Goal: Information Seeking & Learning: Learn about a topic

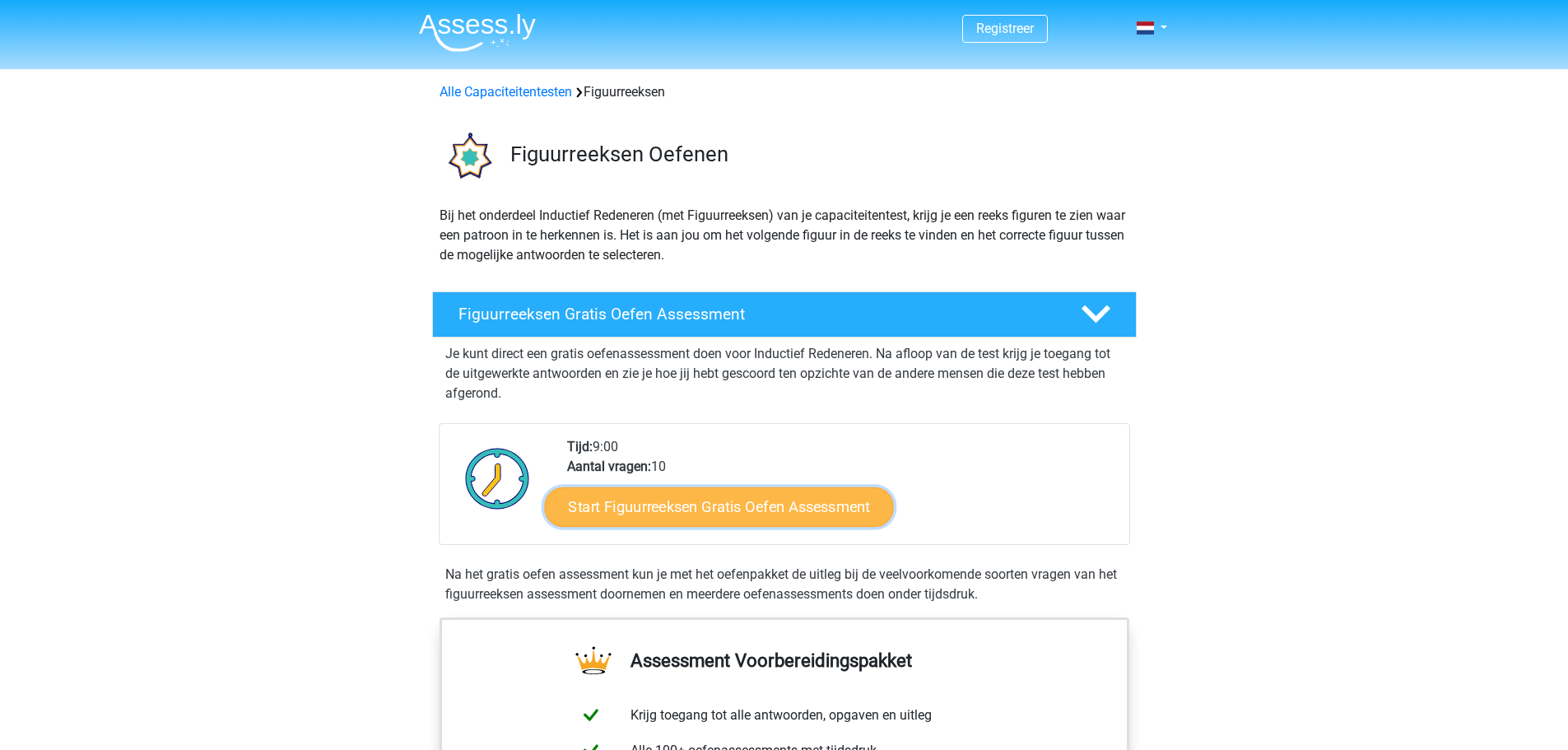
click at [740, 508] on link "Start Figuurreeksen Gratis Oefen Assessment" at bounding box center [718, 507] width 349 height 40
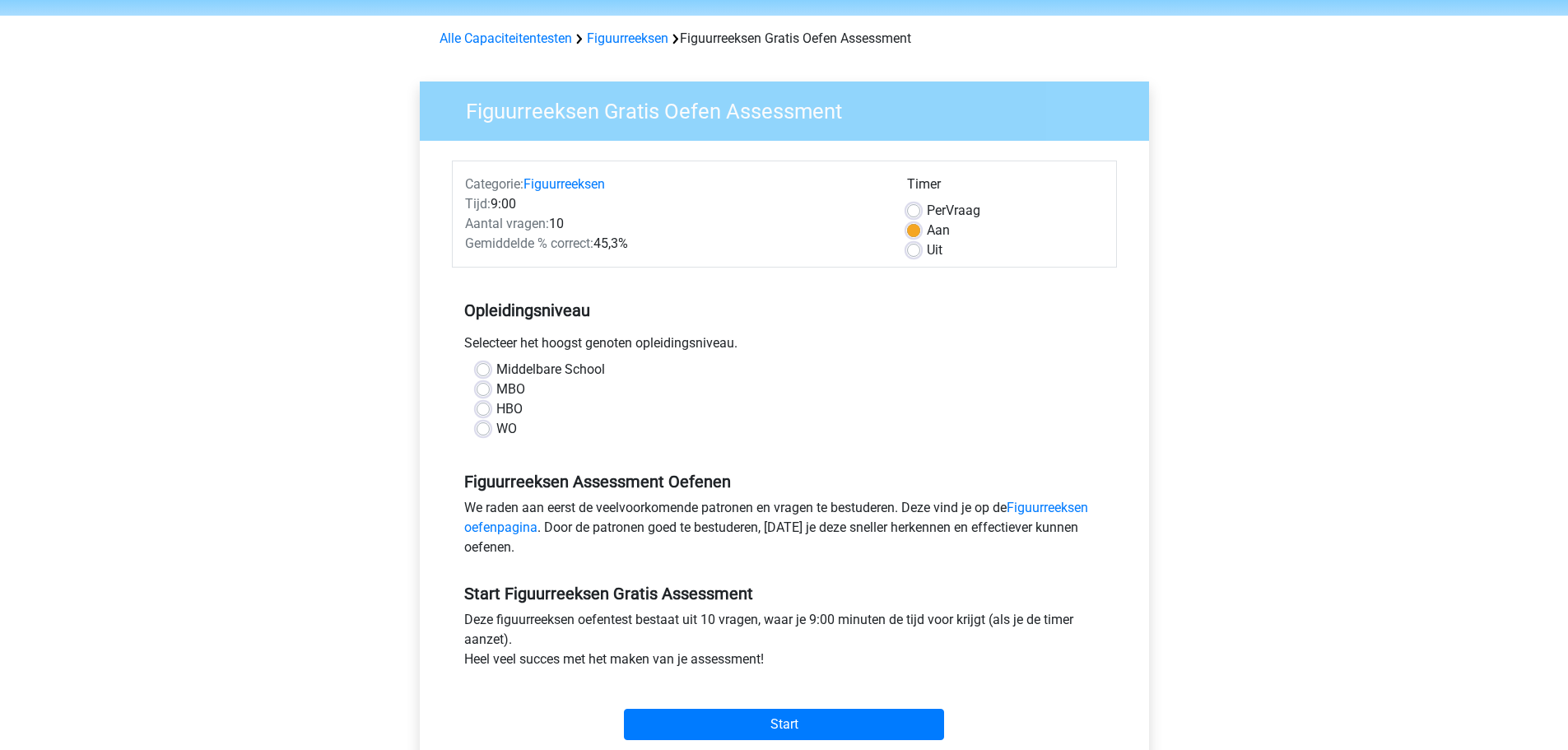
scroll to position [82, 0]
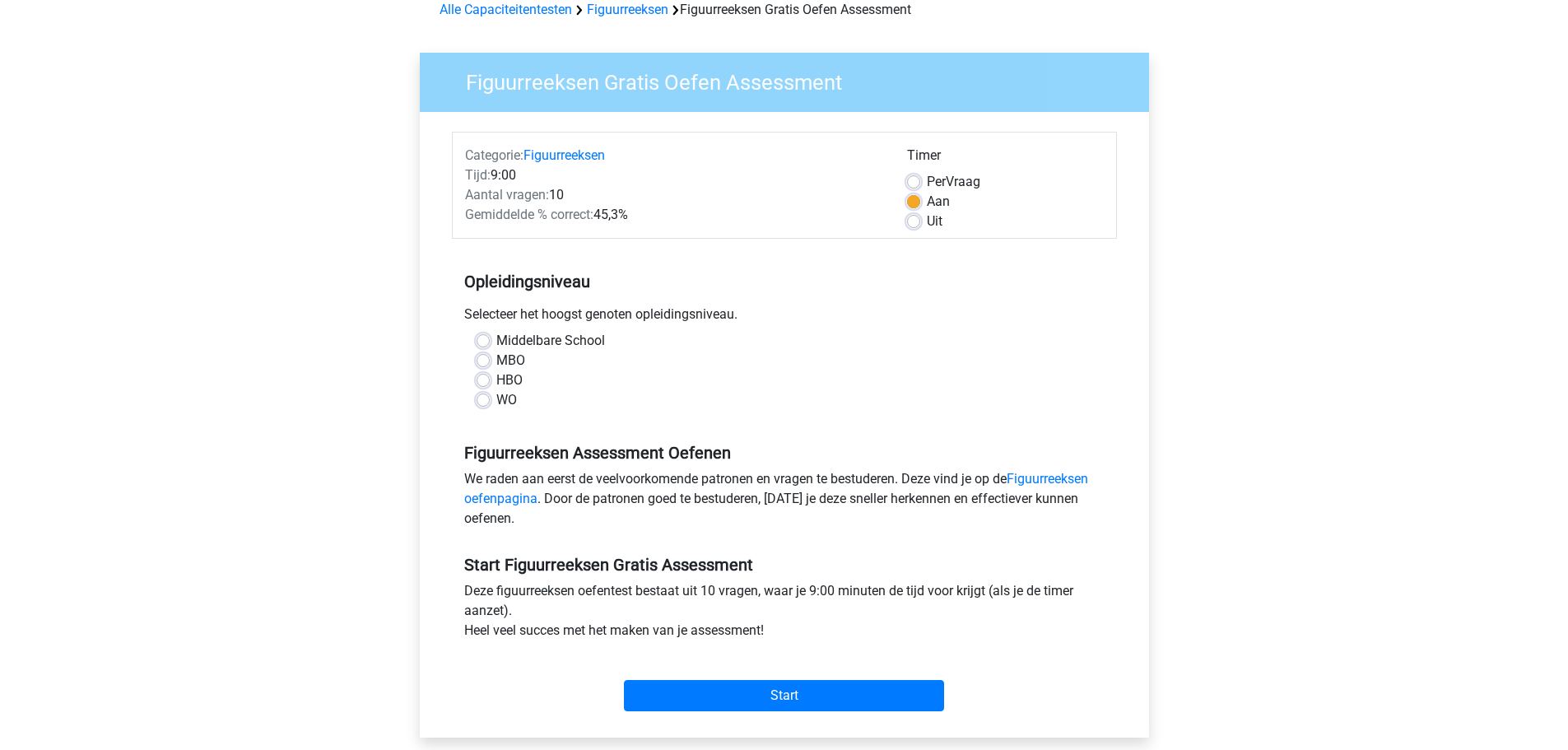
click at [927, 222] on label "Uit" at bounding box center [935, 221] width 16 height 20
click at [917, 222] on input "Uit" at bounding box center [913, 219] width 13 height 16
radio input "true"
click at [927, 201] on label "Aan" at bounding box center [939, 202] width 23 height 20
click at [918, 201] on input "Aan" at bounding box center [913, 200] width 13 height 16
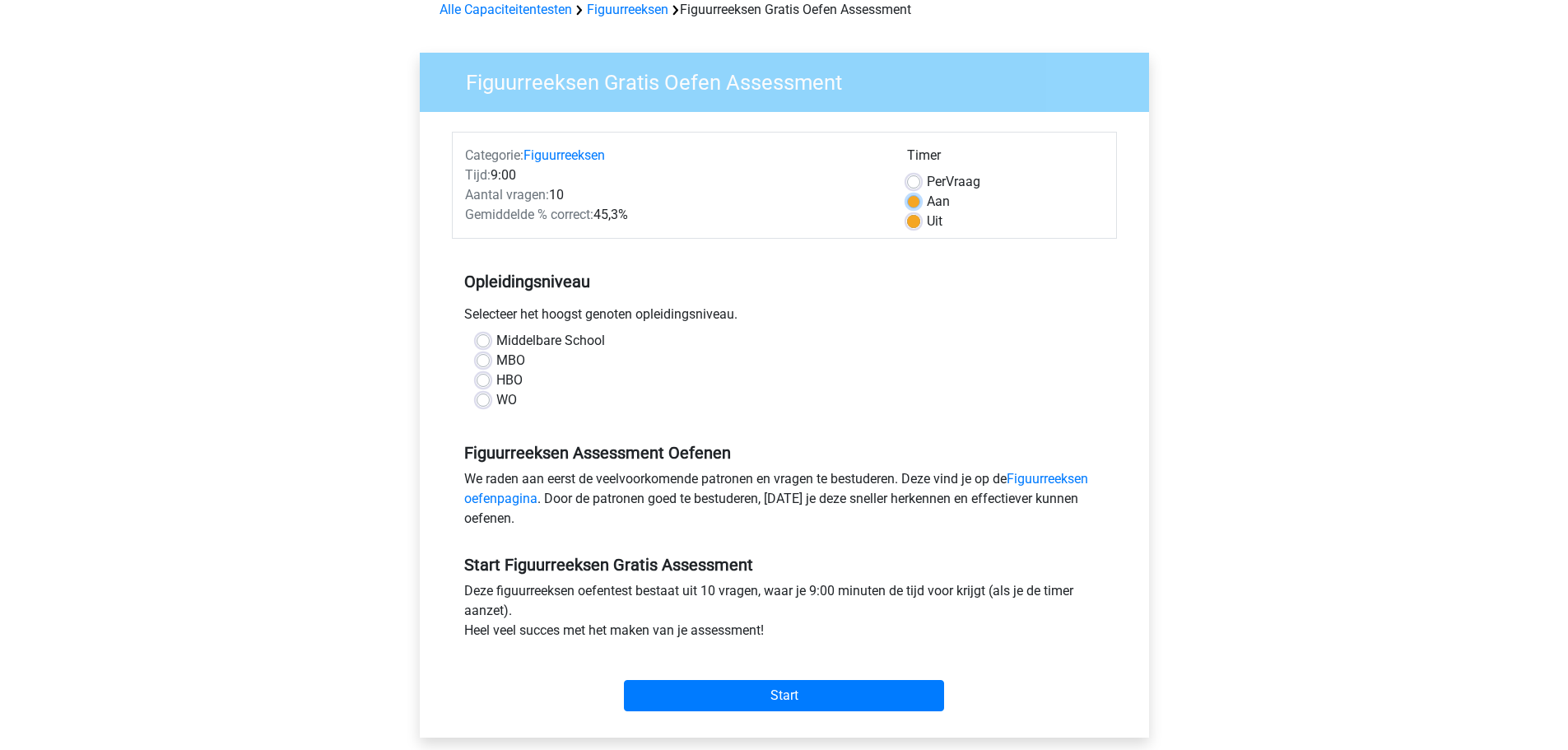
radio input "true"
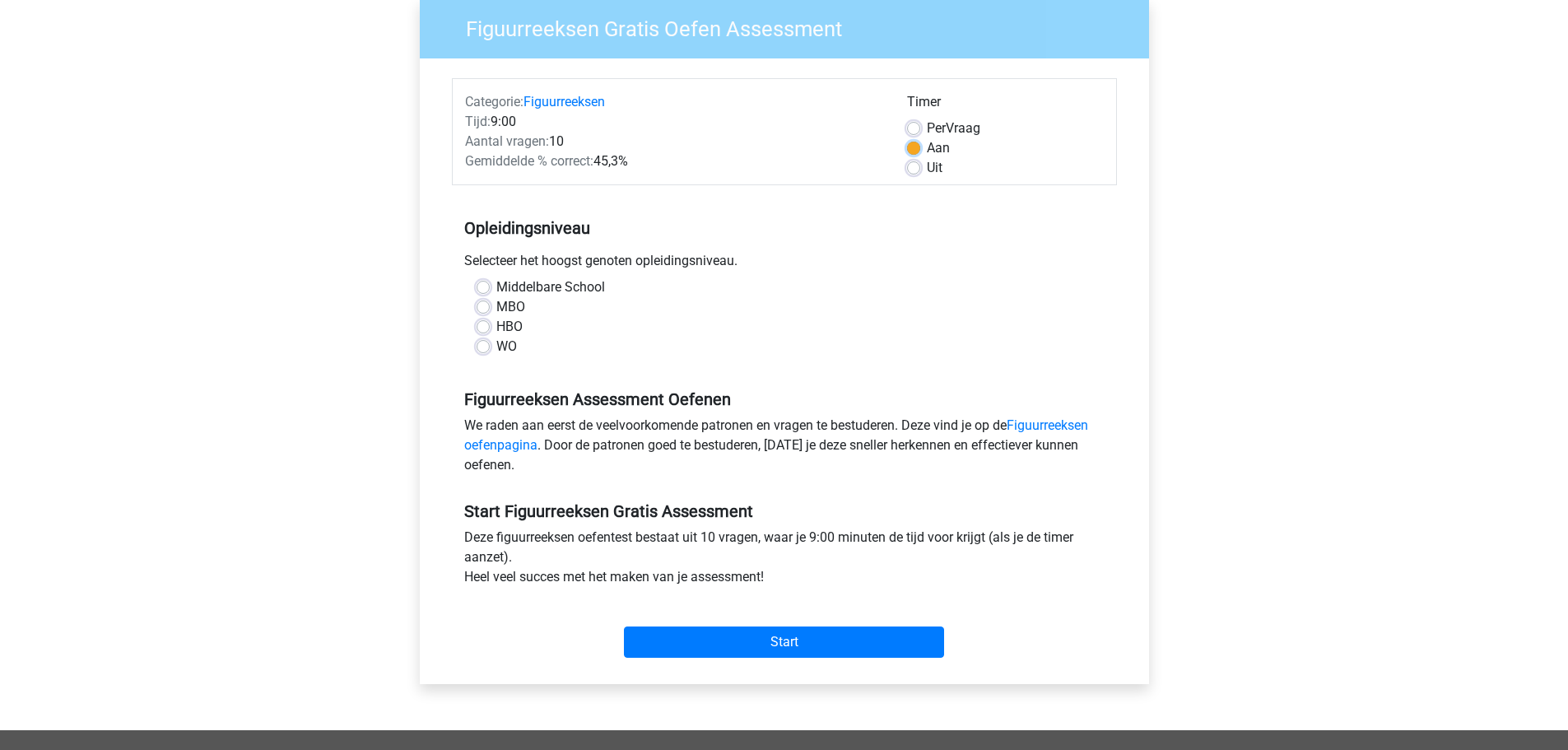
scroll to position [165, 0]
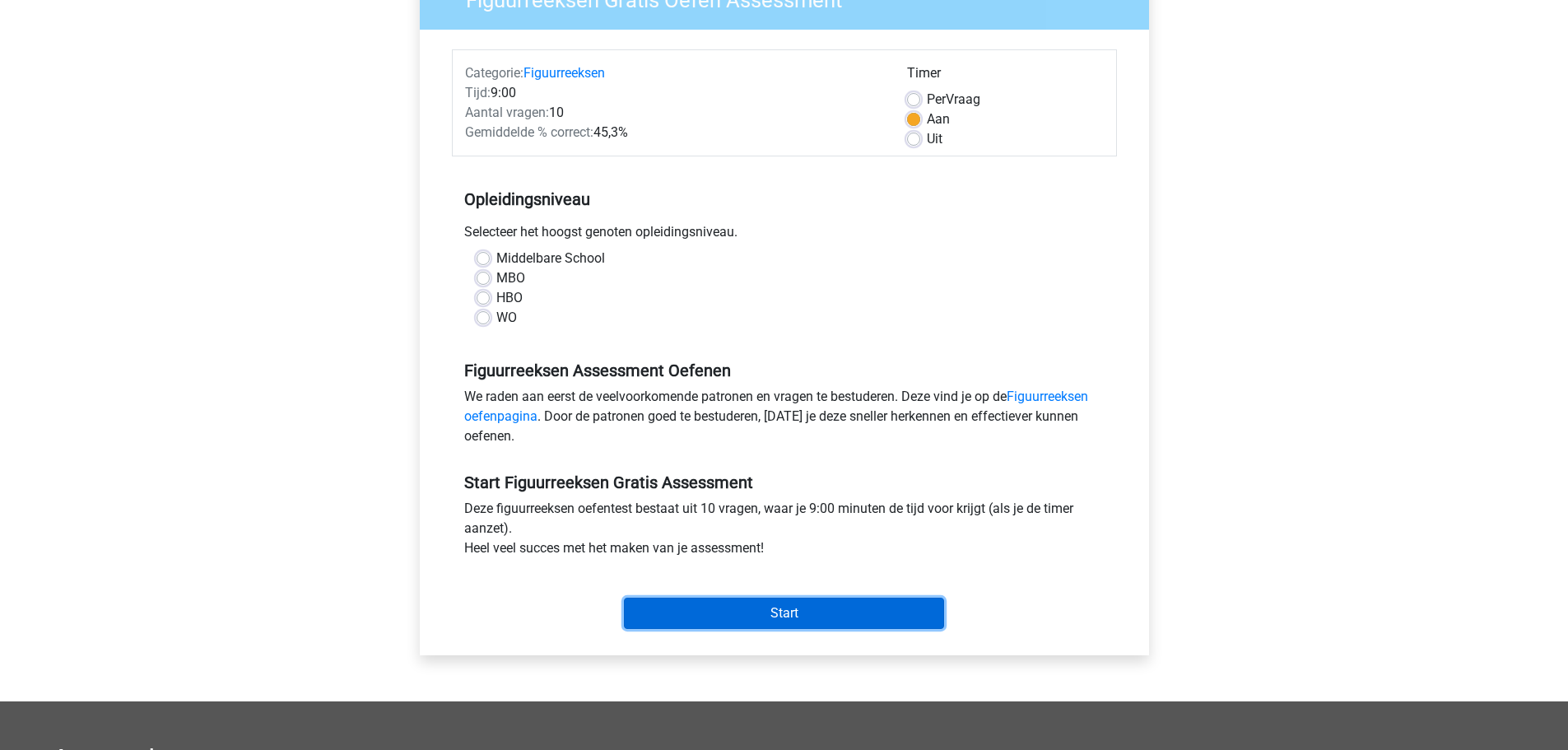
click at [815, 611] on input "Start" at bounding box center [784, 613] width 320 height 31
click at [489, 316] on div "WO" at bounding box center [784, 318] width 616 height 20
click at [496, 315] on label "WO" at bounding box center [507, 318] width 21 height 20
click at [484, 315] on input "WO" at bounding box center [482, 316] width 13 height 16
radio input "true"
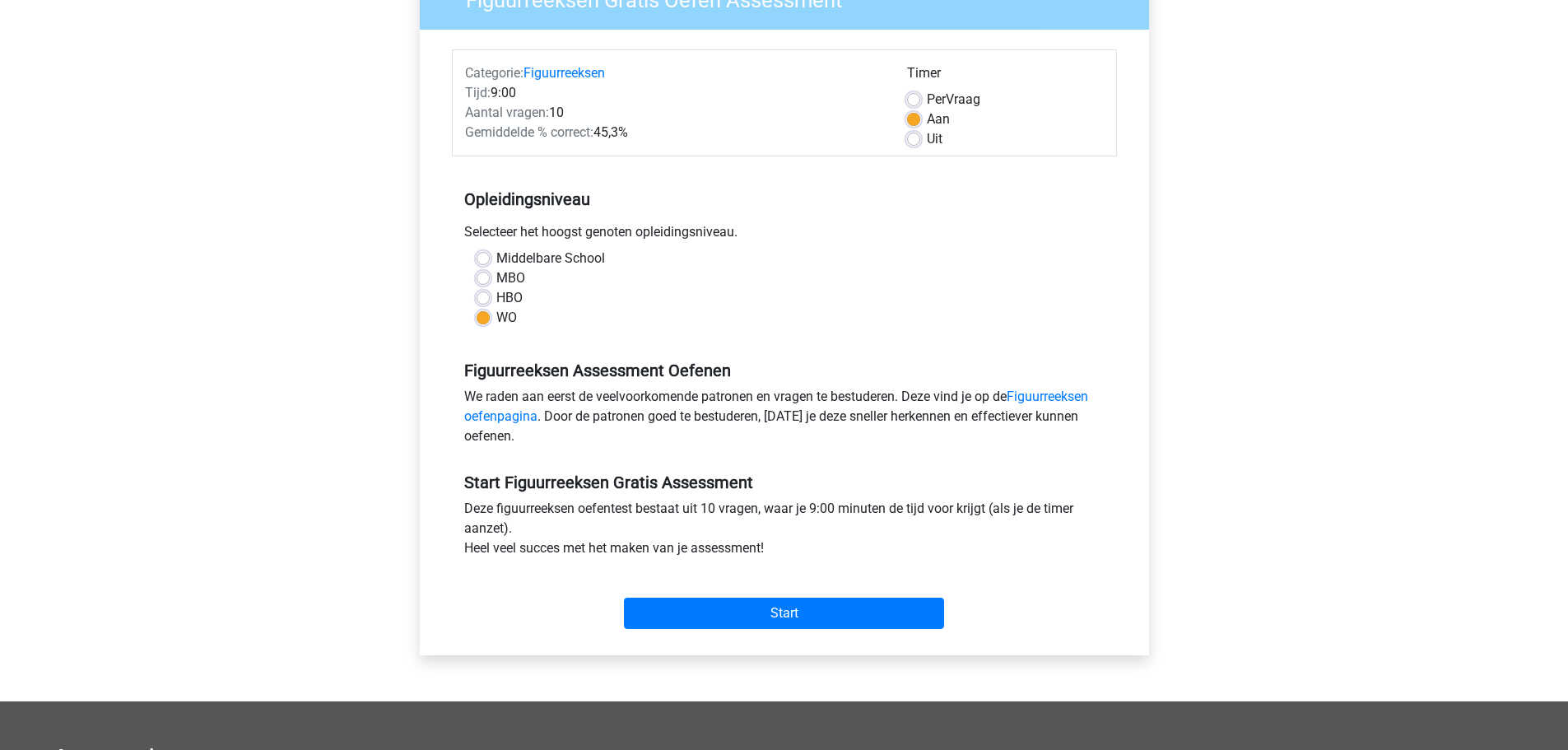
click at [496, 297] on label "HBO" at bounding box center [509, 298] width 26 height 20
click at [487, 297] on input "HBO" at bounding box center [482, 296] width 13 height 16
radio input "true"
click at [779, 609] on input "Start" at bounding box center [784, 613] width 320 height 31
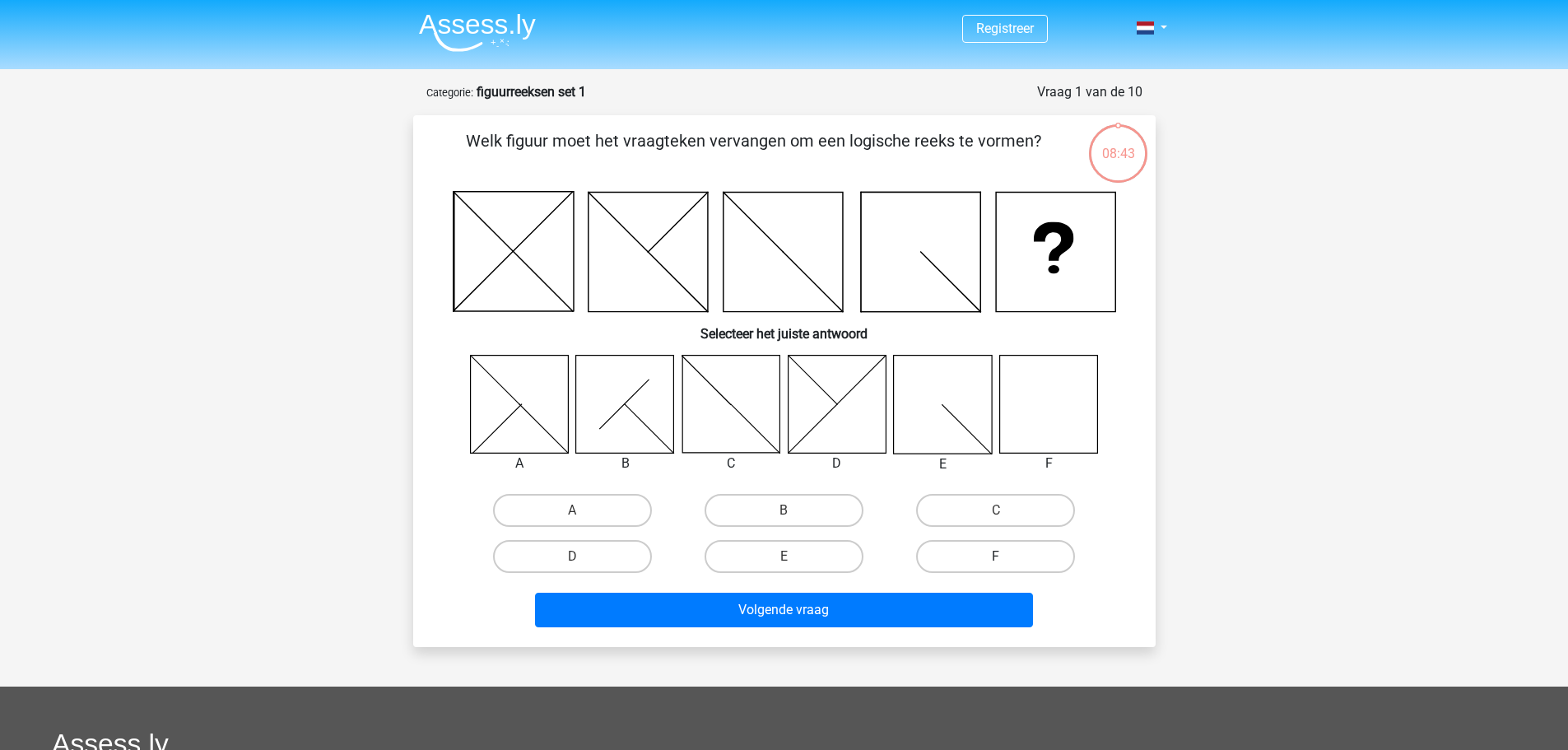
click at [994, 561] on label "F" at bounding box center [995, 557] width 158 height 33
click at [996, 561] on input "F" at bounding box center [1001, 562] width 10 height 10
radio input "true"
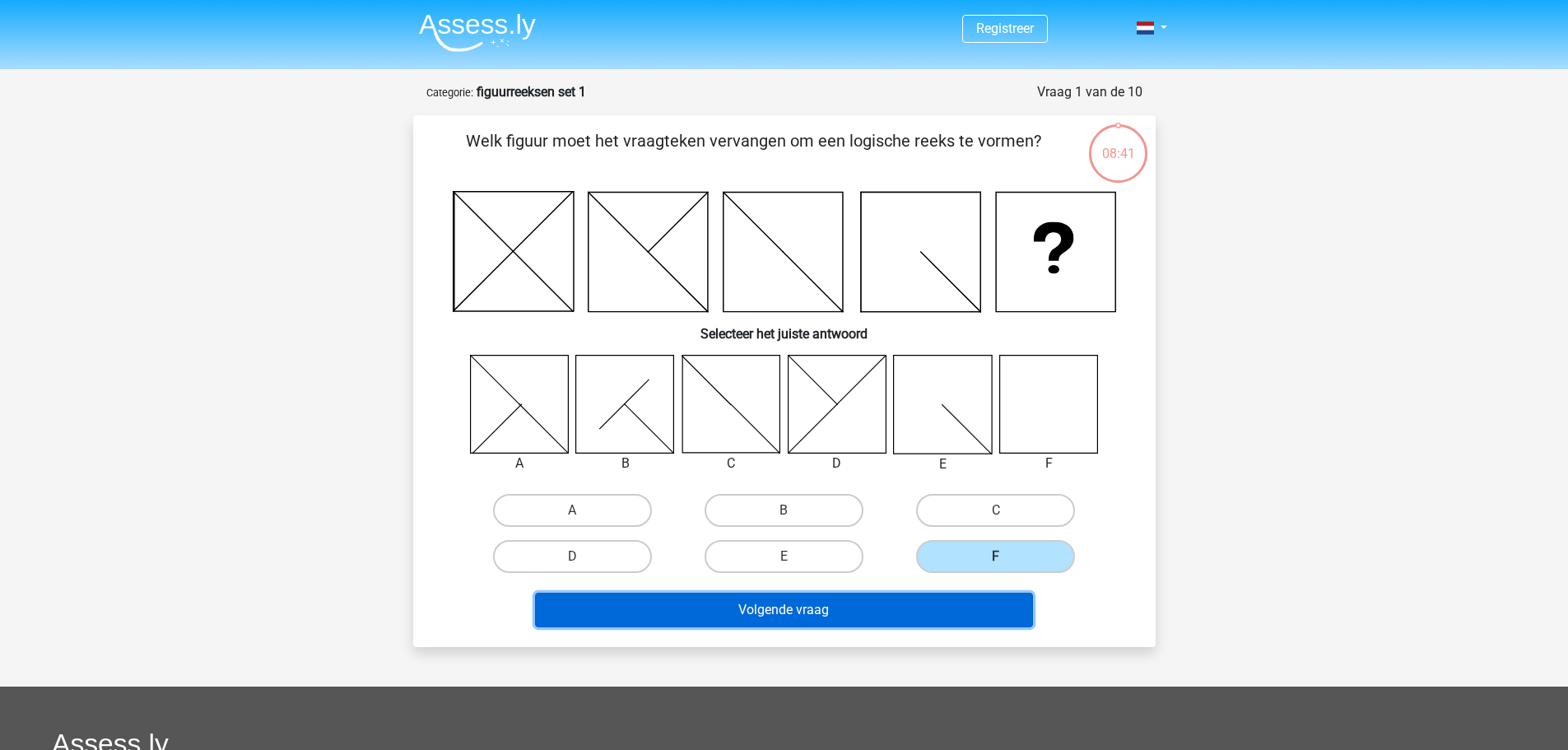
click at [907, 618] on button "Volgende vraag" at bounding box center [784, 611] width 498 height 35
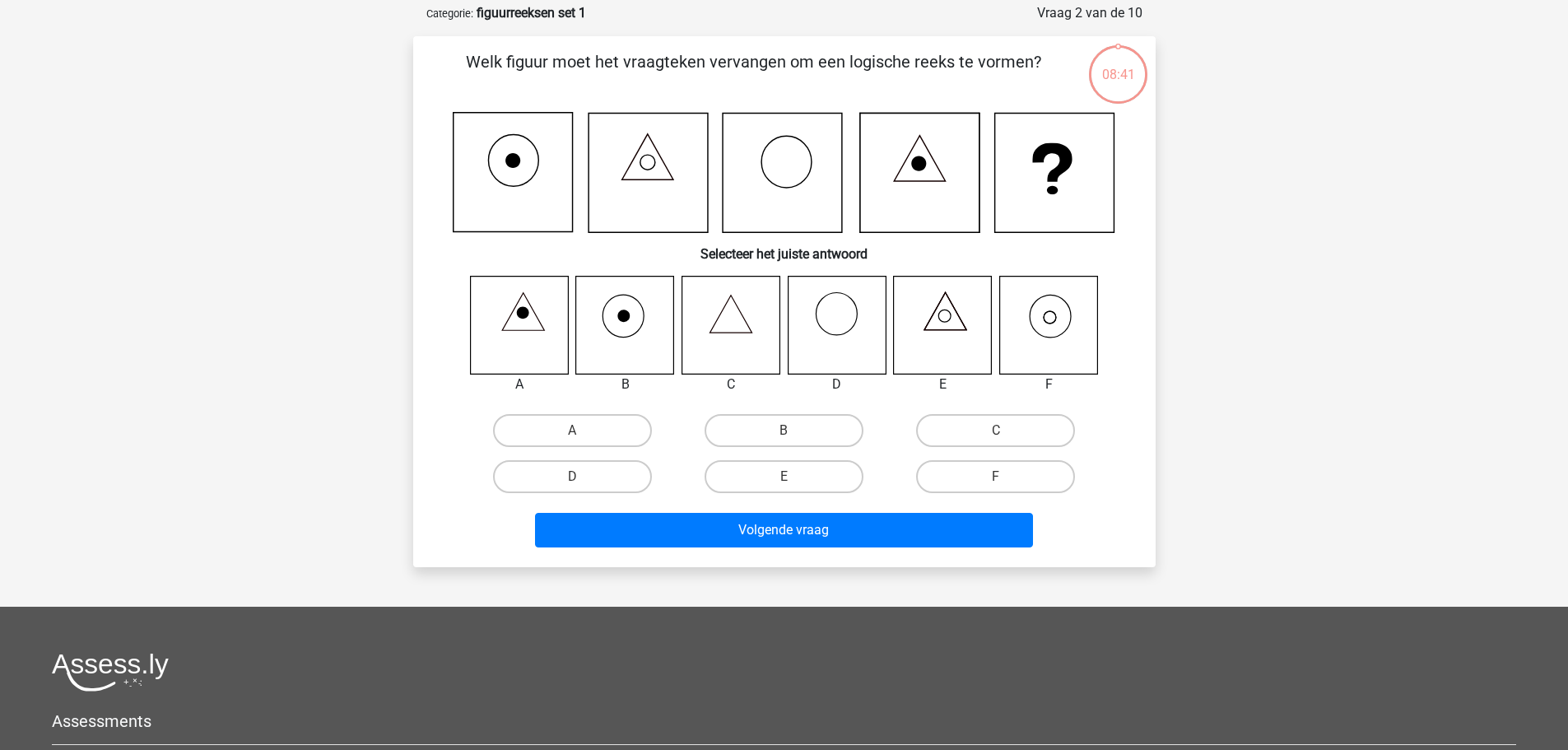
scroll to position [82, 0]
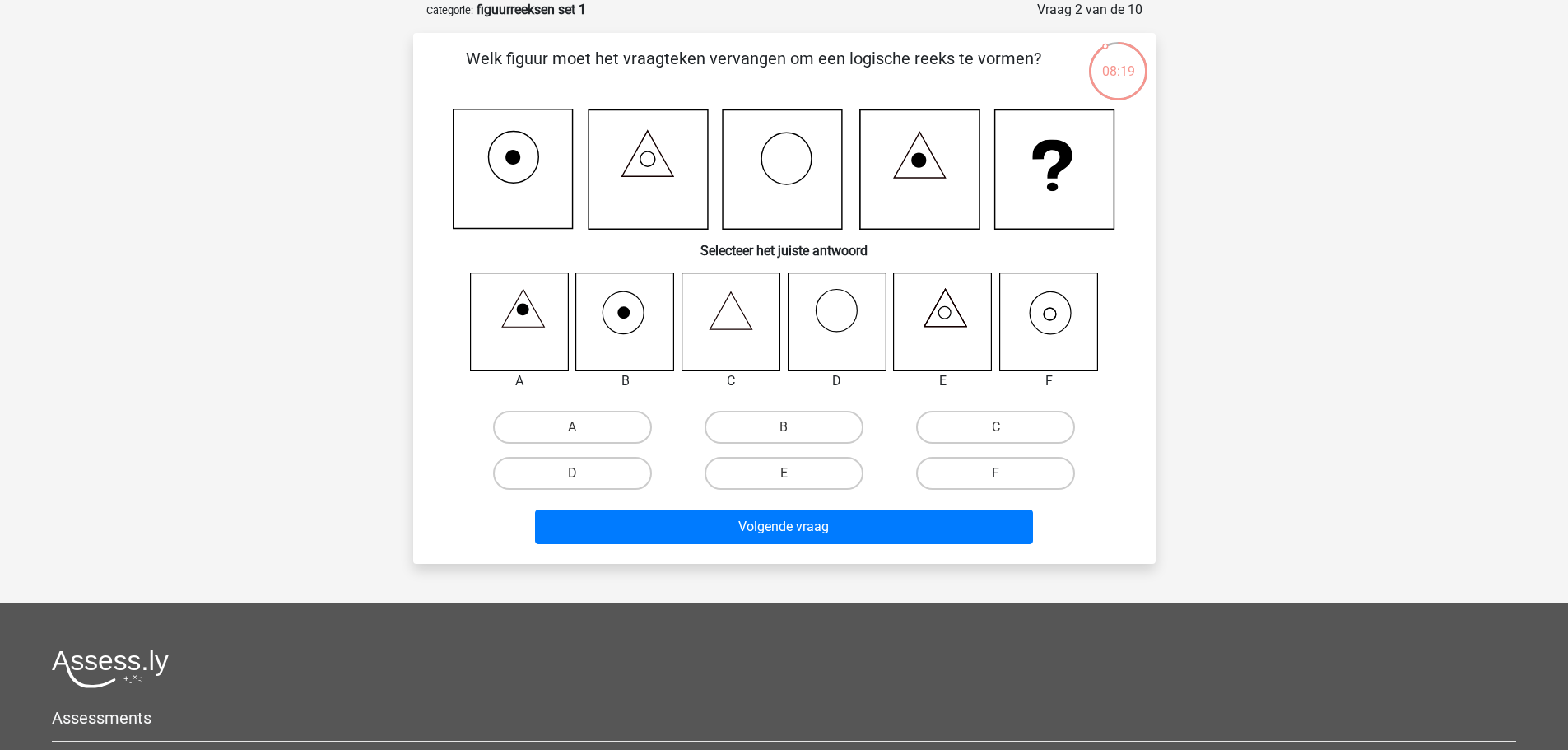
click at [1019, 471] on label "F" at bounding box center [995, 474] width 158 height 33
click at [1007, 474] on input "F" at bounding box center [1001, 479] width 10 height 10
radio input "true"
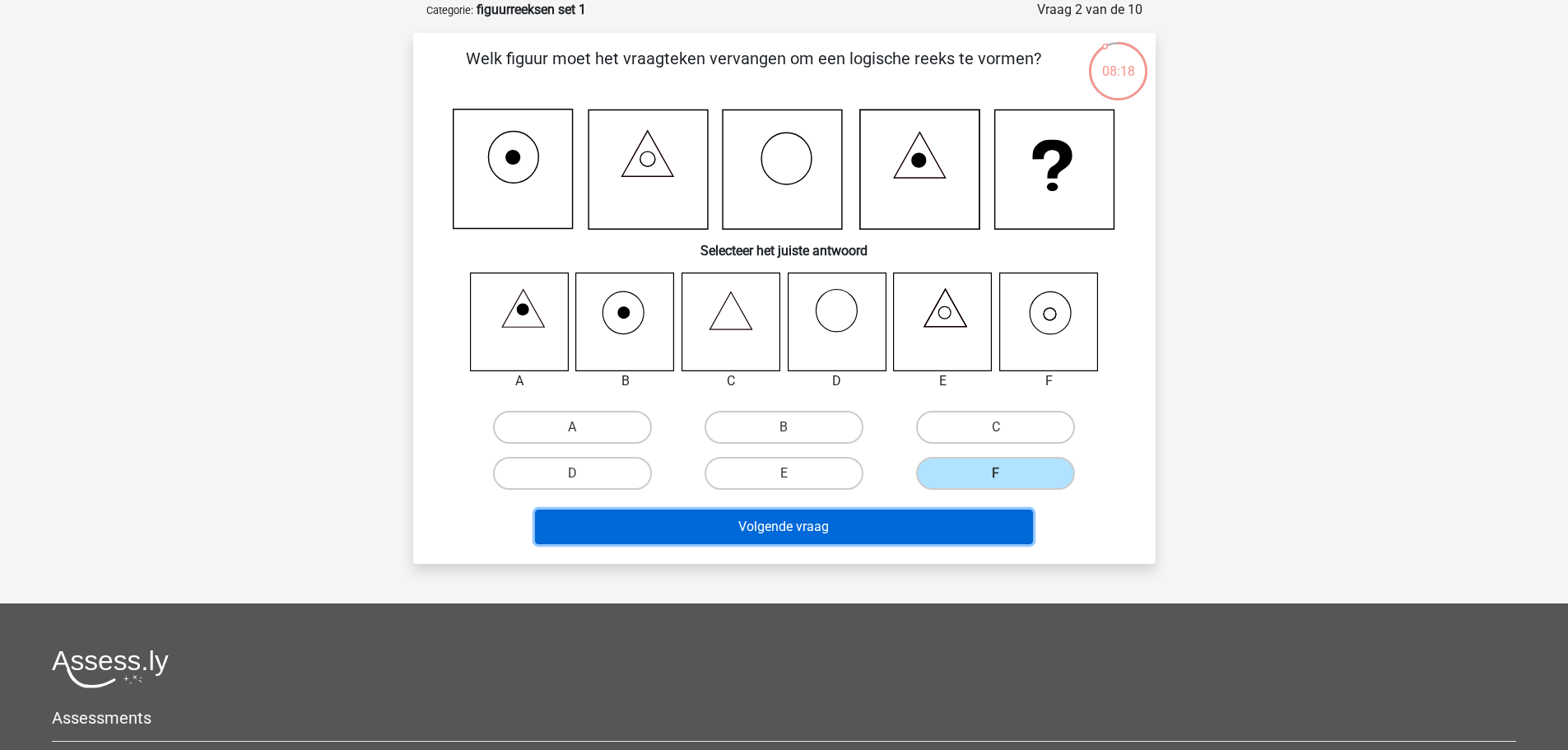
click at [913, 535] on button "Volgende vraag" at bounding box center [784, 527] width 498 height 35
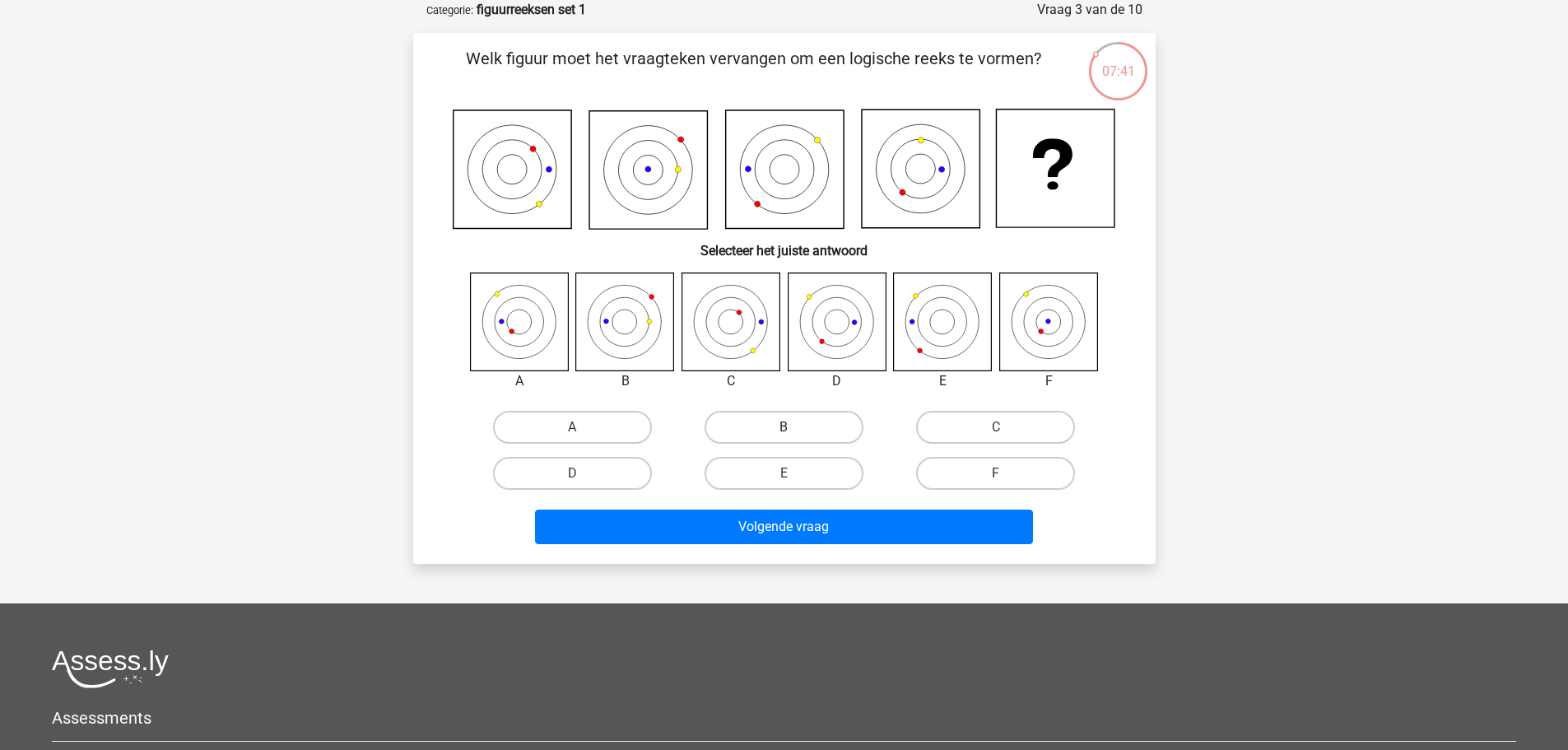
click at [750, 422] on label "B" at bounding box center [784, 427] width 158 height 33
click at [784, 427] on input "B" at bounding box center [789, 432] width 10 height 10
radio input "true"
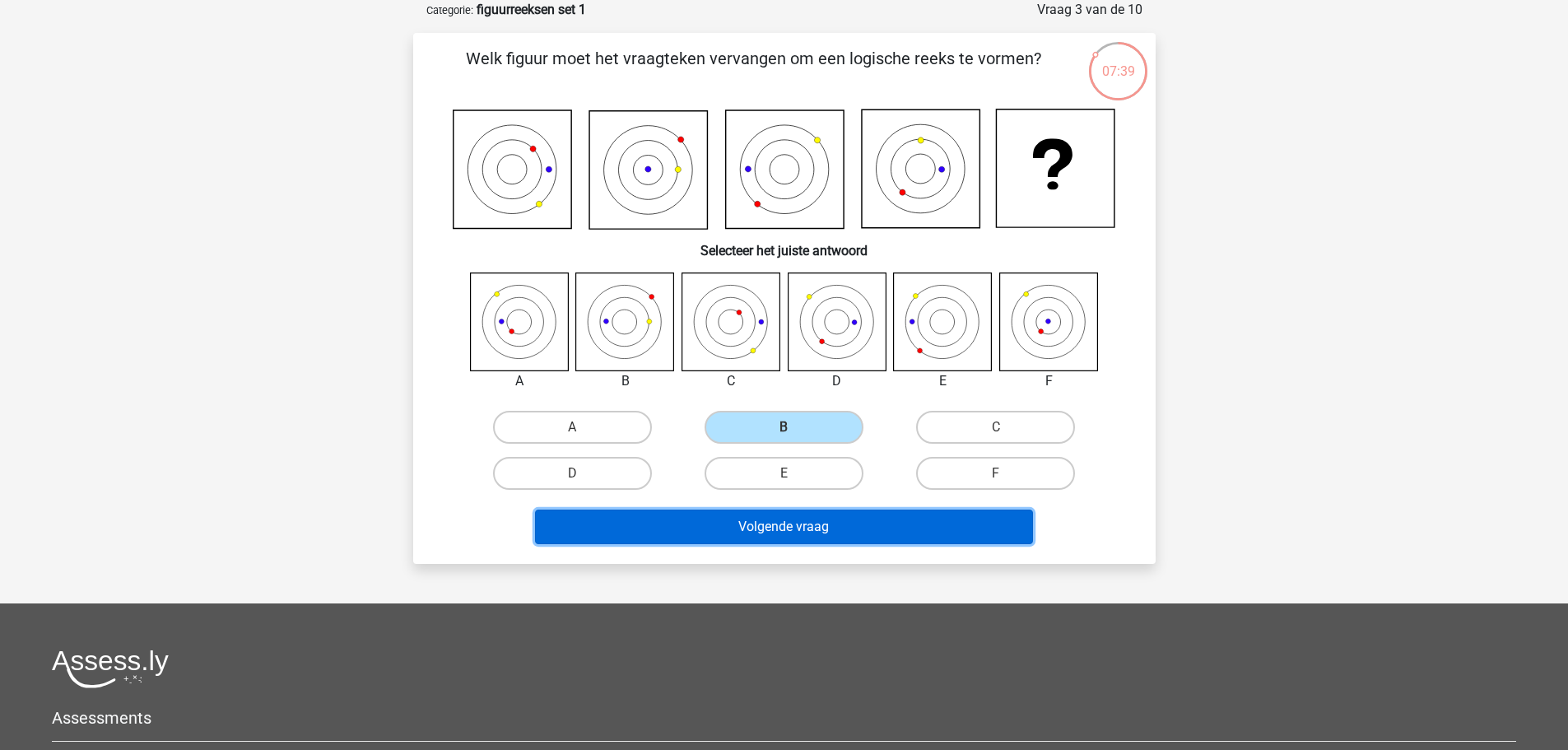
click at [868, 524] on button "Volgende vraag" at bounding box center [784, 527] width 498 height 35
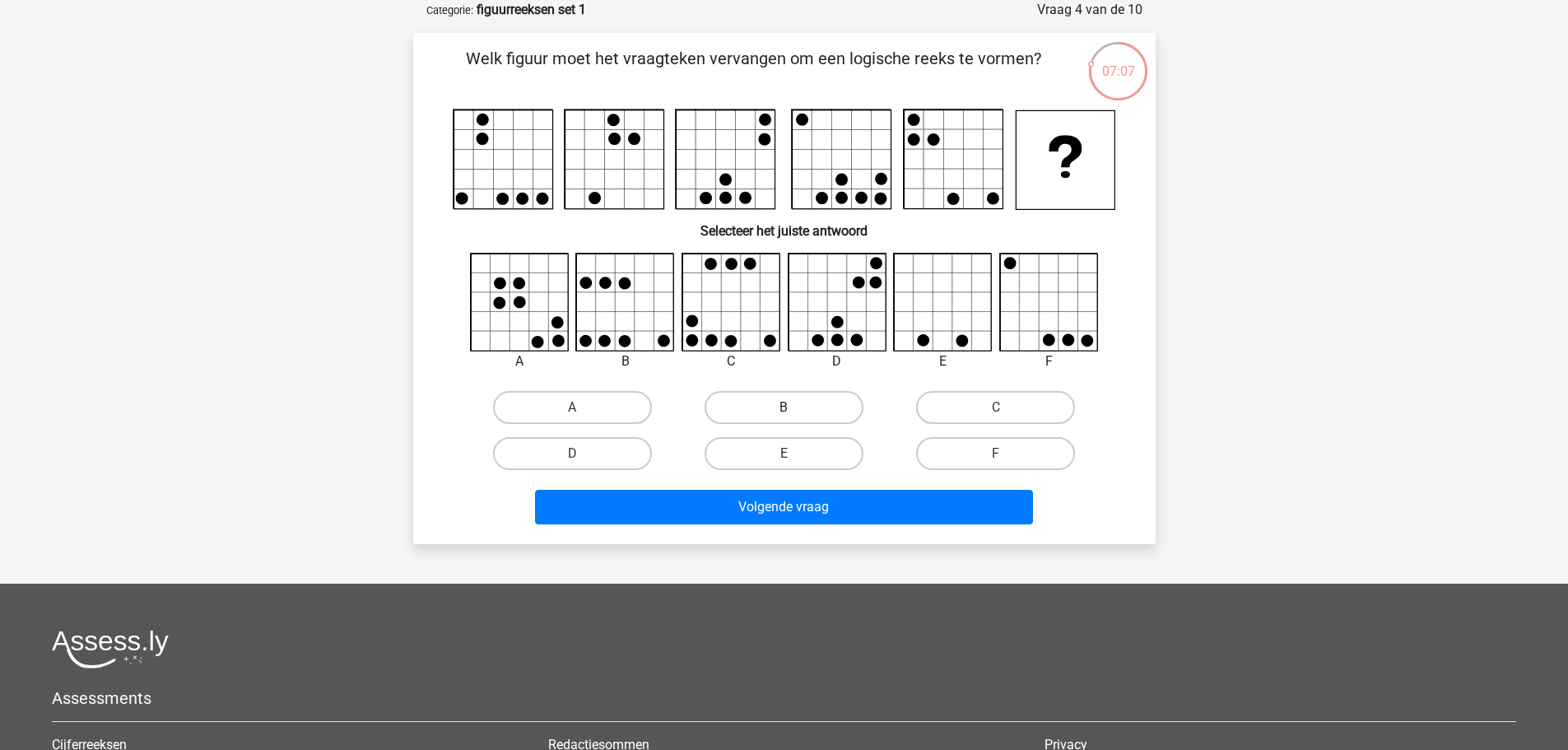
click at [805, 409] on label "B" at bounding box center [784, 408] width 158 height 33
click at [794, 409] on input "B" at bounding box center [789, 413] width 10 height 10
radio input "true"
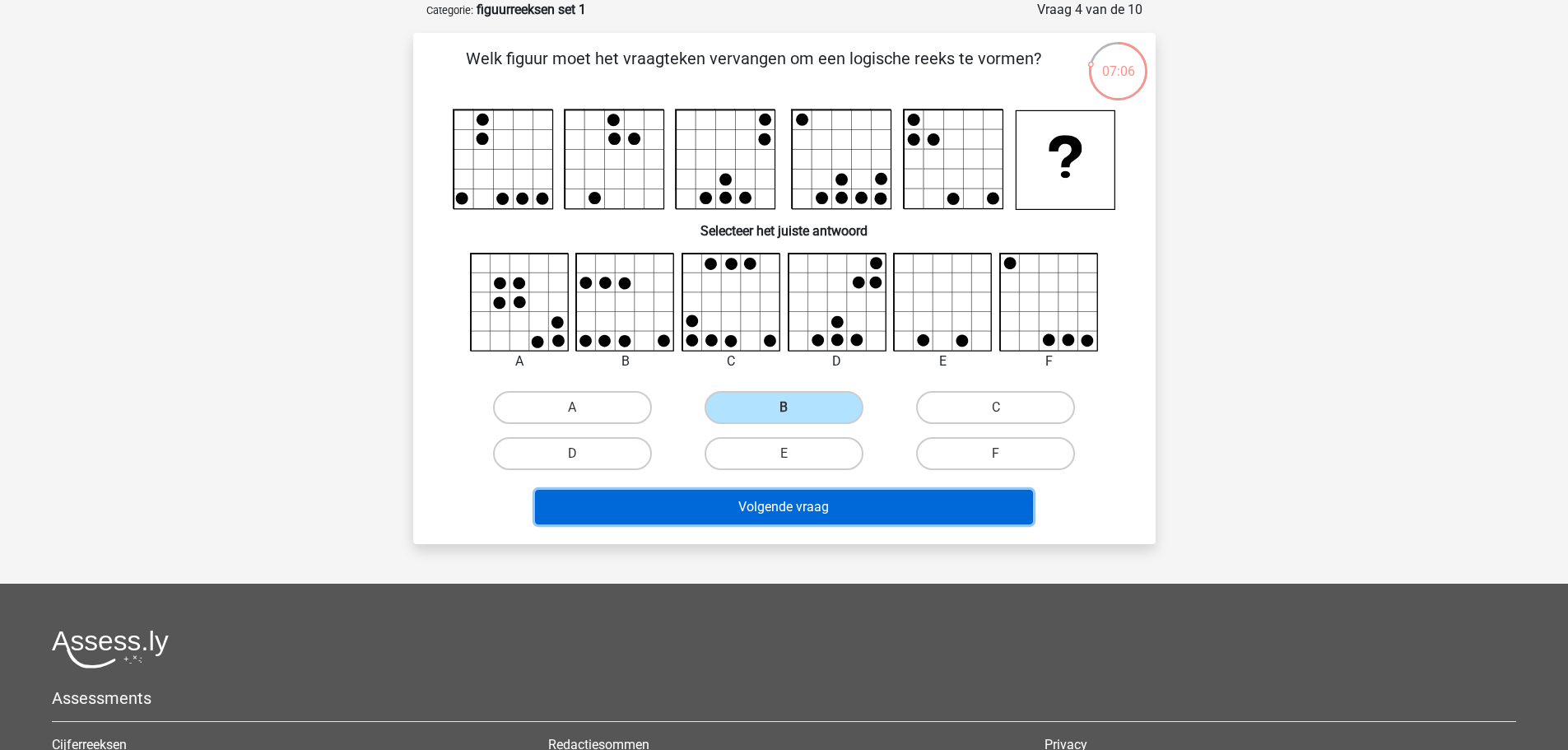
click at [874, 506] on button "Volgende vraag" at bounding box center [784, 508] width 498 height 35
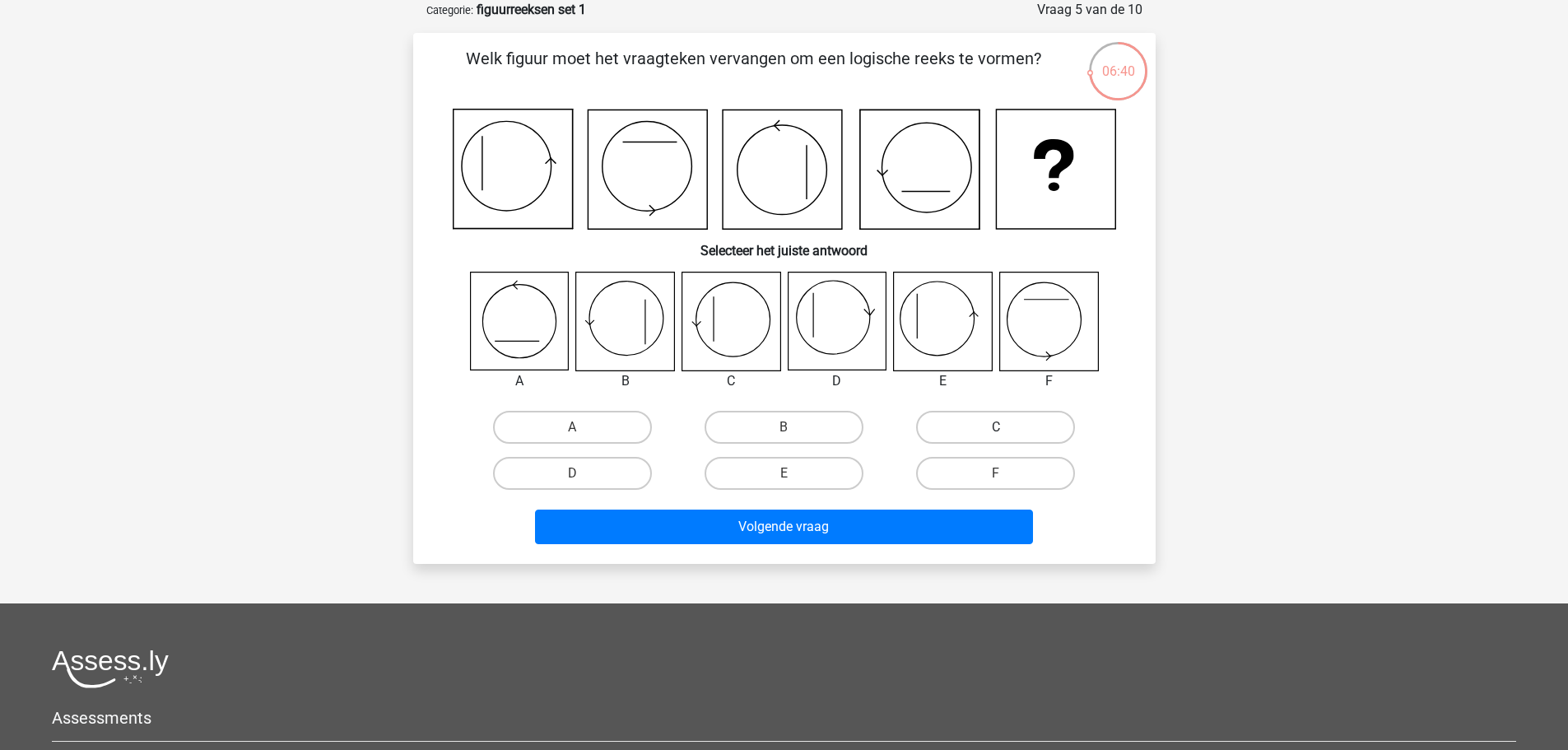
click at [990, 419] on label "C" at bounding box center [995, 427] width 158 height 33
click at [996, 427] on input "C" at bounding box center [1001, 432] width 10 height 10
radio input "true"
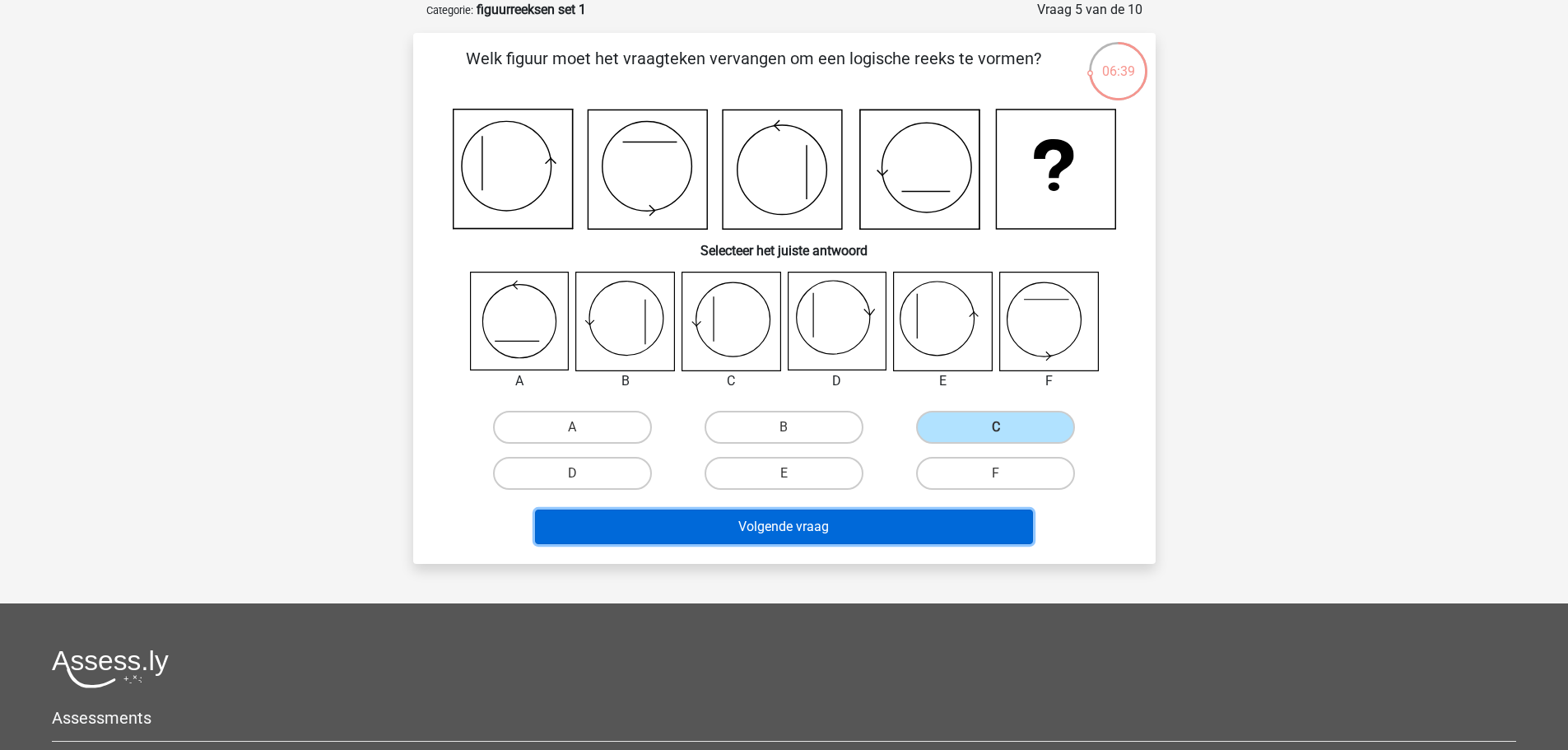
click at [872, 530] on button "Volgende vraag" at bounding box center [784, 527] width 498 height 35
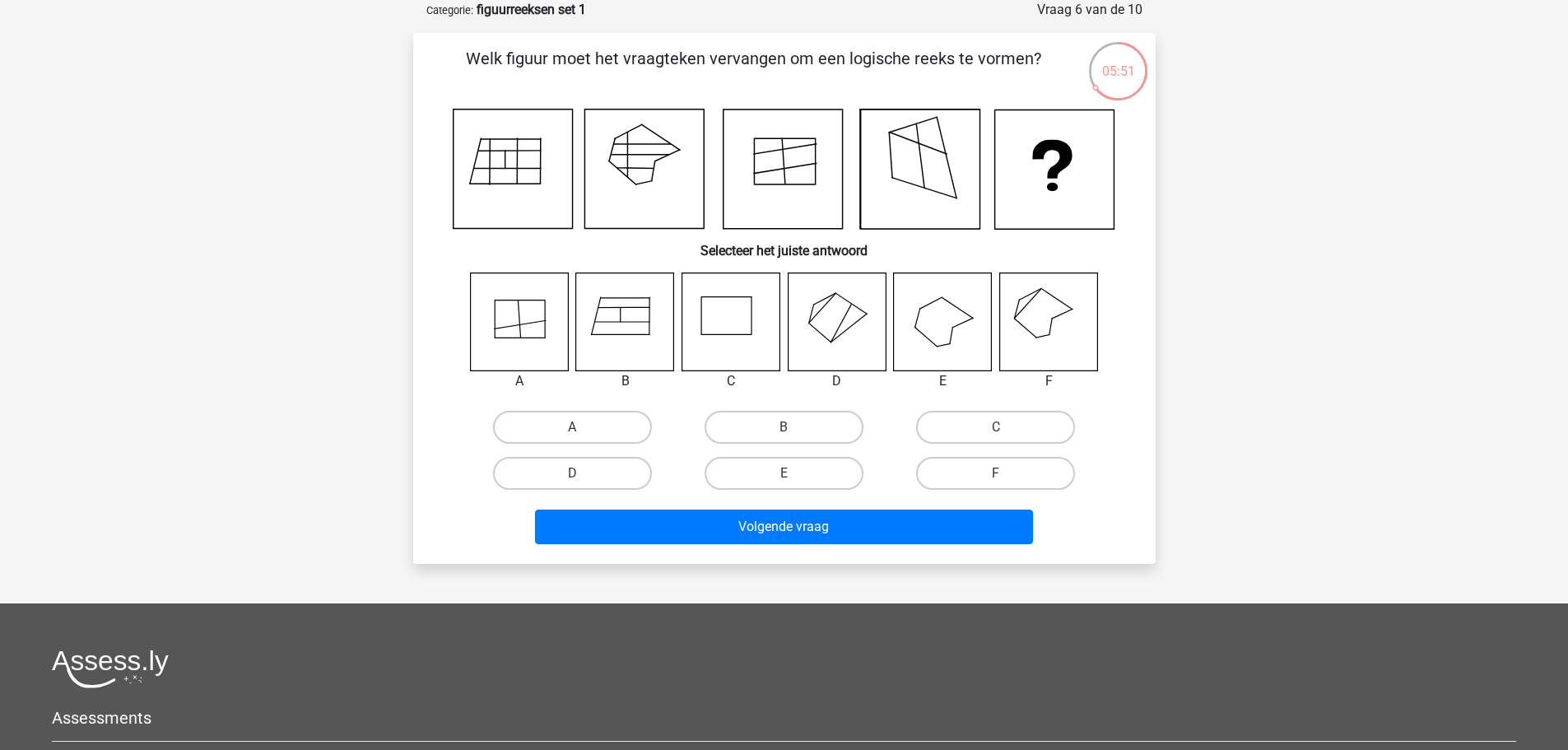
drag, startPoint x: 758, startPoint y: 469, endPoint x: 830, endPoint y: 553, distance: 110.6
click at [758, 469] on label "E" at bounding box center [784, 474] width 158 height 33
click at [784, 474] on input "E" at bounding box center [789, 479] width 10 height 10
radio input "true"
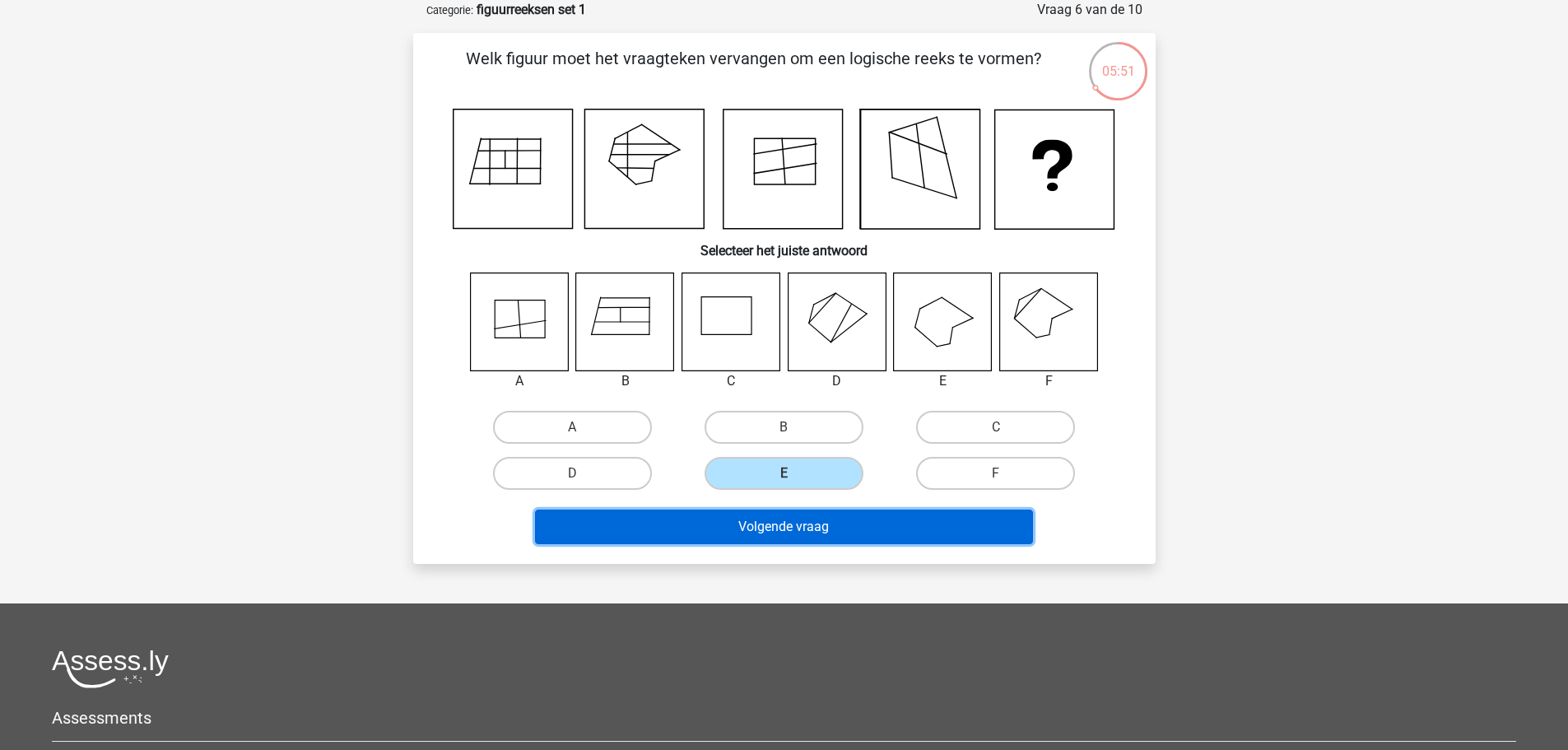
click at [836, 524] on button "Volgende vraag" at bounding box center [784, 527] width 498 height 35
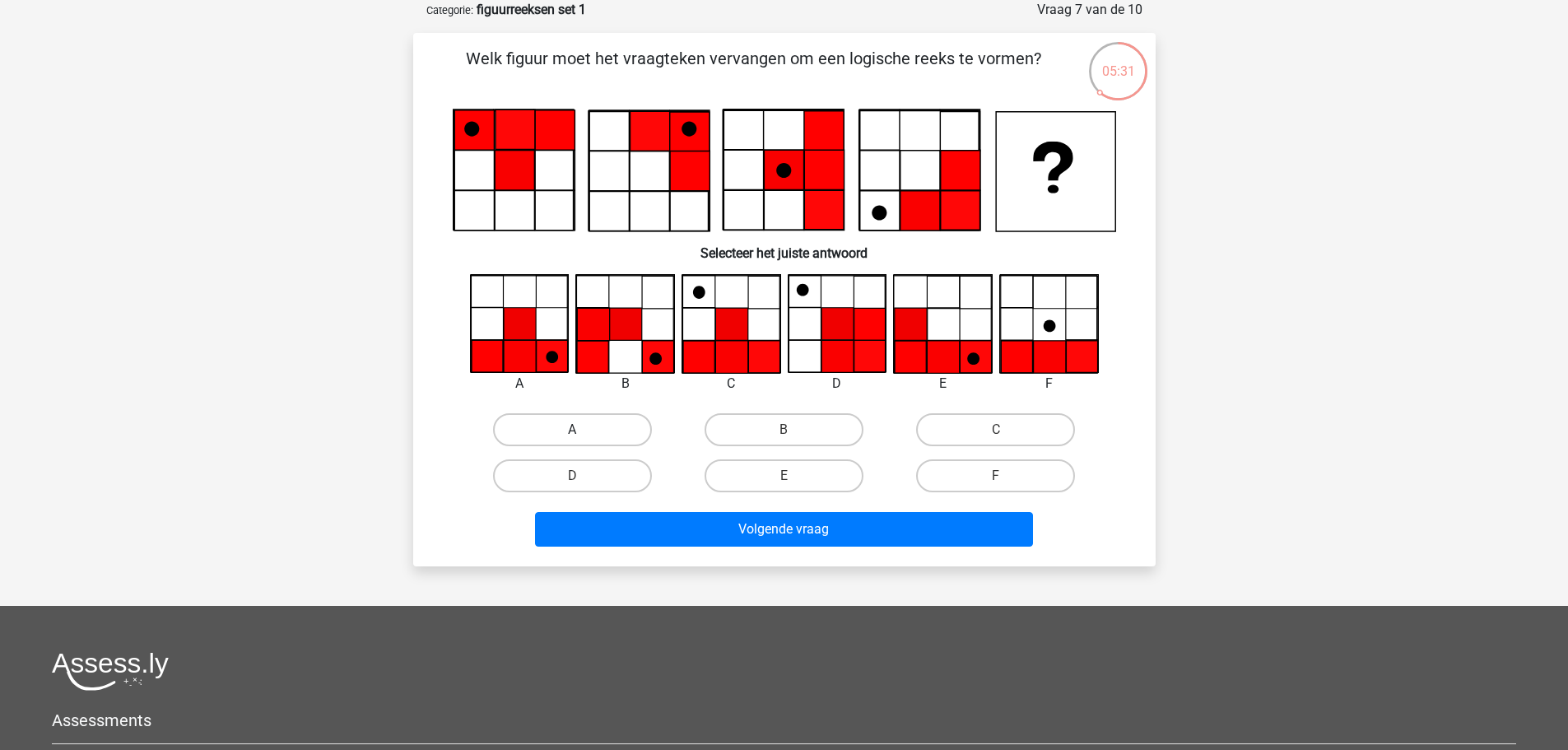
click at [580, 426] on label "A" at bounding box center [571, 430] width 158 height 33
click at [580, 430] on input "A" at bounding box center [578, 435] width 10 height 10
radio input "true"
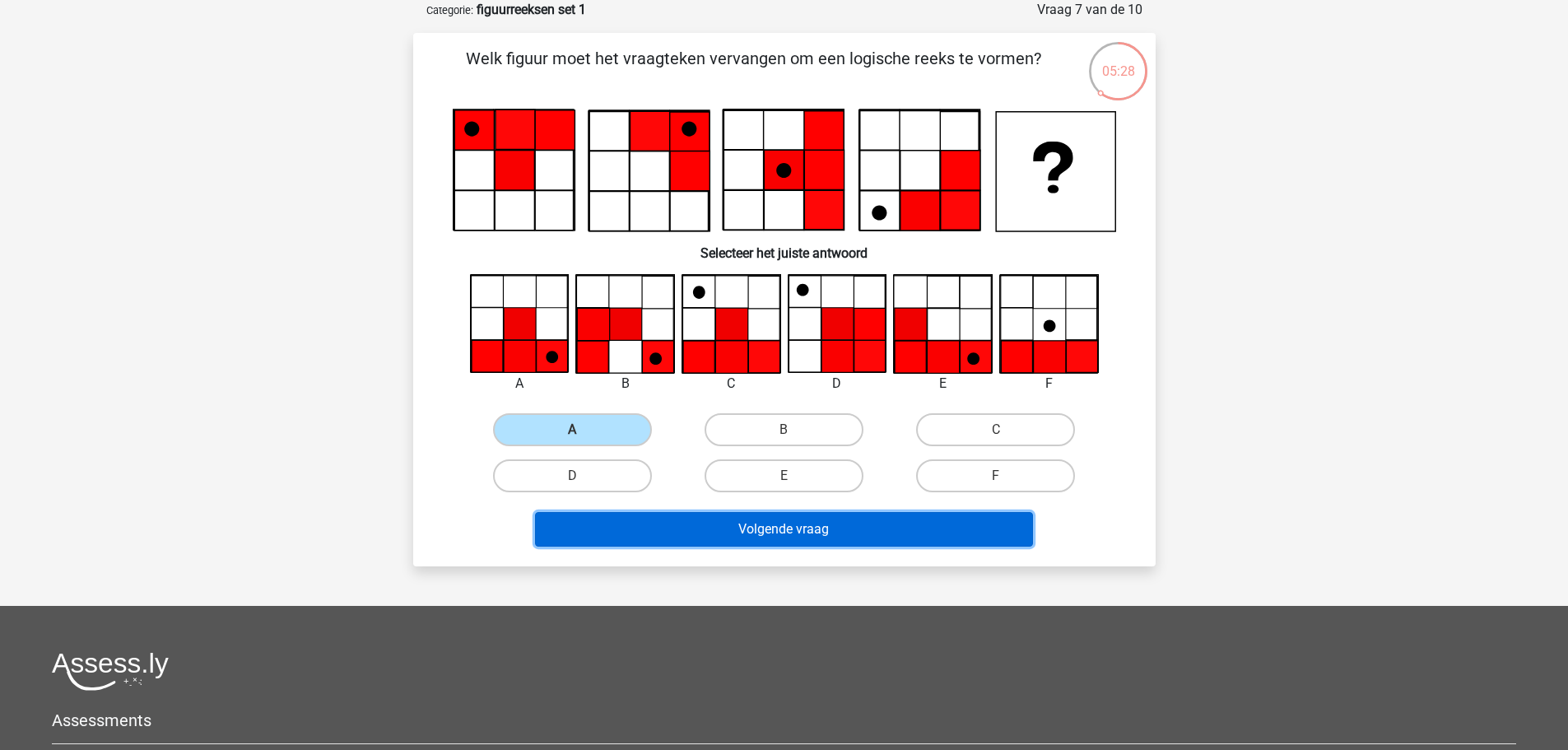
click at [842, 527] on button "Volgende vraag" at bounding box center [784, 529] width 498 height 35
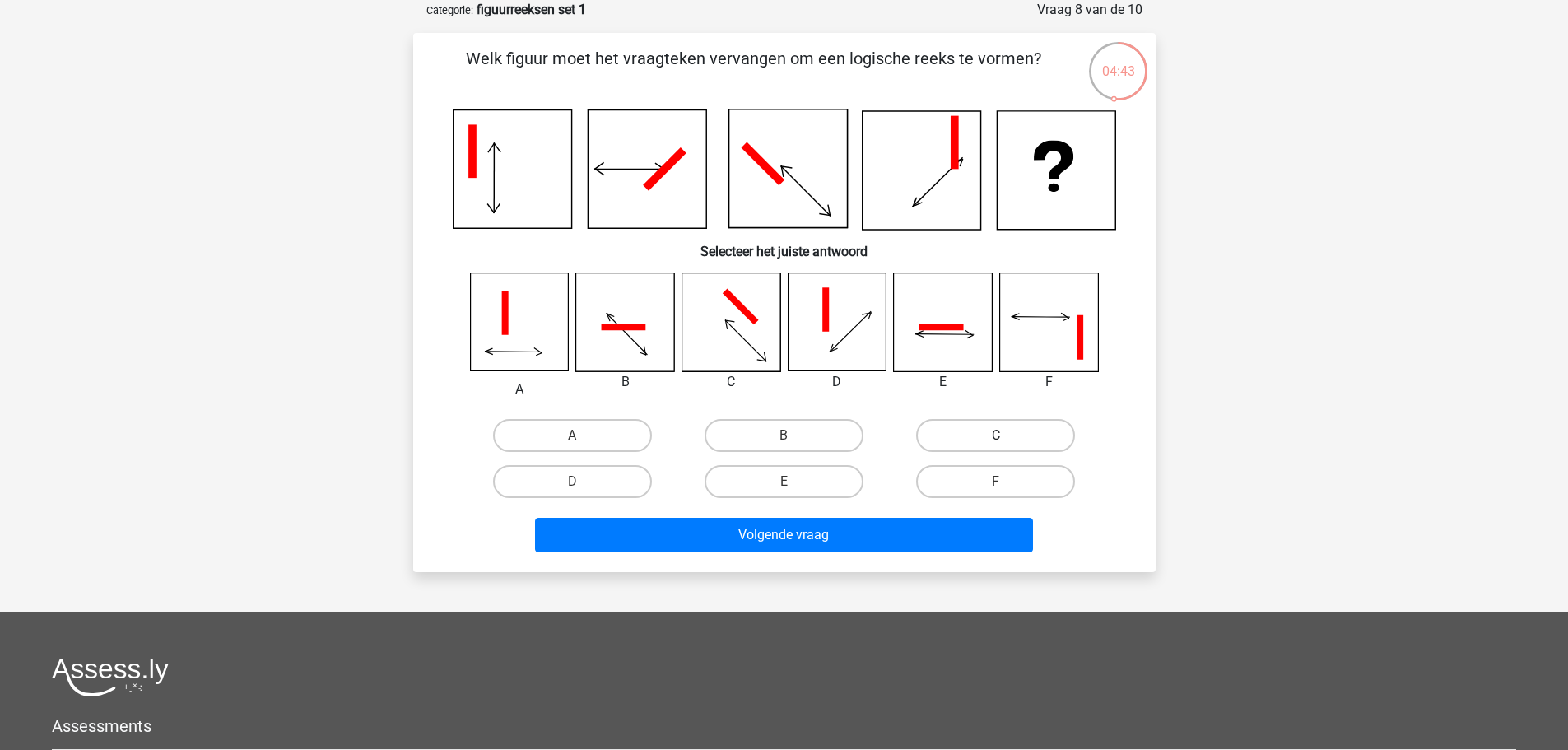
click at [1018, 436] on label "C" at bounding box center [995, 436] width 158 height 33
click at [1007, 436] on input "C" at bounding box center [1001, 441] width 10 height 10
radio input "true"
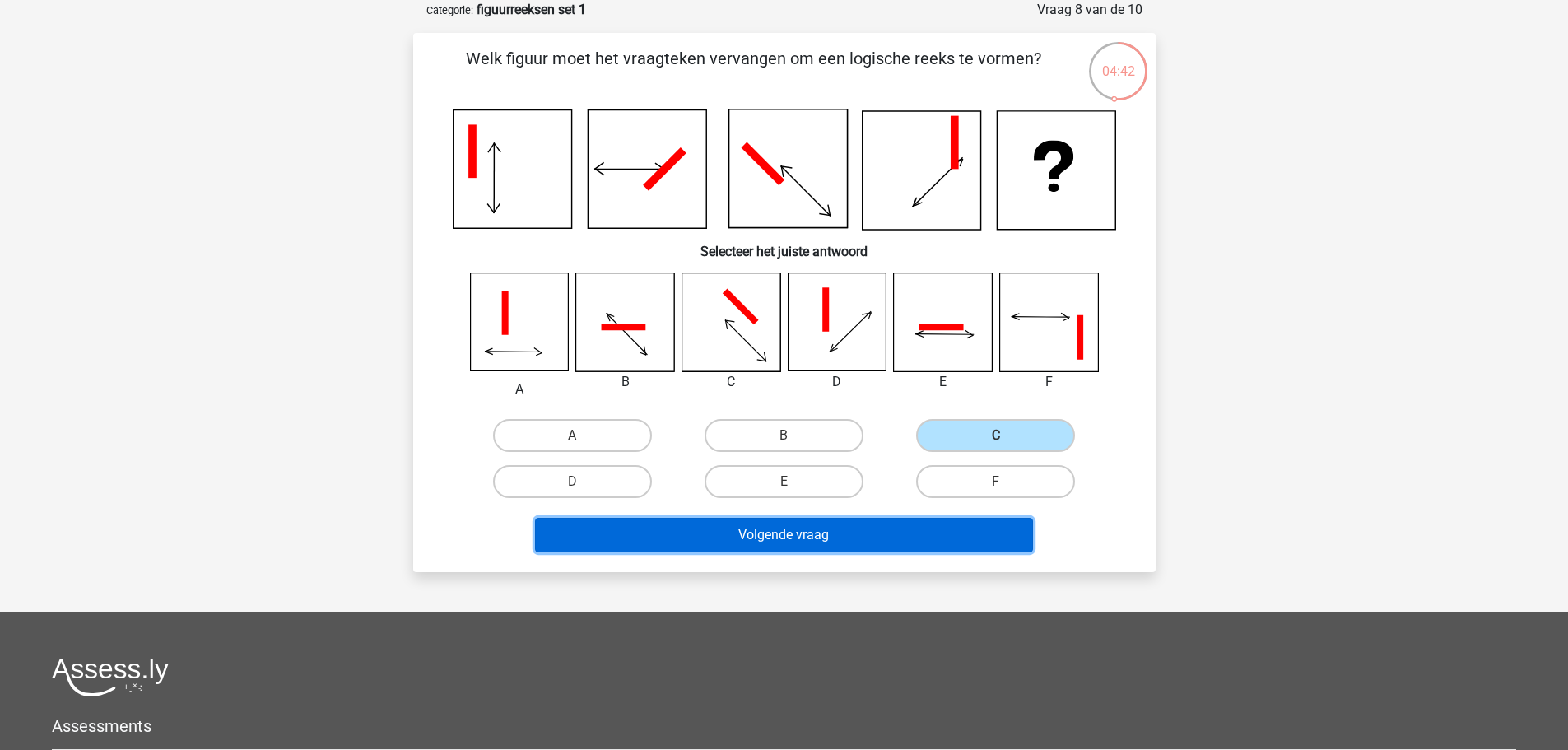
click at [893, 537] on button "Volgende vraag" at bounding box center [784, 535] width 498 height 35
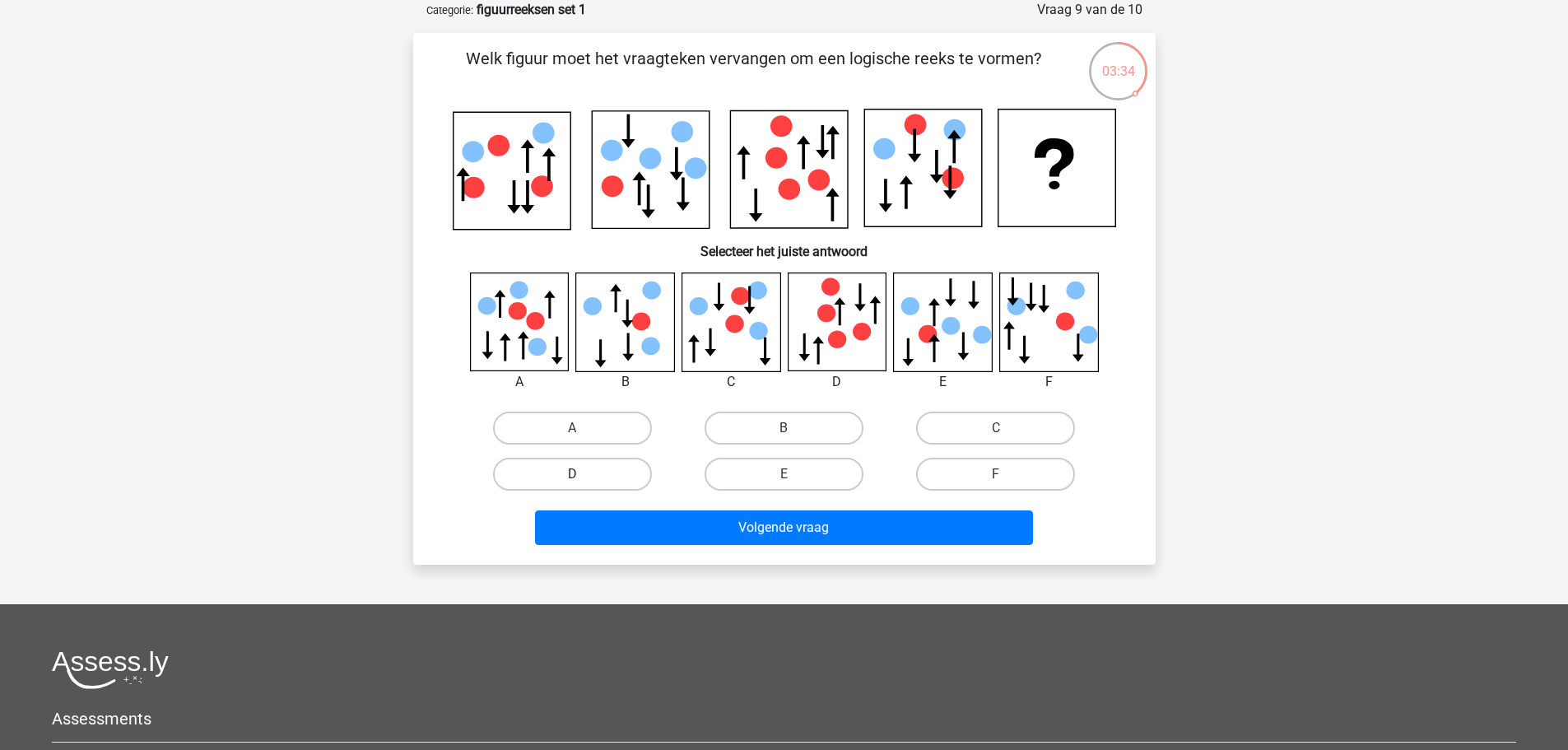
click at [590, 476] on label "D" at bounding box center [571, 475] width 158 height 33
click at [583, 476] on input "D" at bounding box center [578, 480] width 10 height 10
radio input "true"
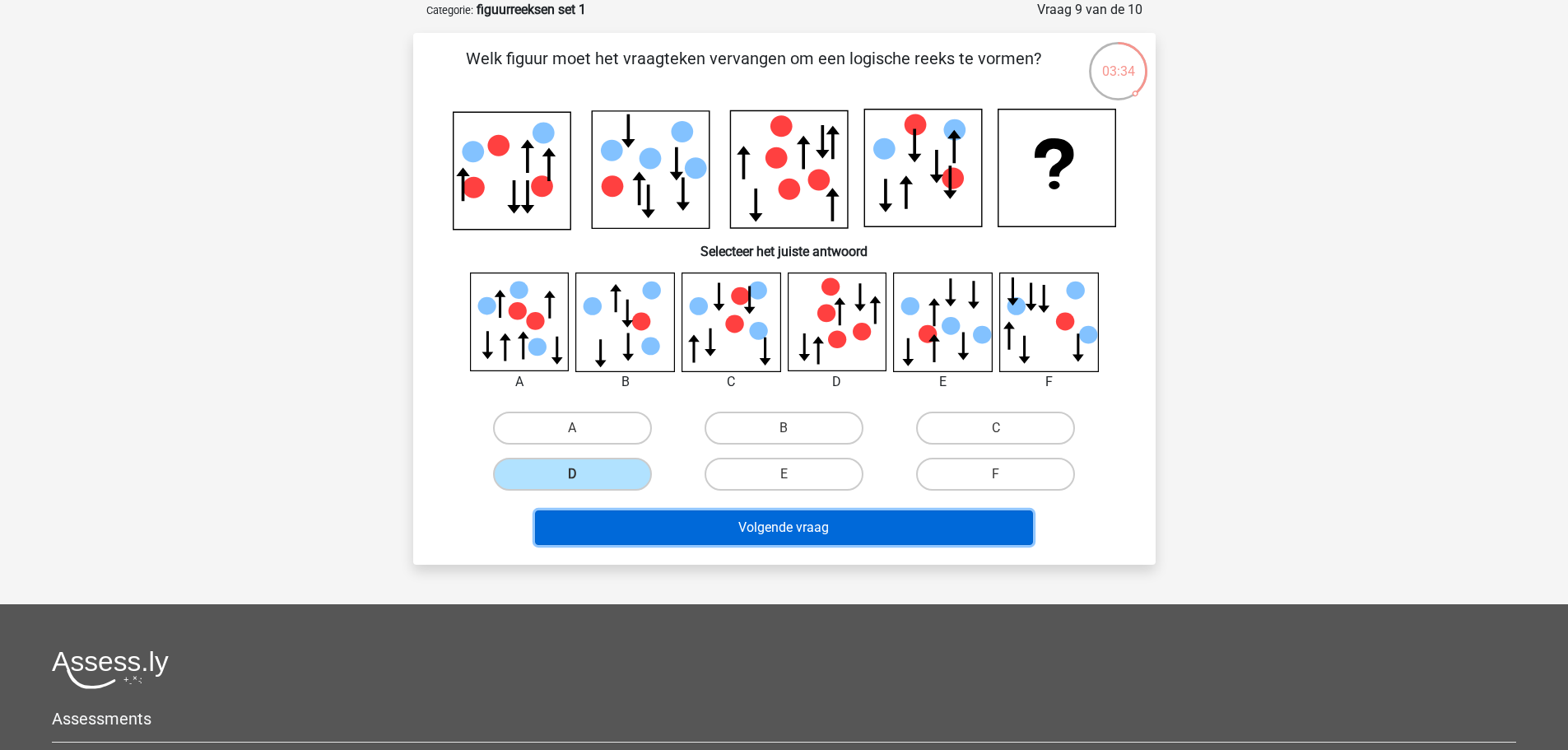
click at [745, 526] on button "Volgende vraag" at bounding box center [784, 527] width 498 height 35
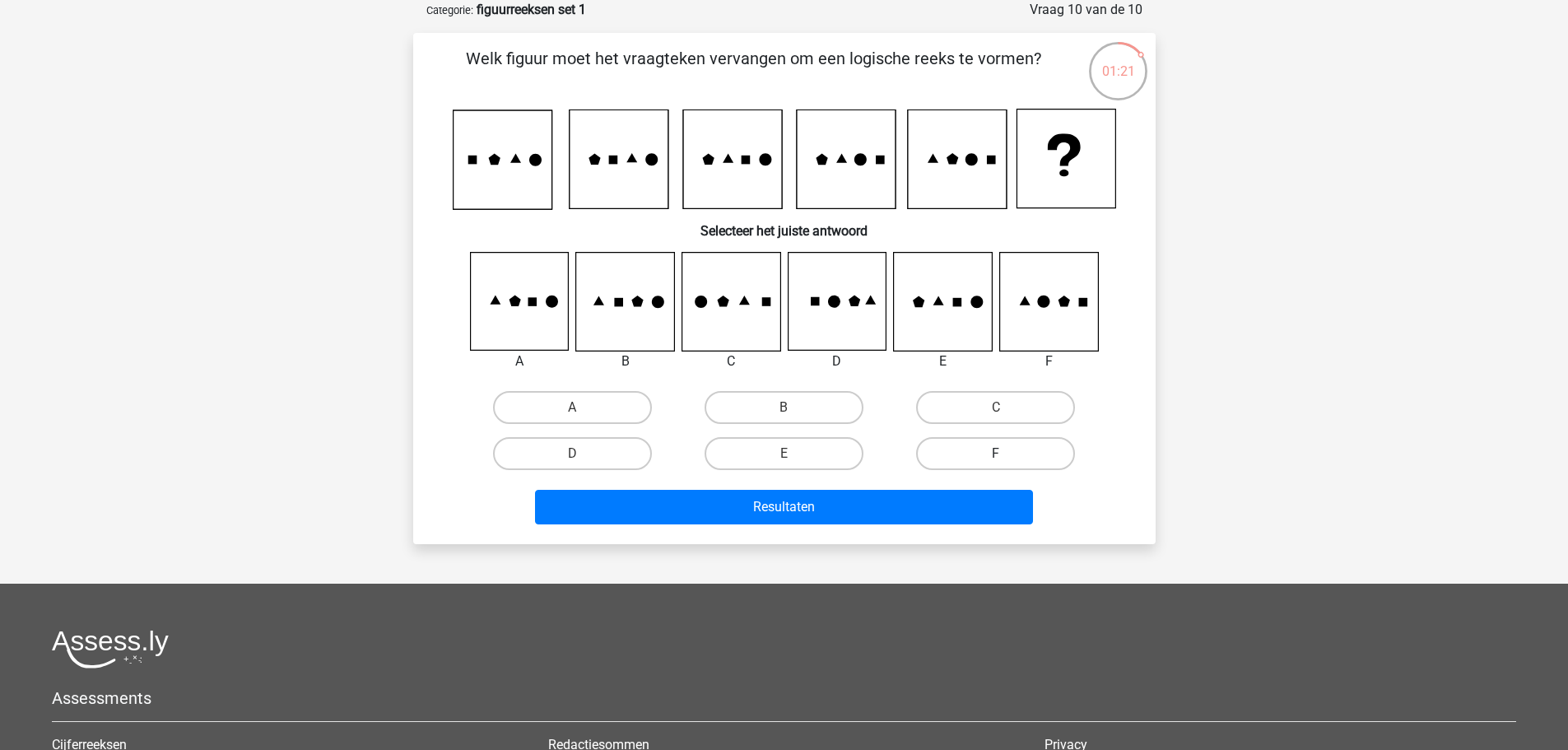
click at [975, 454] on label "F" at bounding box center [995, 454] width 158 height 33
click at [996, 454] on input "F" at bounding box center [1001, 459] width 10 height 10
radio input "true"
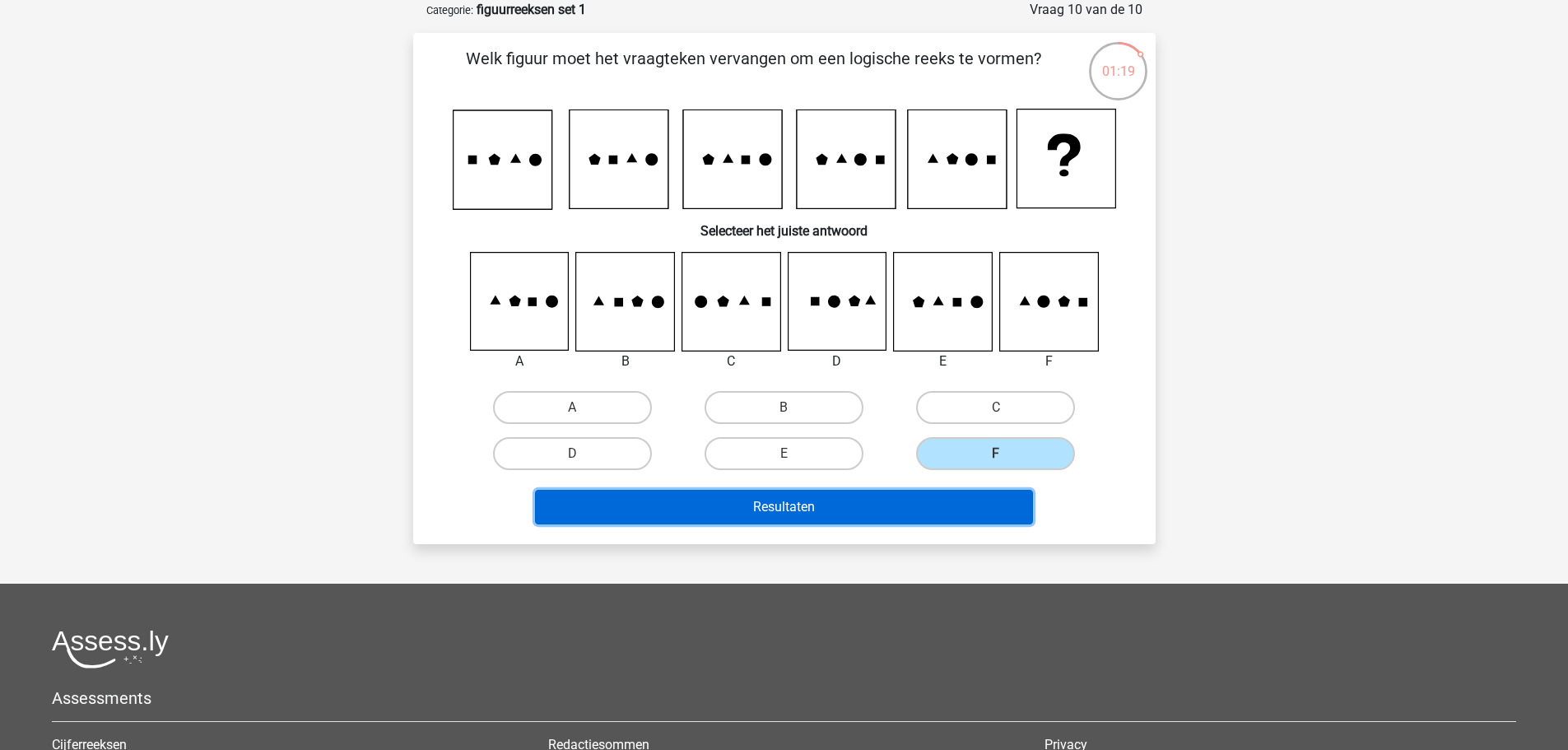
click at [918, 506] on button "Resultaten" at bounding box center [784, 508] width 498 height 35
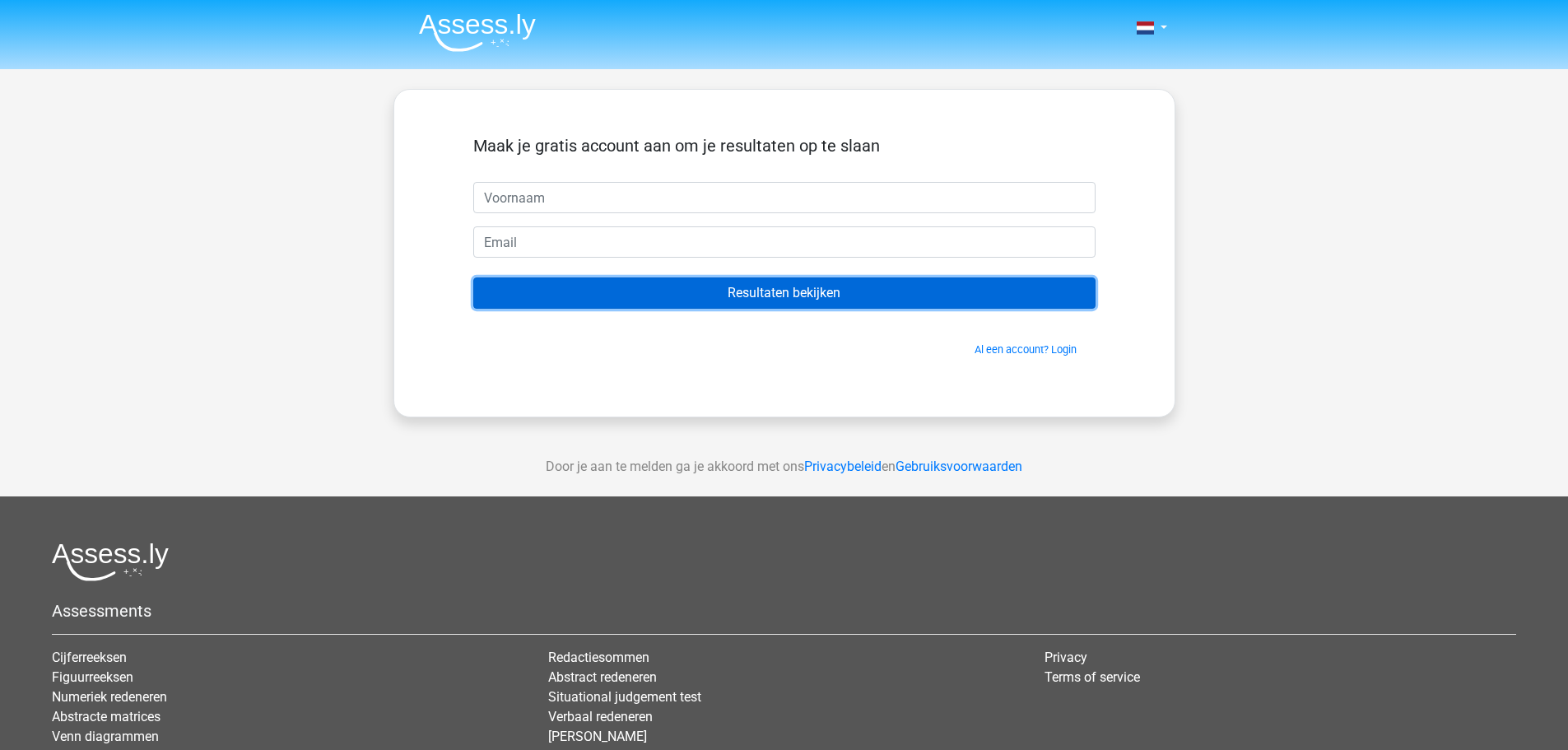
click at [807, 294] on input "Resultaten bekijken" at bounding box center [784, 293] width 623 height 31
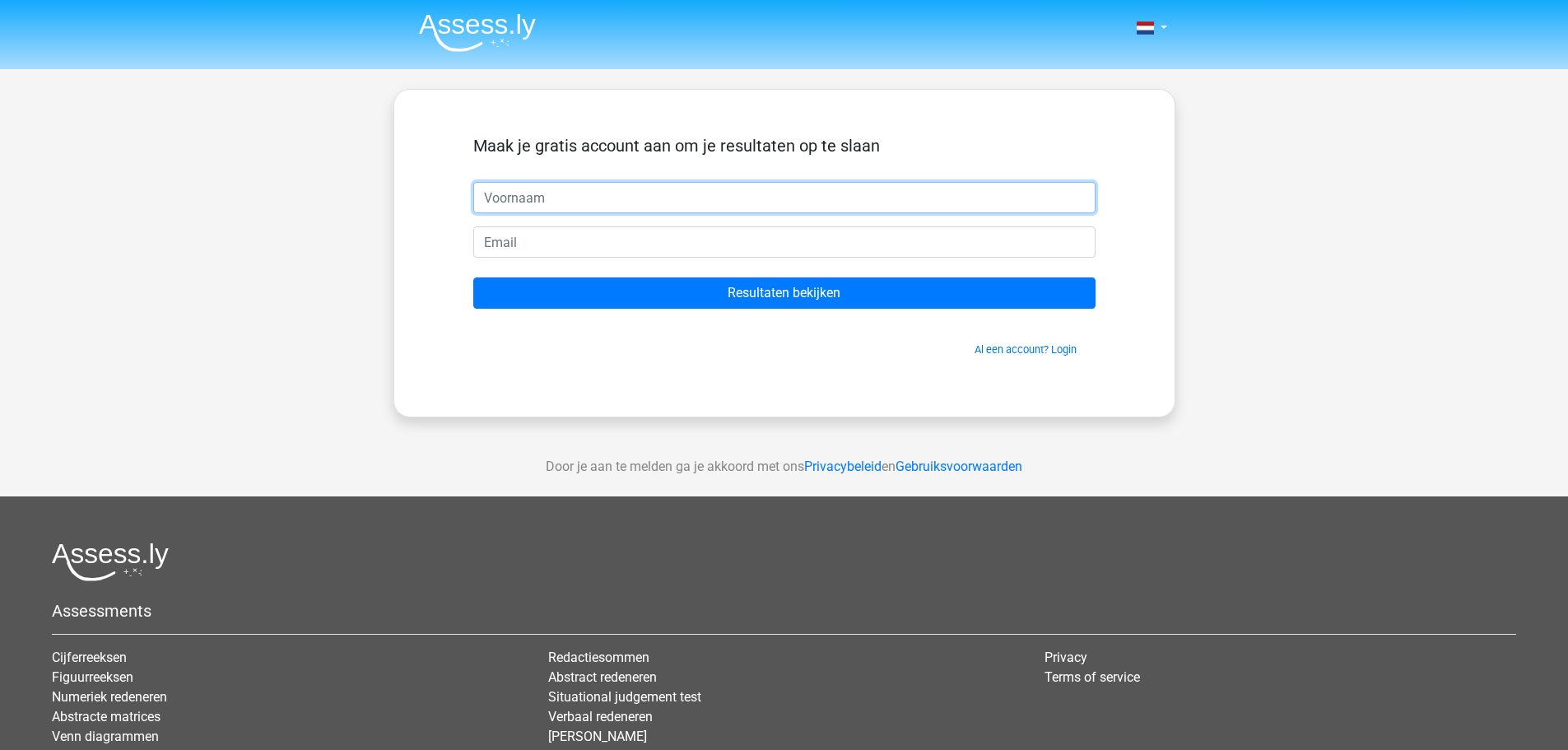
click at [540, 191] on input "text" at bounding box center [784, 197] width 623 height 31
type input "Jo"
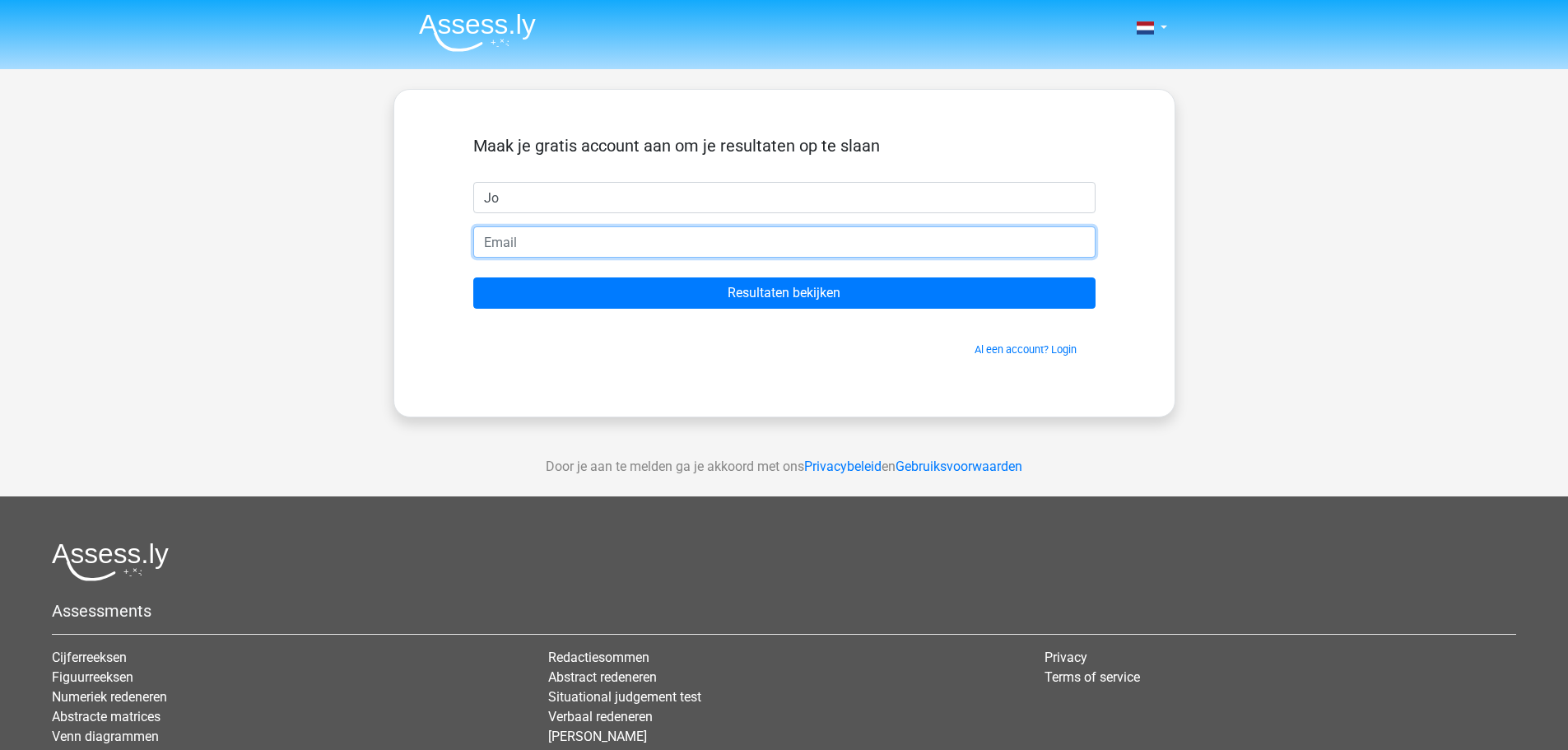
click at [575, 246] on input "email" at bounding box center [784, 242] width 623 height 31
type input "desmitjo@gmail.com"
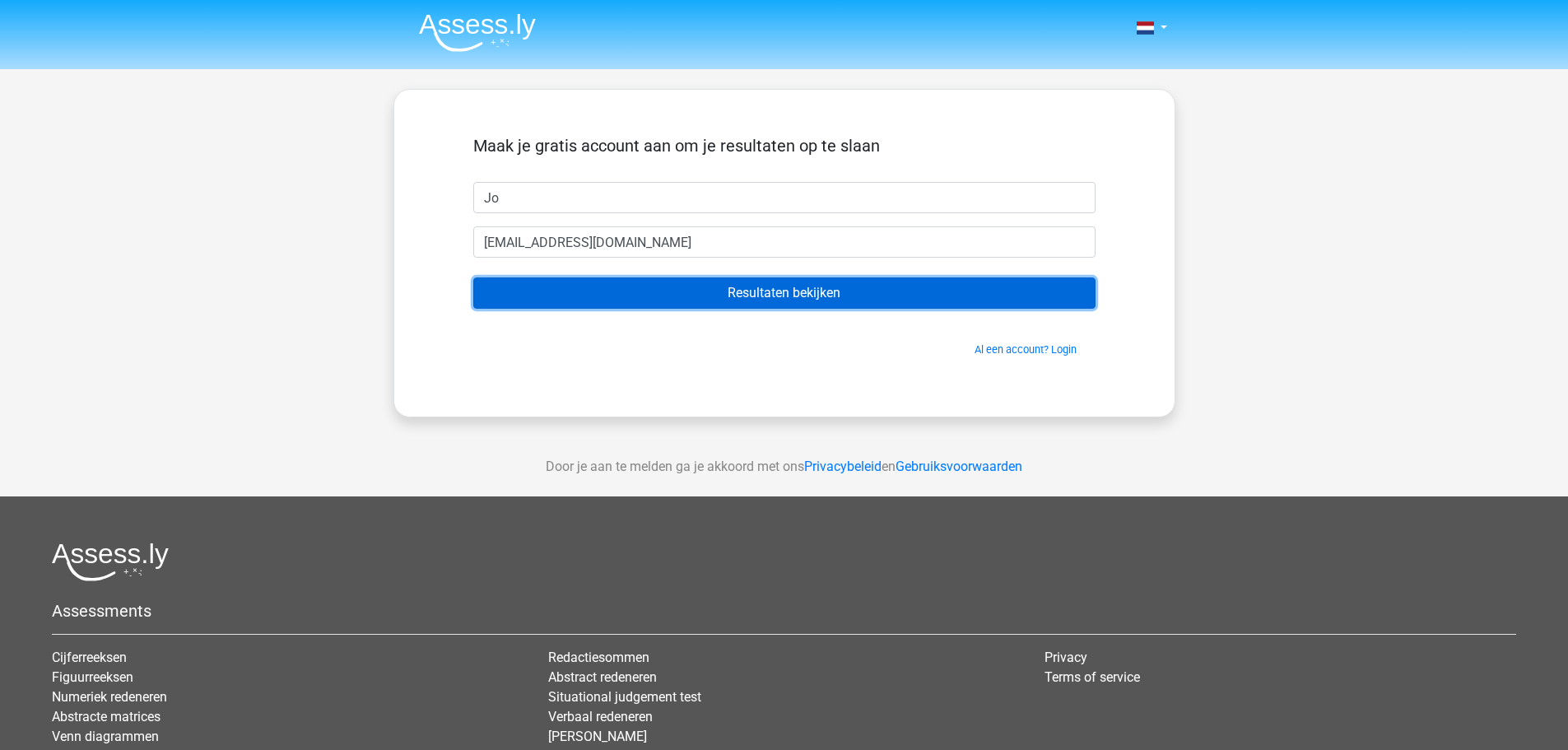
click at [785, 293] on input "Resultaten bekijken" at bounding box center [784, 293] width 623 height 31
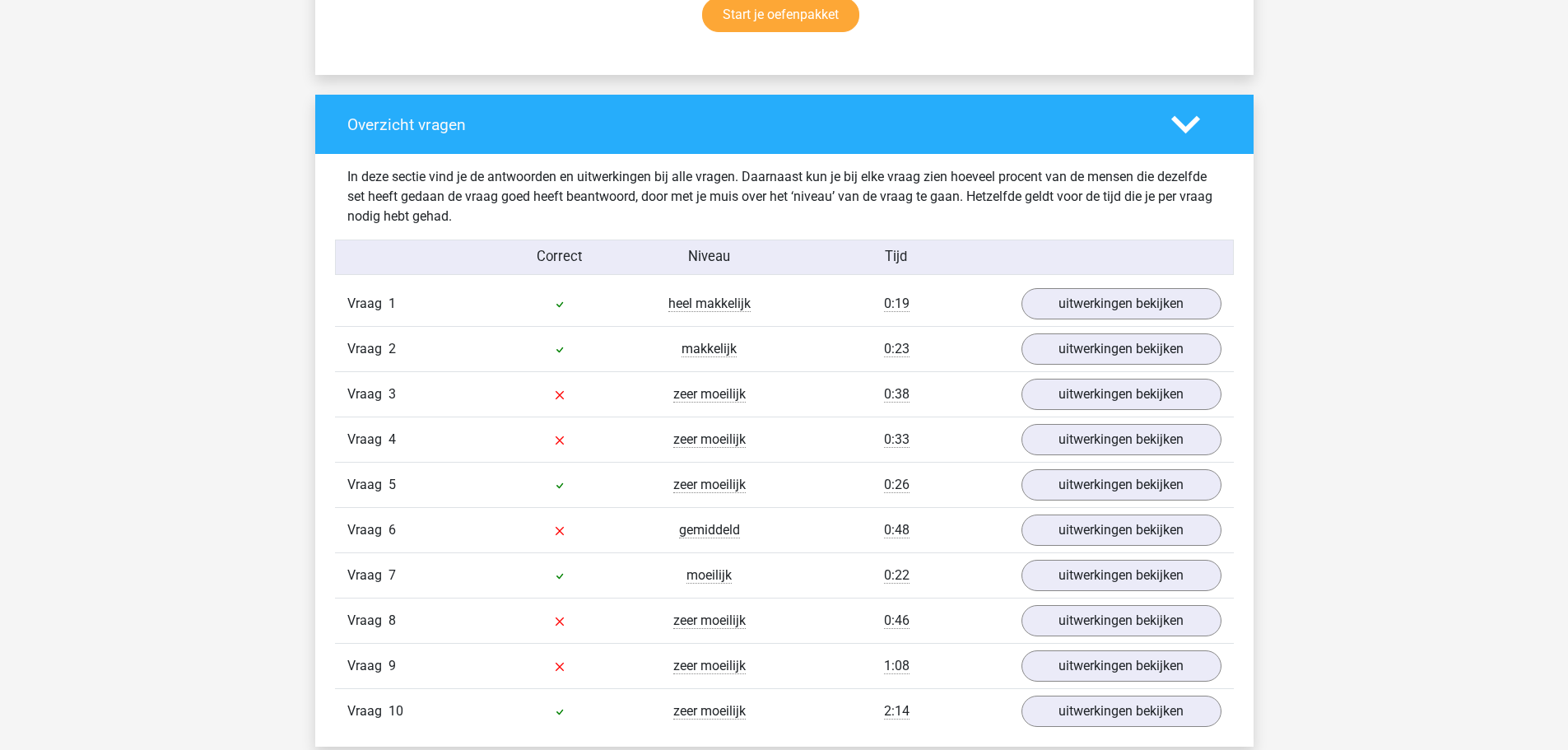
scroll to position [1153, 0]
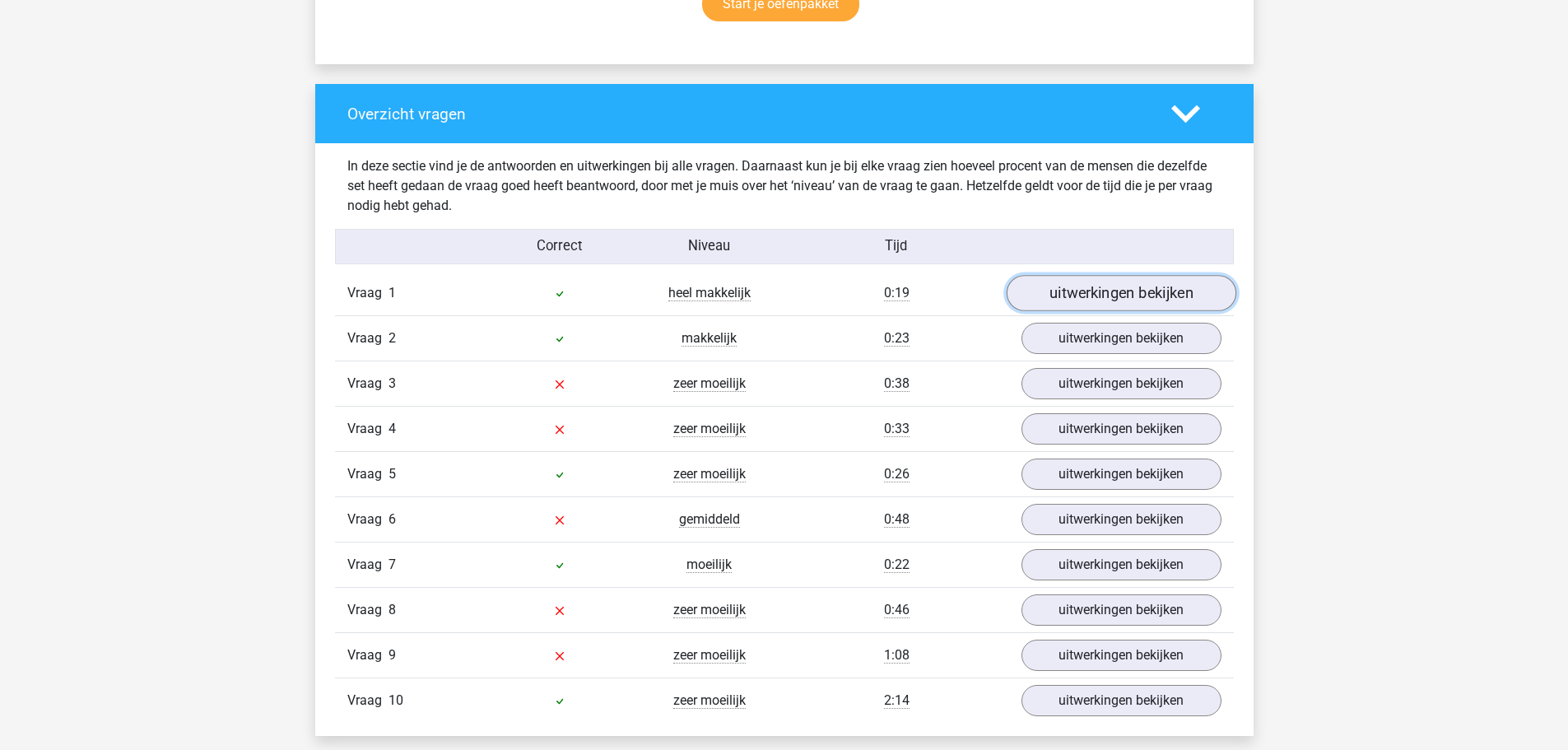
click at [1091, 298] on link "uitwerkingen bekijken" at bounding box center [1120, 294] width 229 height 36
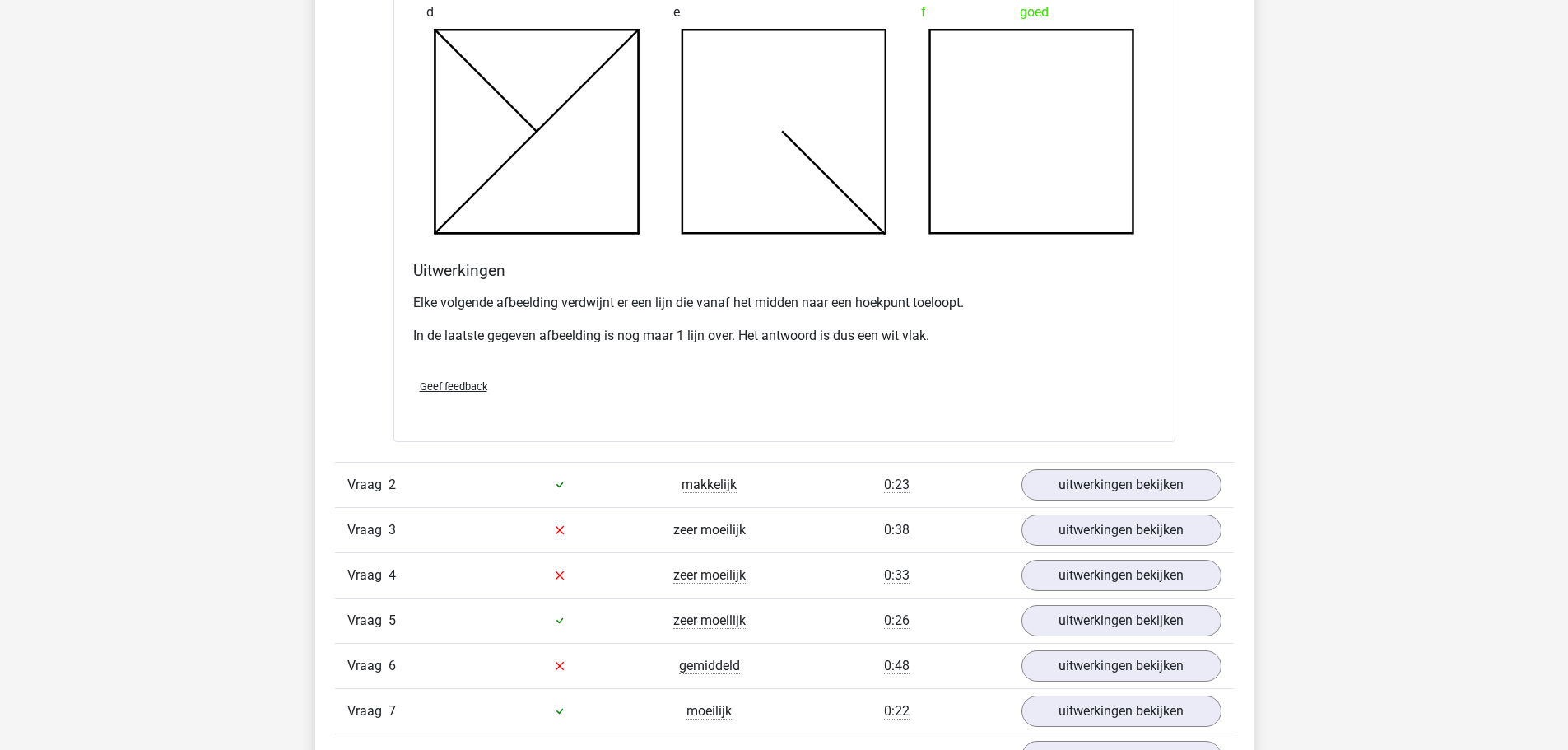
scroll to position [1976, 0]
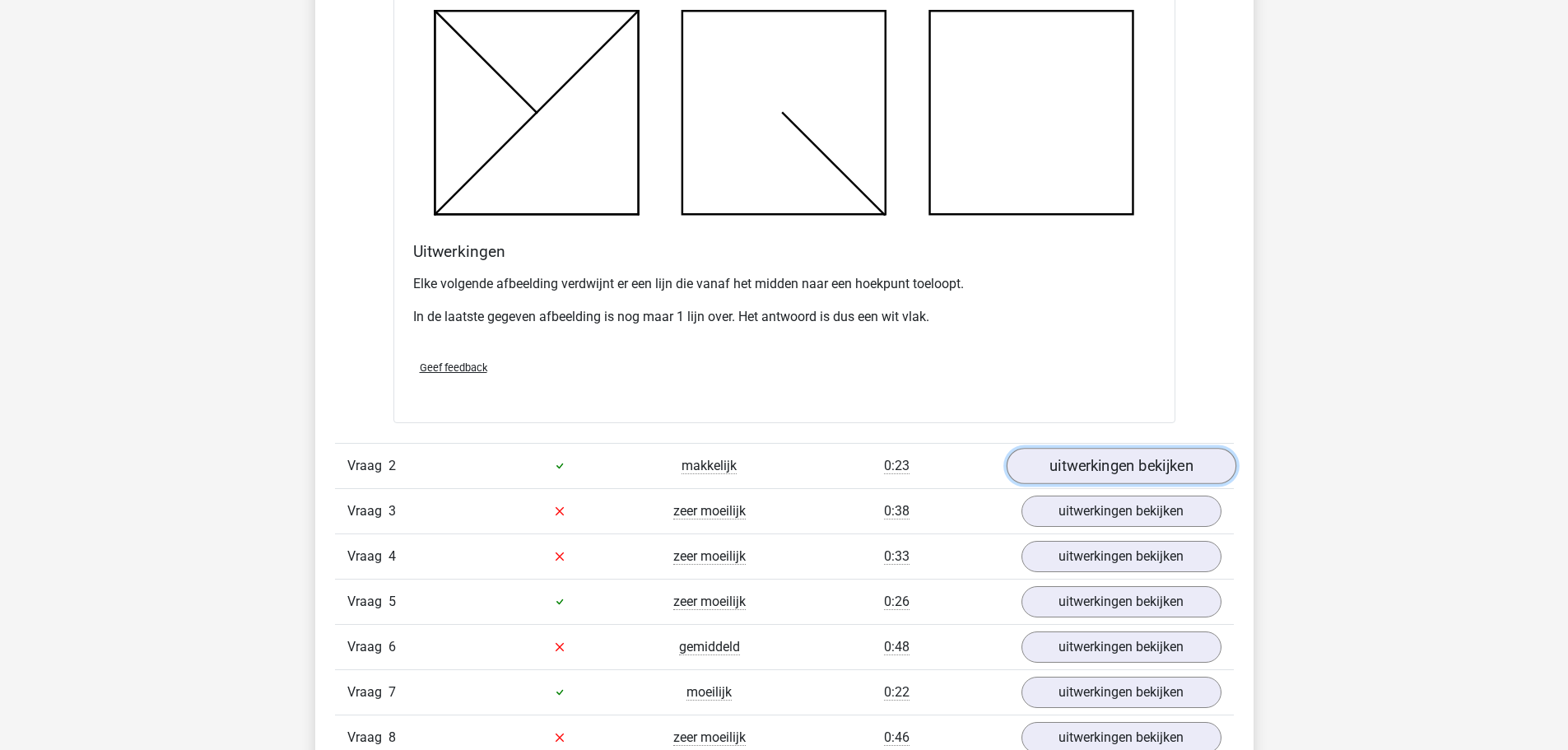
click at [1135, 465] on link "uitwerkingen bekijken" at bounding box center [1120, 466] width 229 height 36
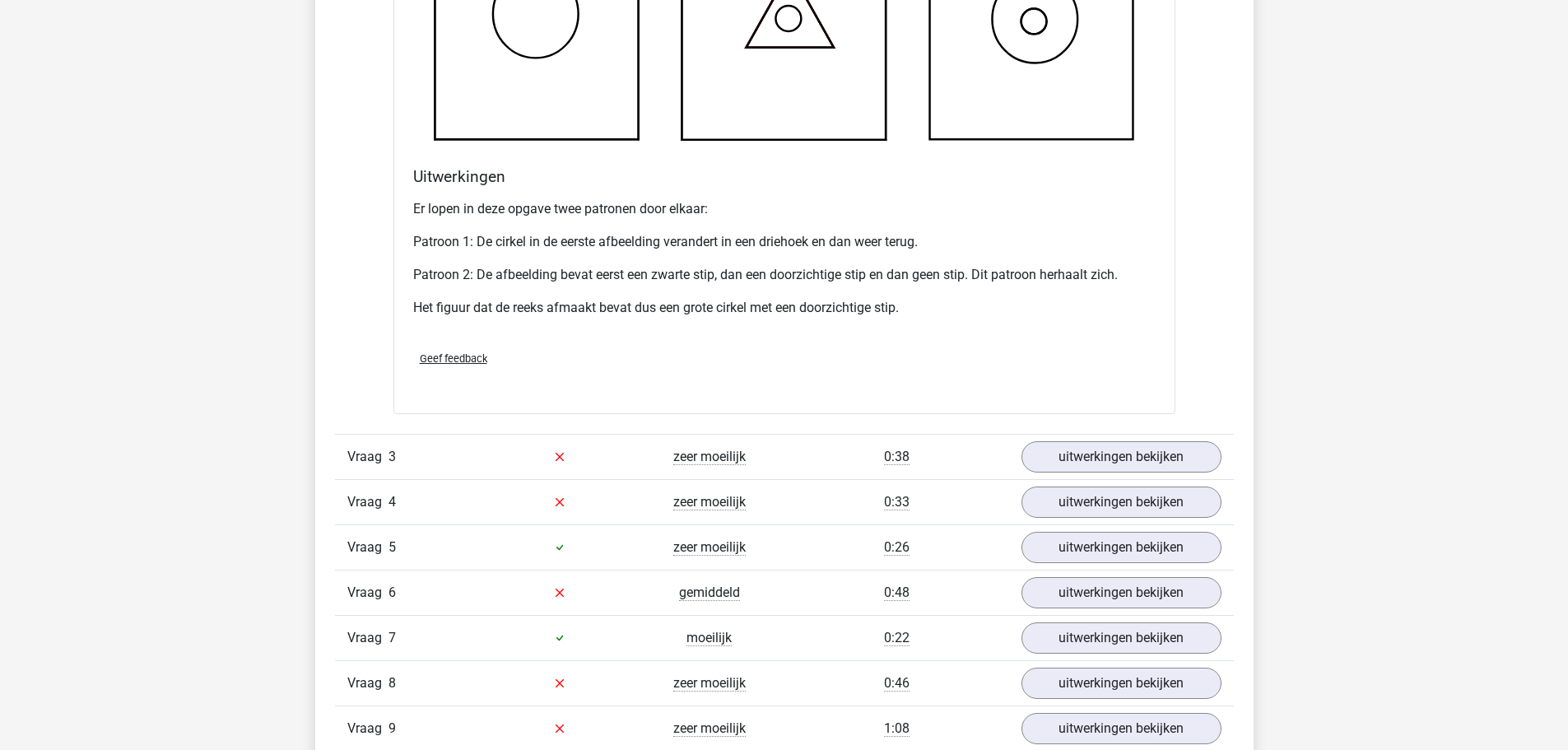
scroll to position [3294, 0]
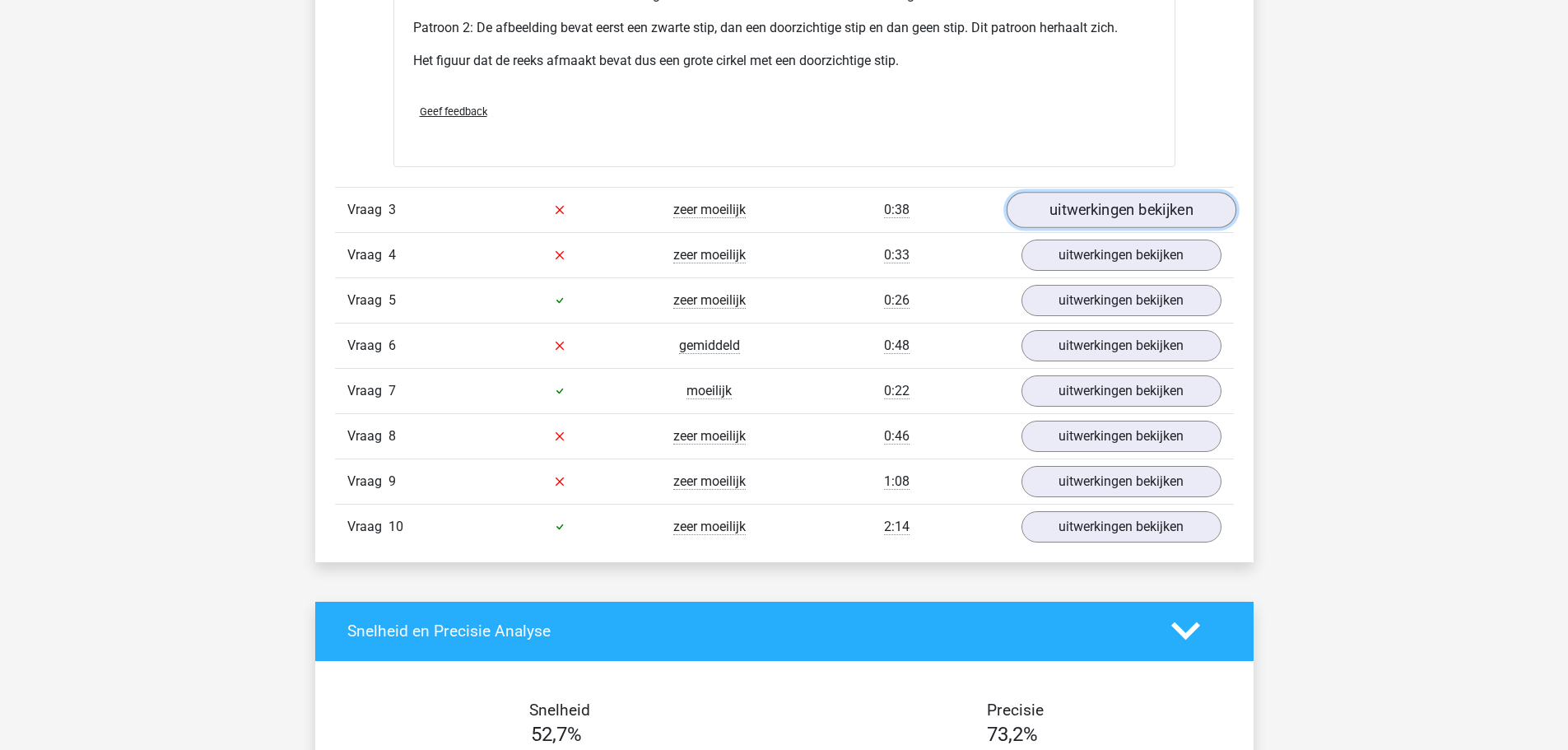
click at [1128, 209] on link "uitwerkingen bekijken" at bounding box center [1120, 210] width 229 height 36
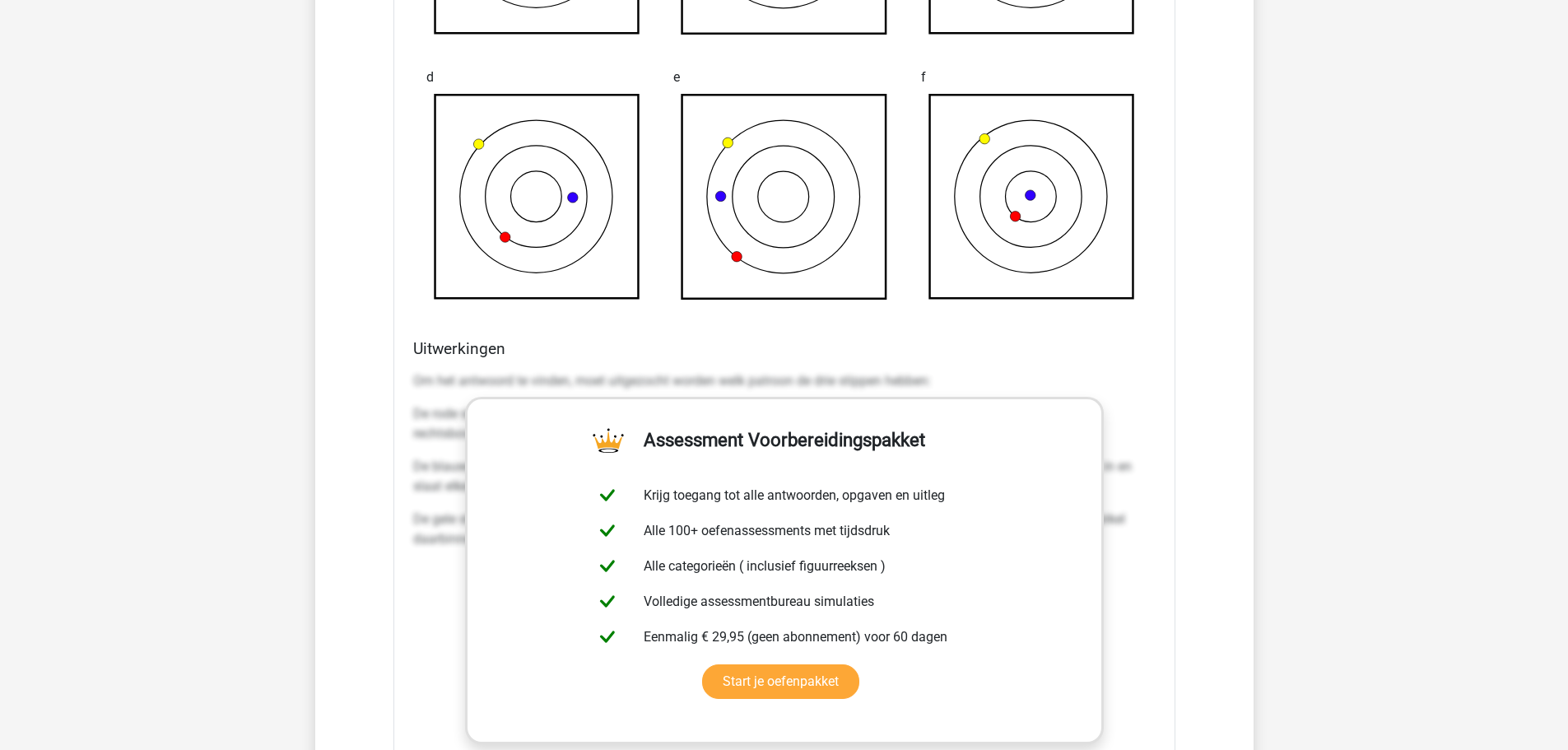
scroll to position [3953, 0]
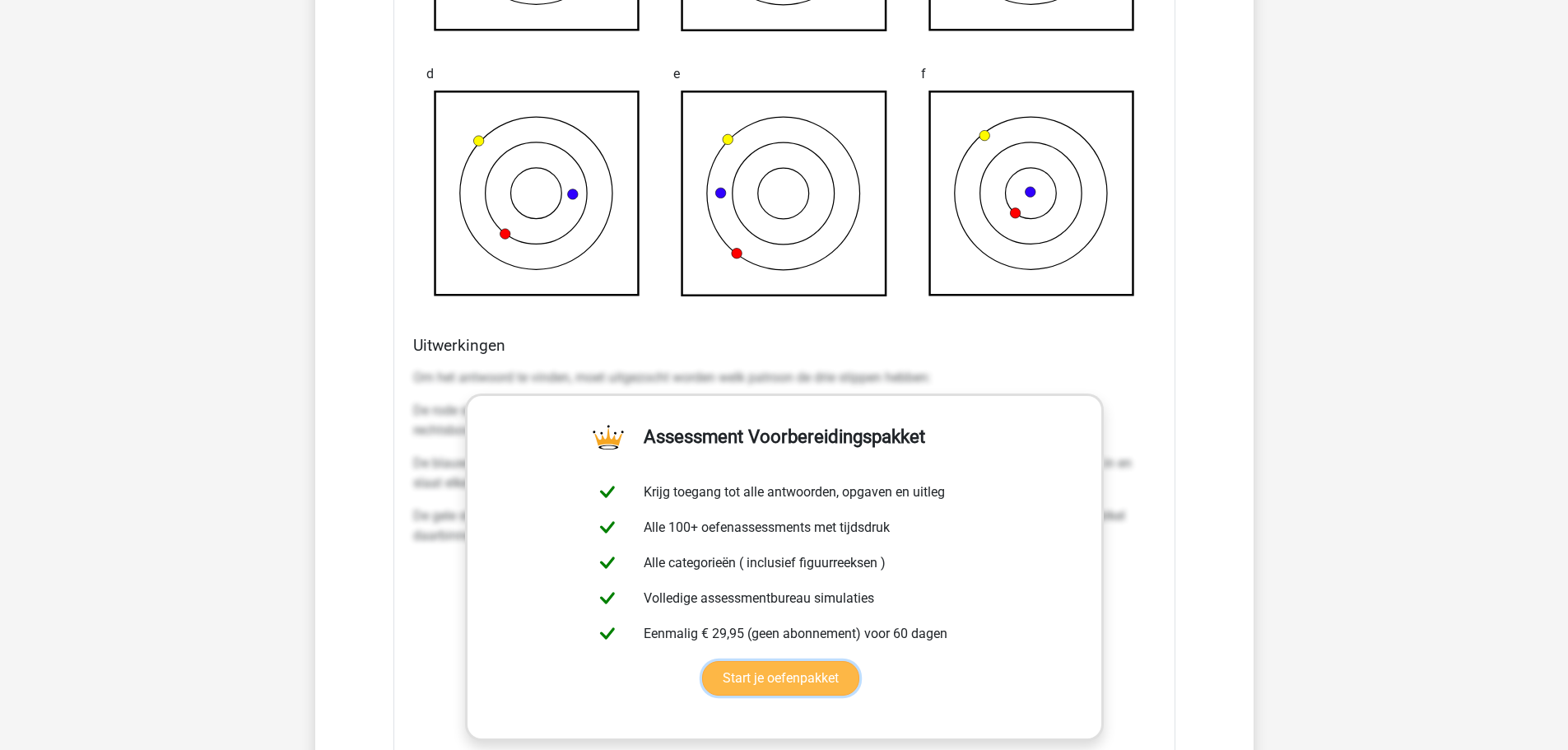
click at [790, 677] on link "Start je oefenpakket" at bounding box center [781, 678] width 158 height 35
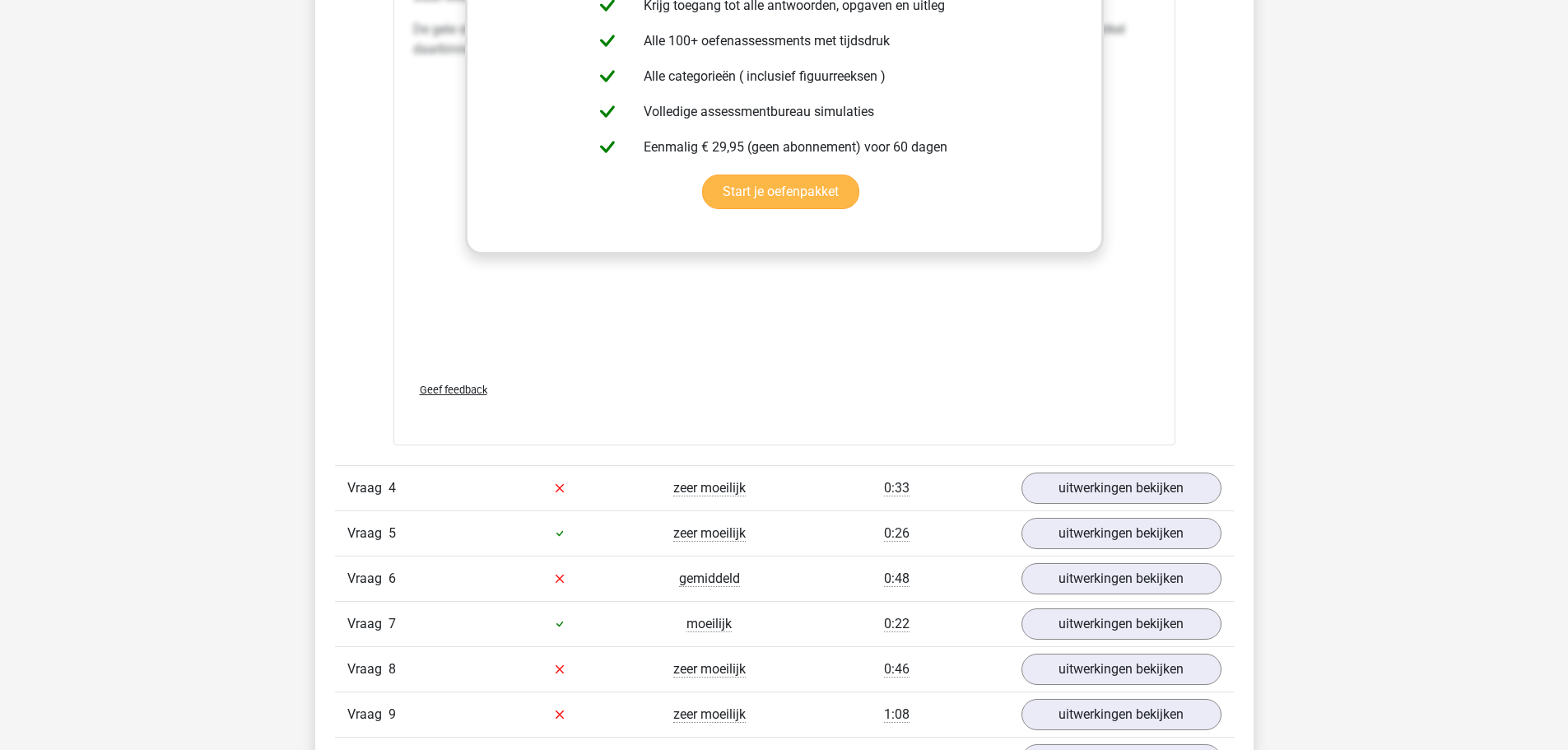
scroll to position [4446, 0]
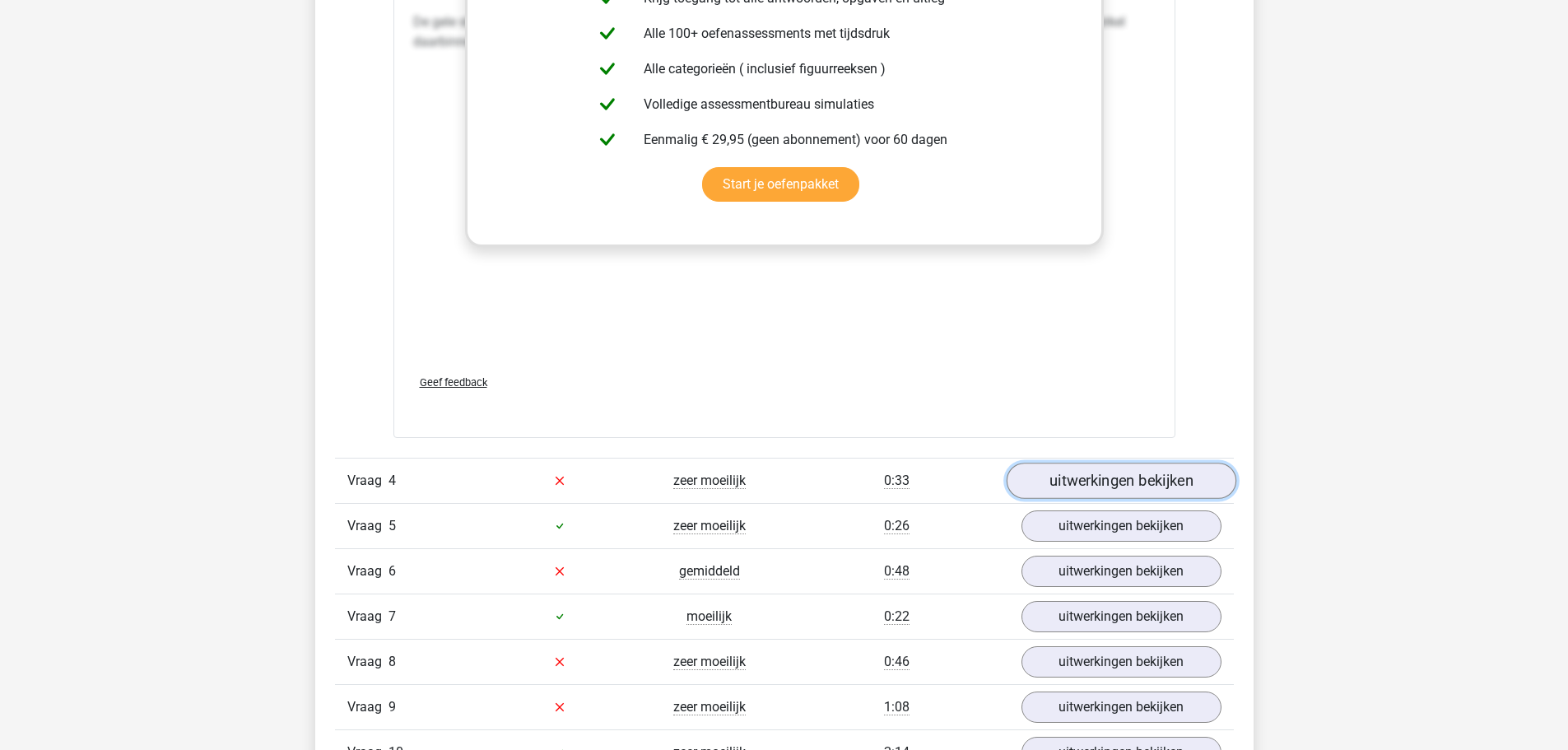
click at [1155, 485] on link "uitwerkingen bekijken" at bounding box center [1120, 481] width 229 height 36
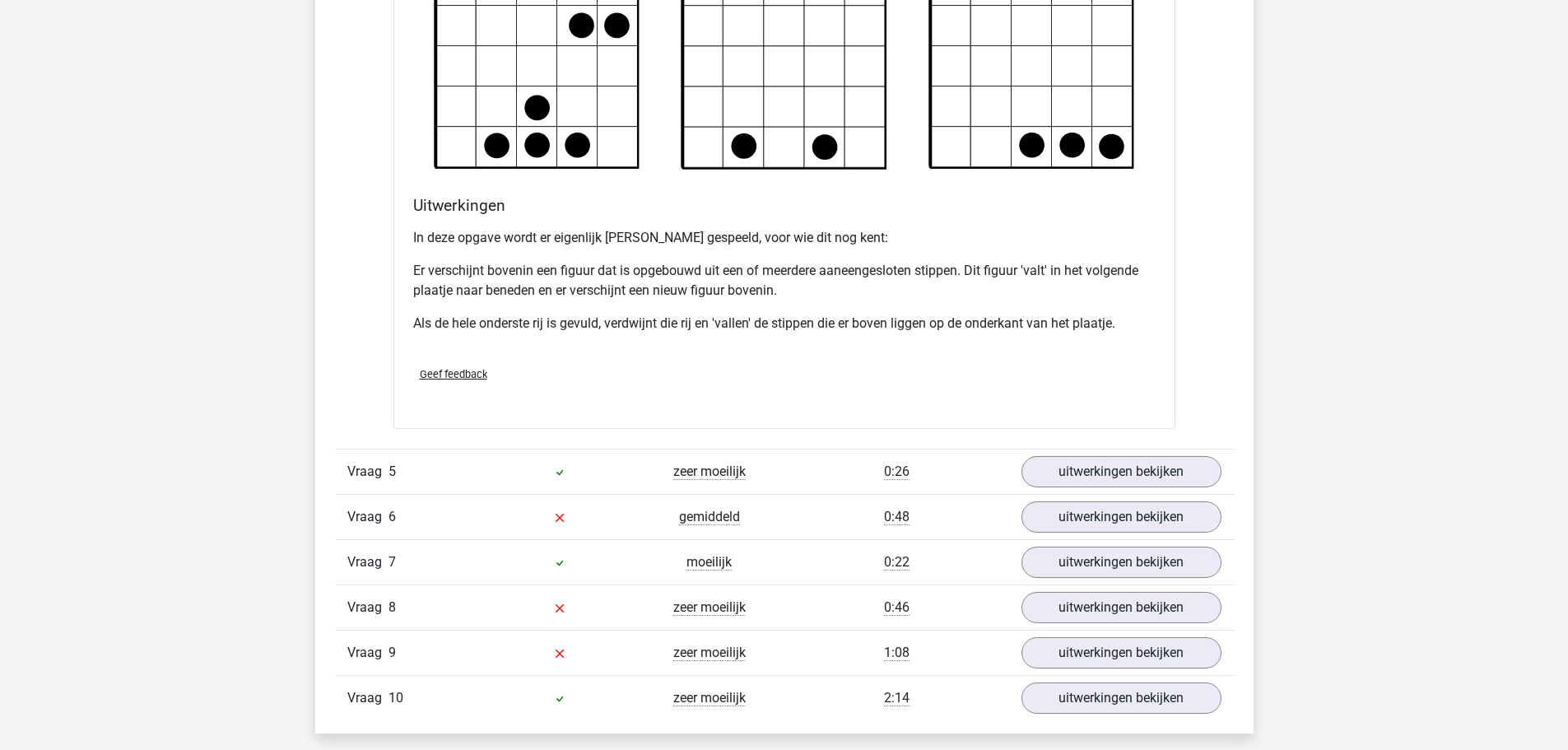
scroll to position [5517, 0]
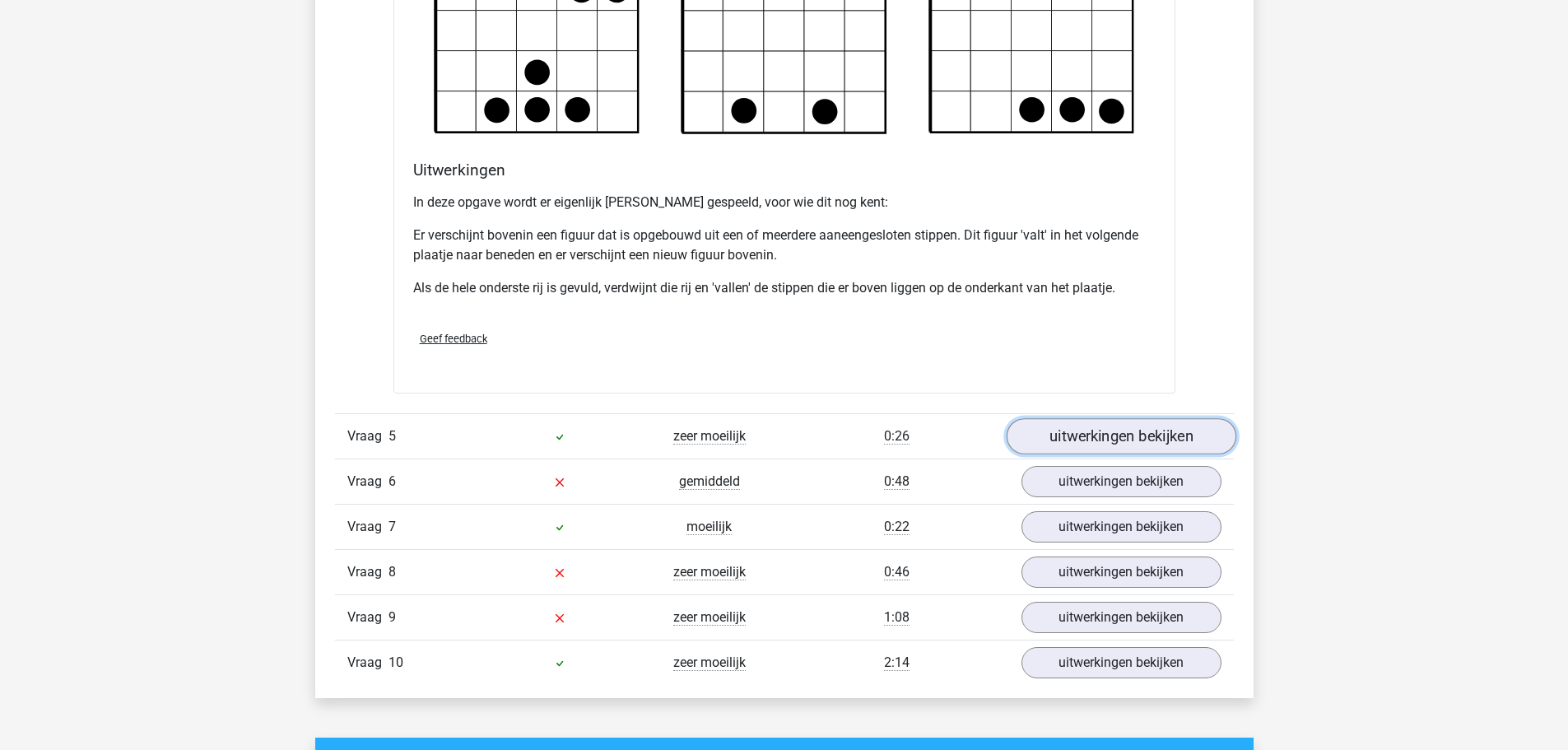
click at [1133, 433] on link "uitwerkingen bekijken" at bounding box center [1120, 436] width 229 height 36
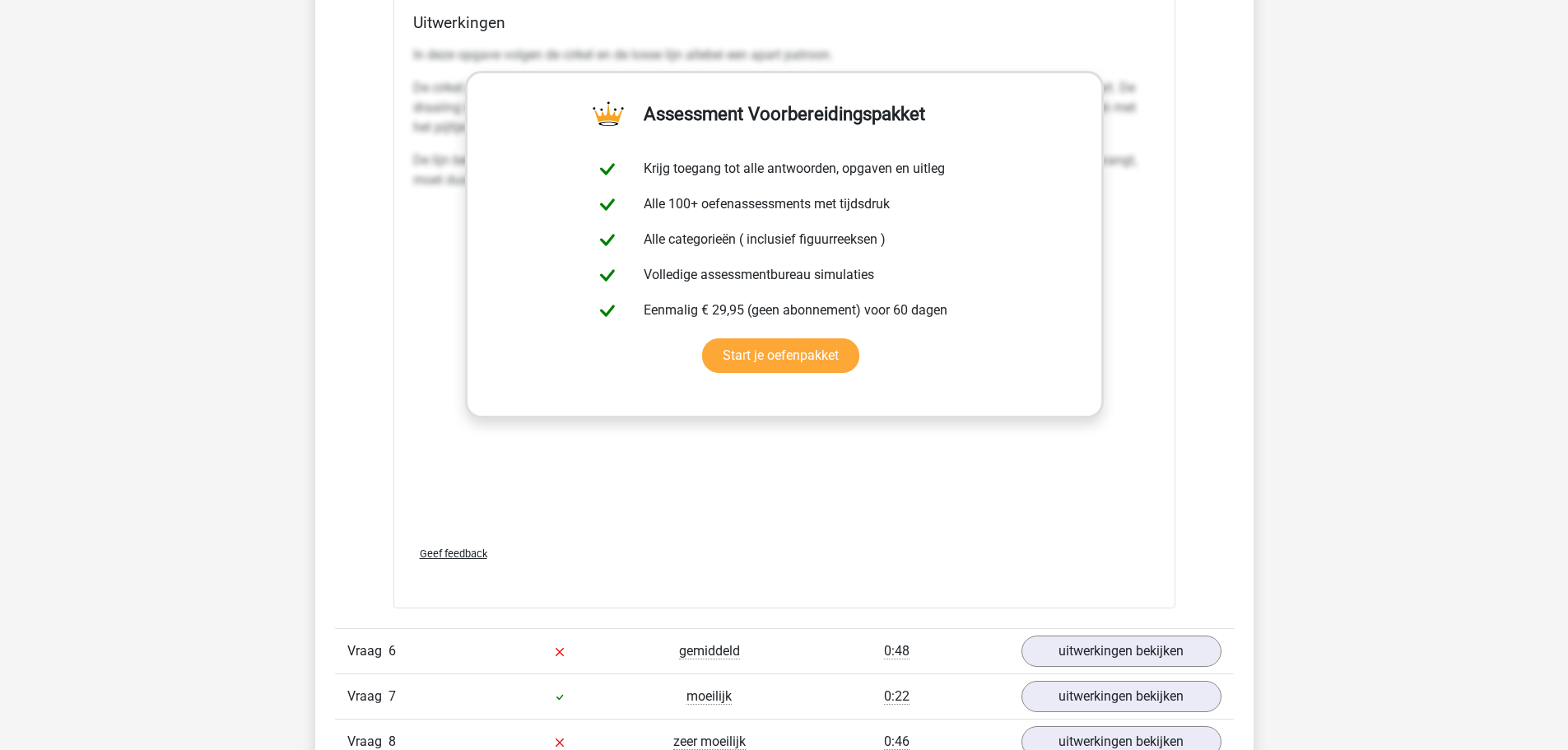
scroll to position [6916, 0]
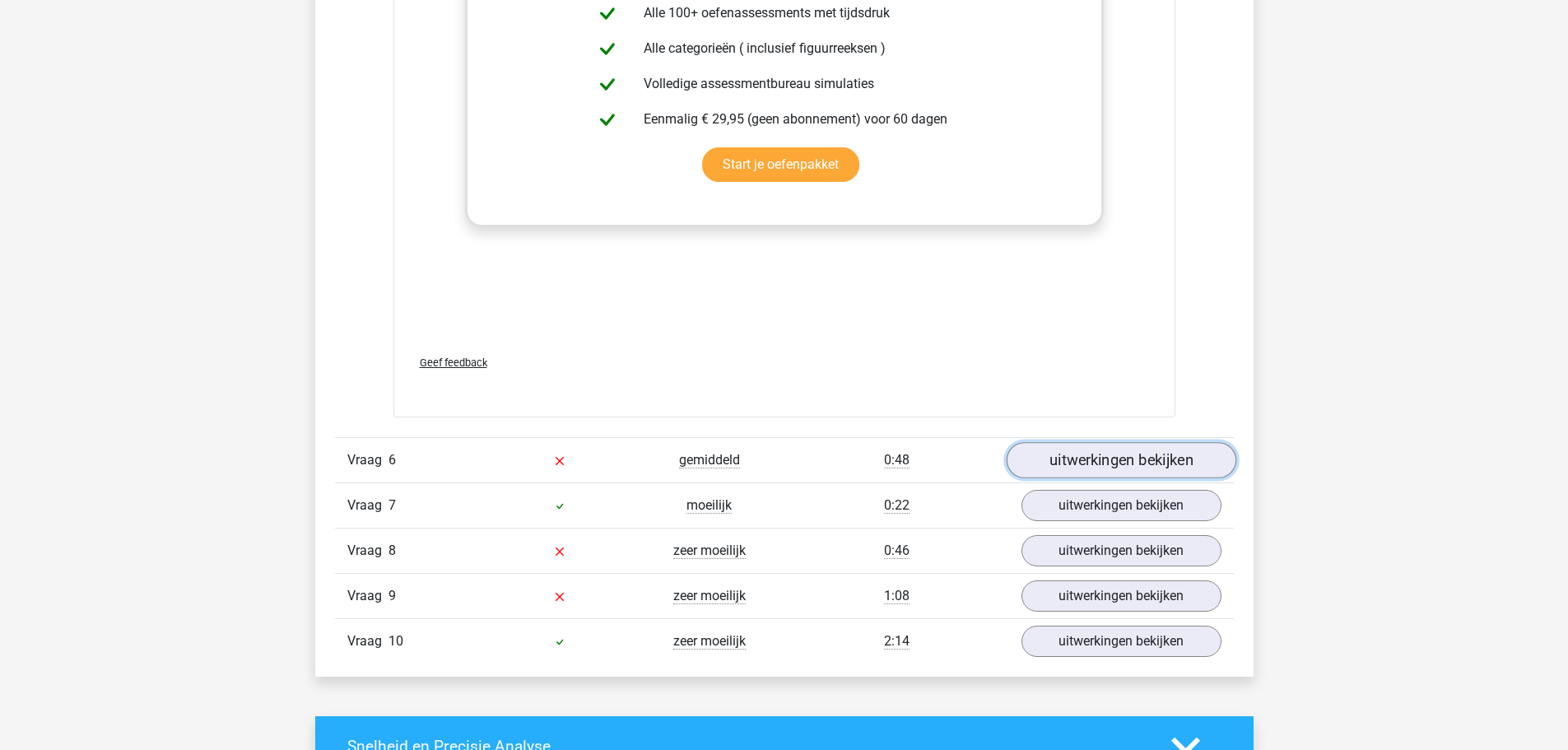
click at [1137, 458] on link "uitwerkingen bekijken" at bounding box center [1120, 461] width 229 height 36
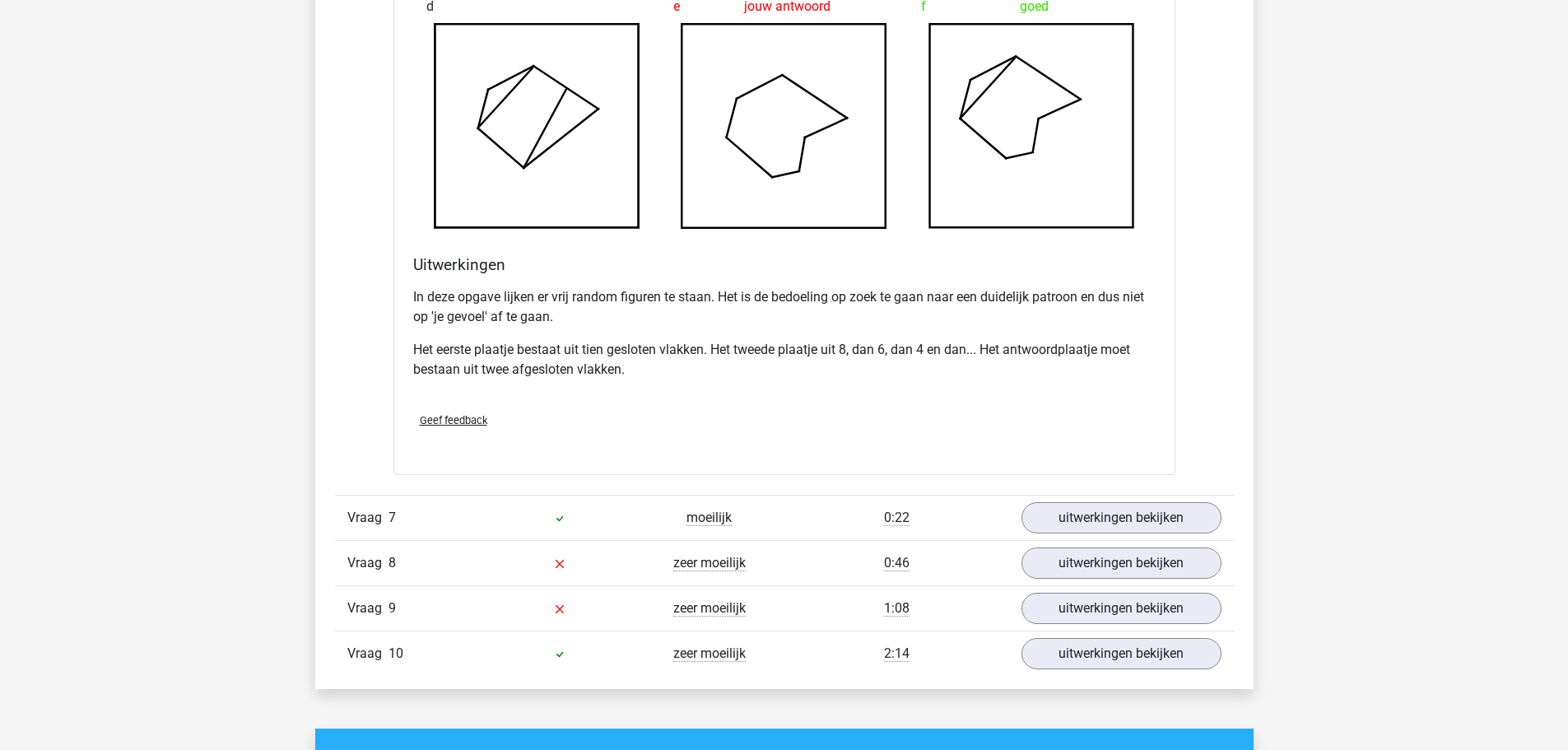
scroll to position [7987, 0]
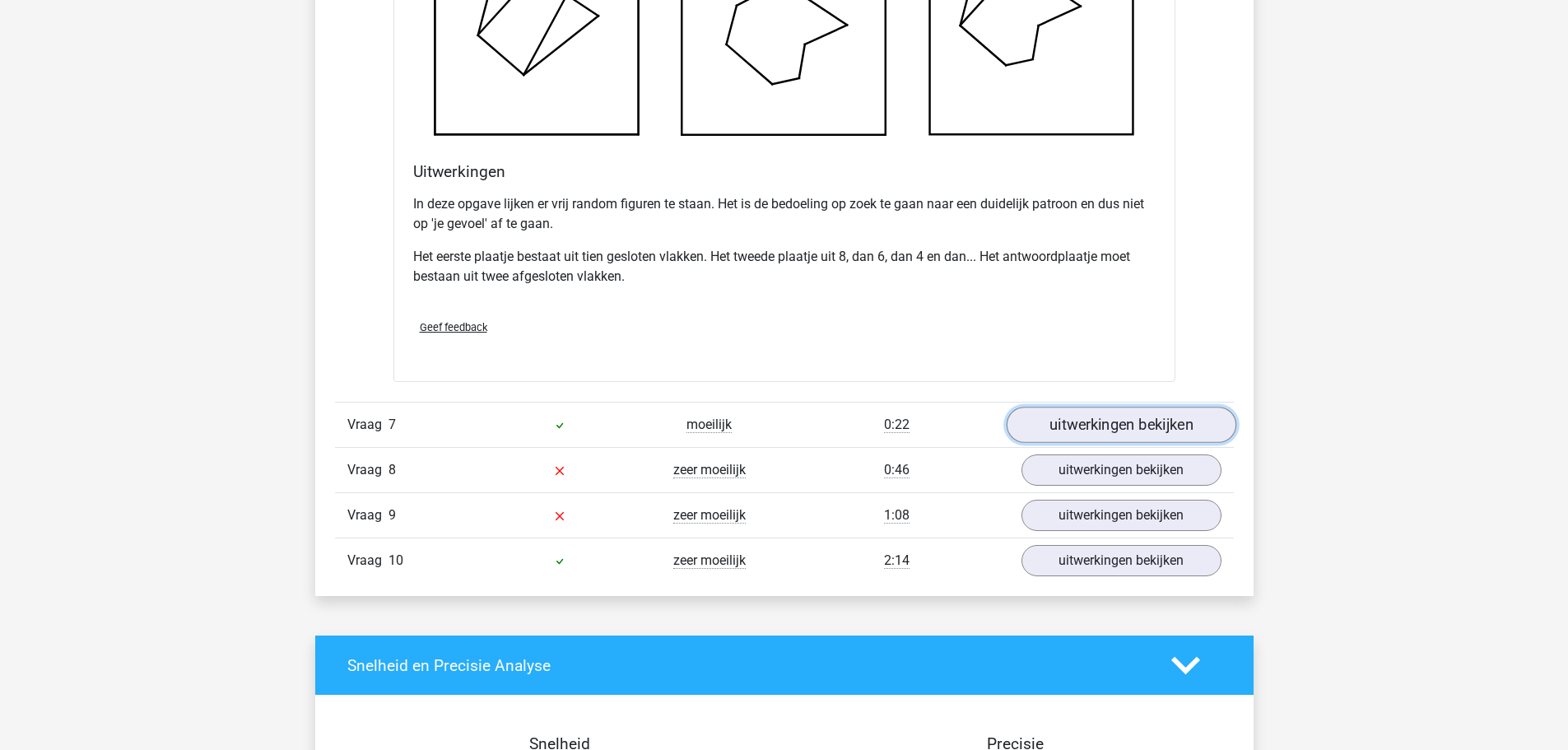
click at [1144, 423] on link "uitwerkingen bekijken" at bounding box center [1120, 425] width 229 height 36
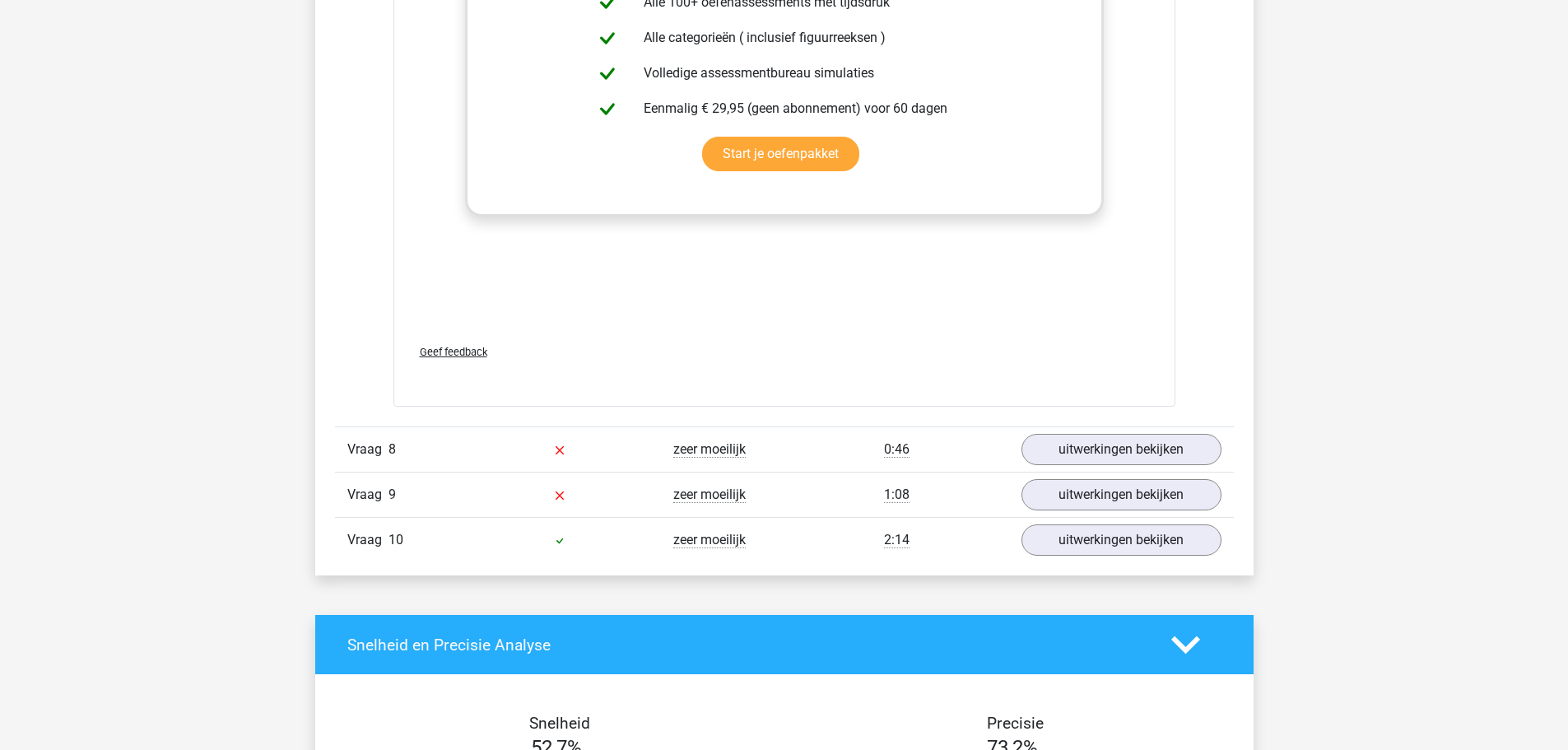
scroll to position [9552, 0]
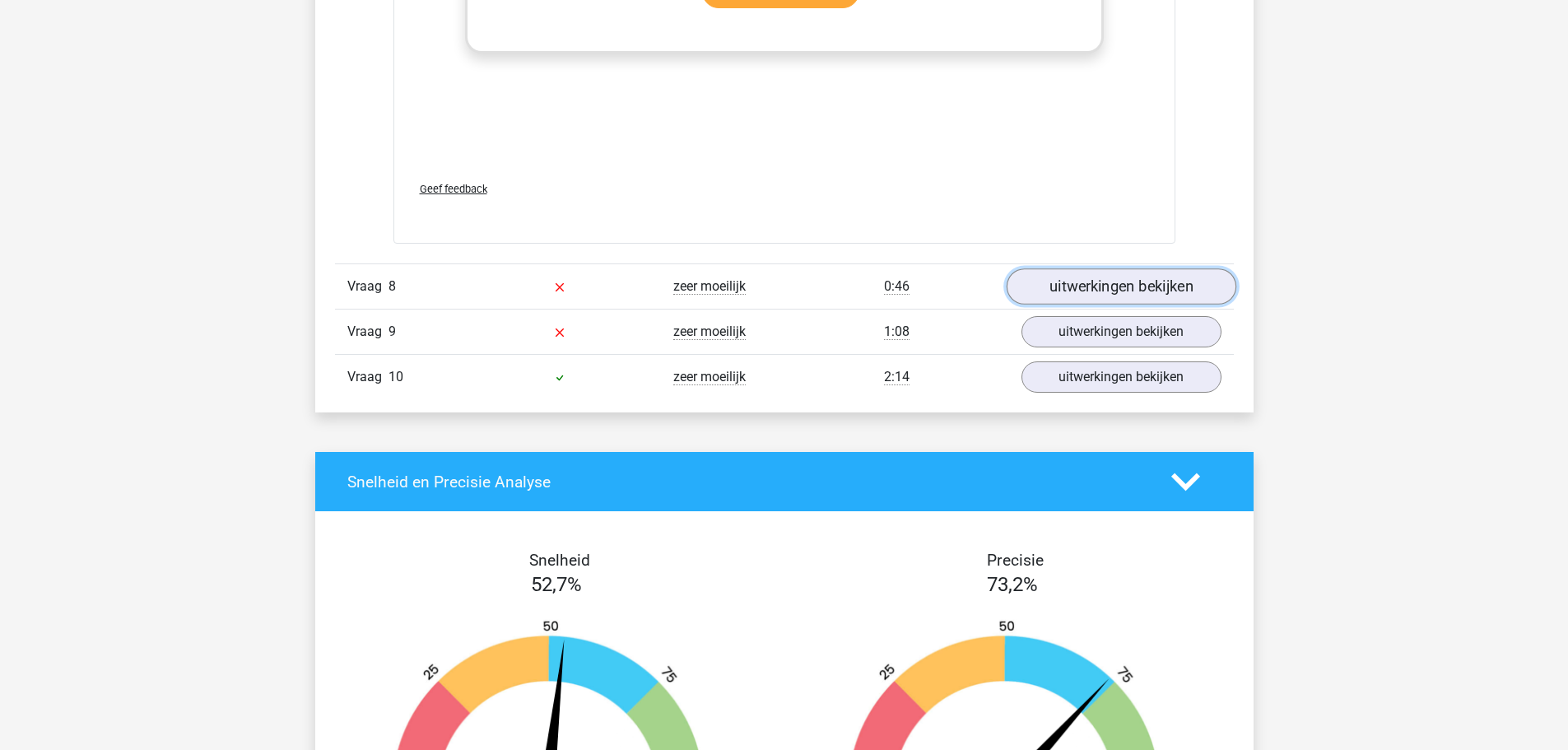
click at [1127, 286] on link "uitwerkingen bekijken" at bounding box center [1120, 287] width 229 height 36
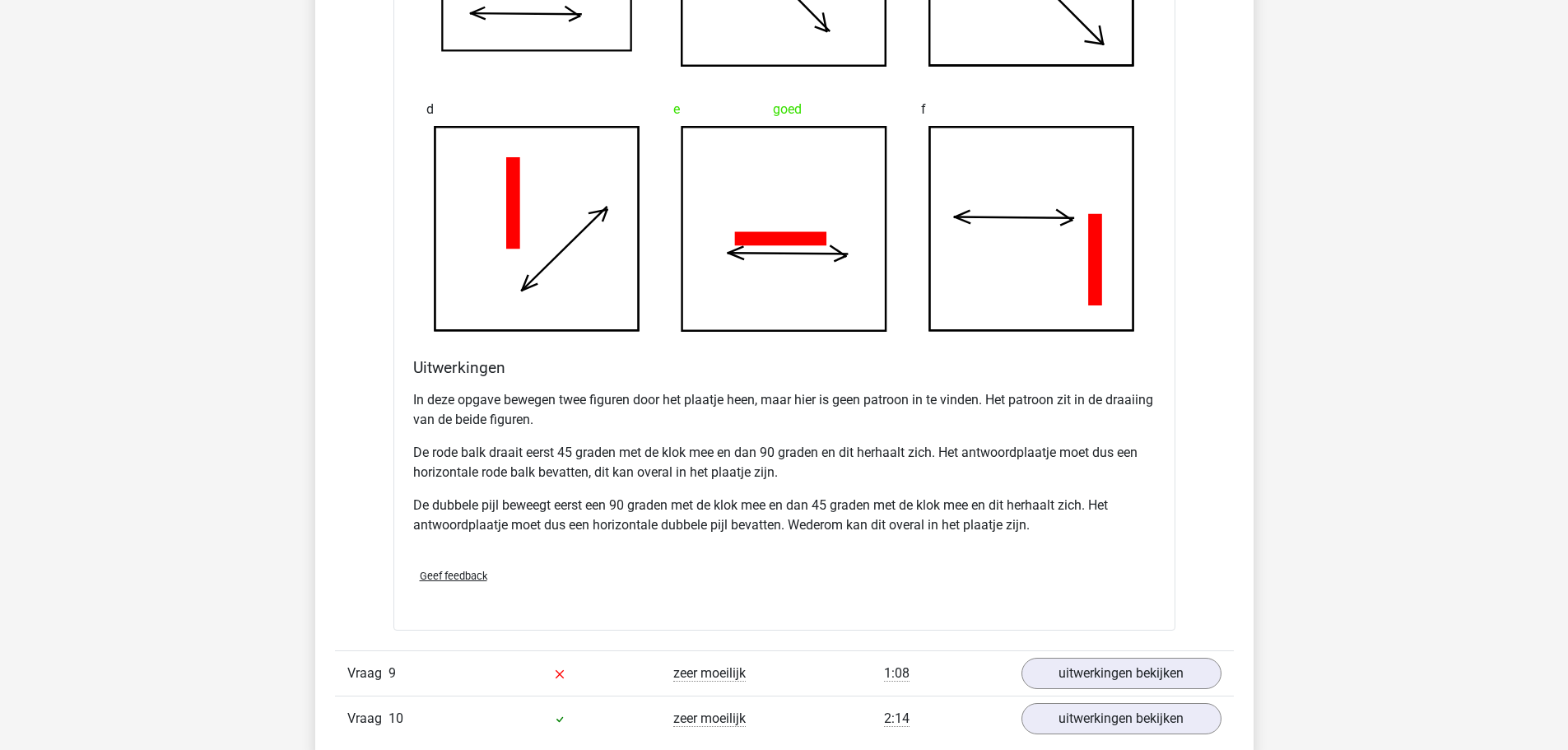
scroll to position [10292, 0]
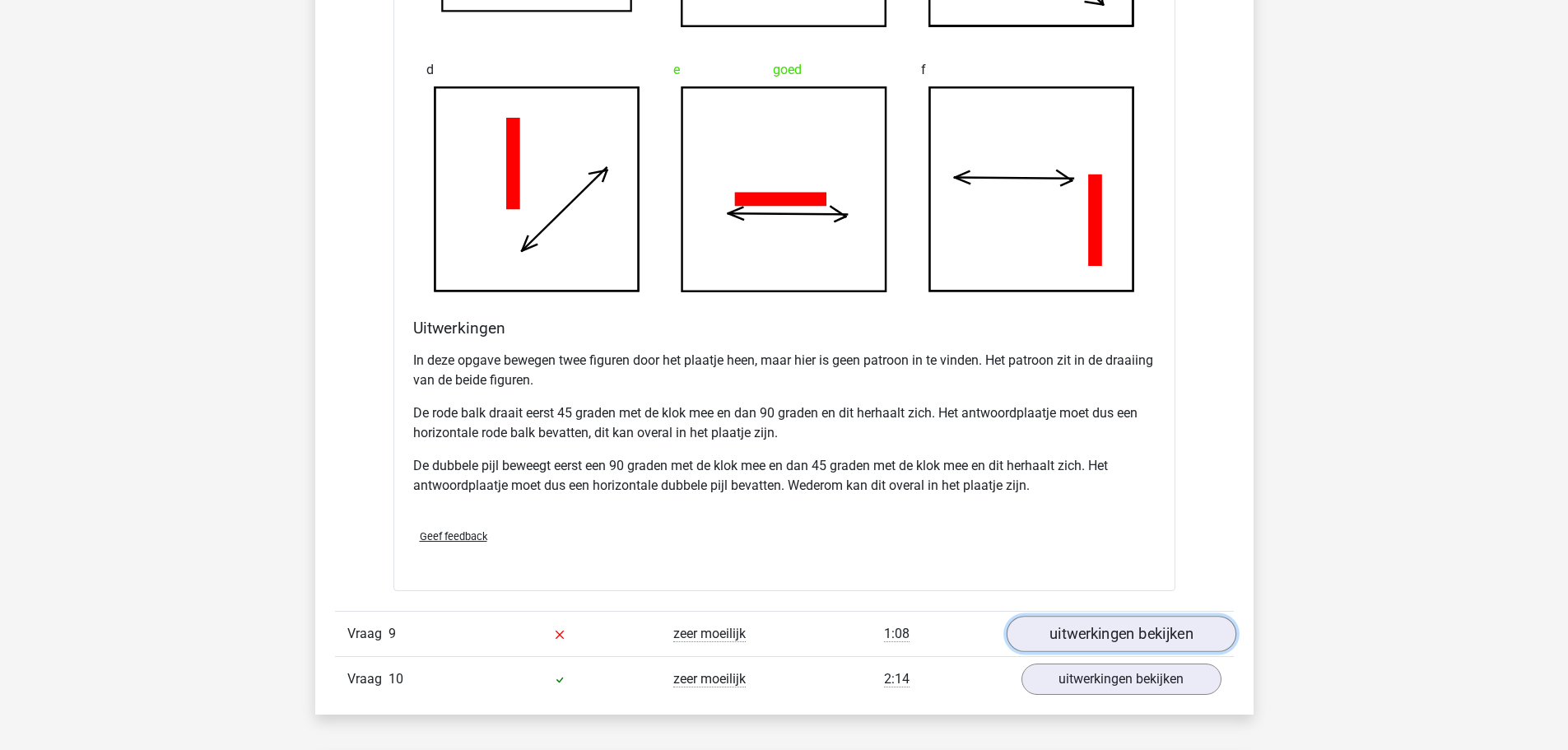
click at [1079, 630] on link "uitwerkingen bekijken" at bounding box center [1120, 634] width 229 height 36
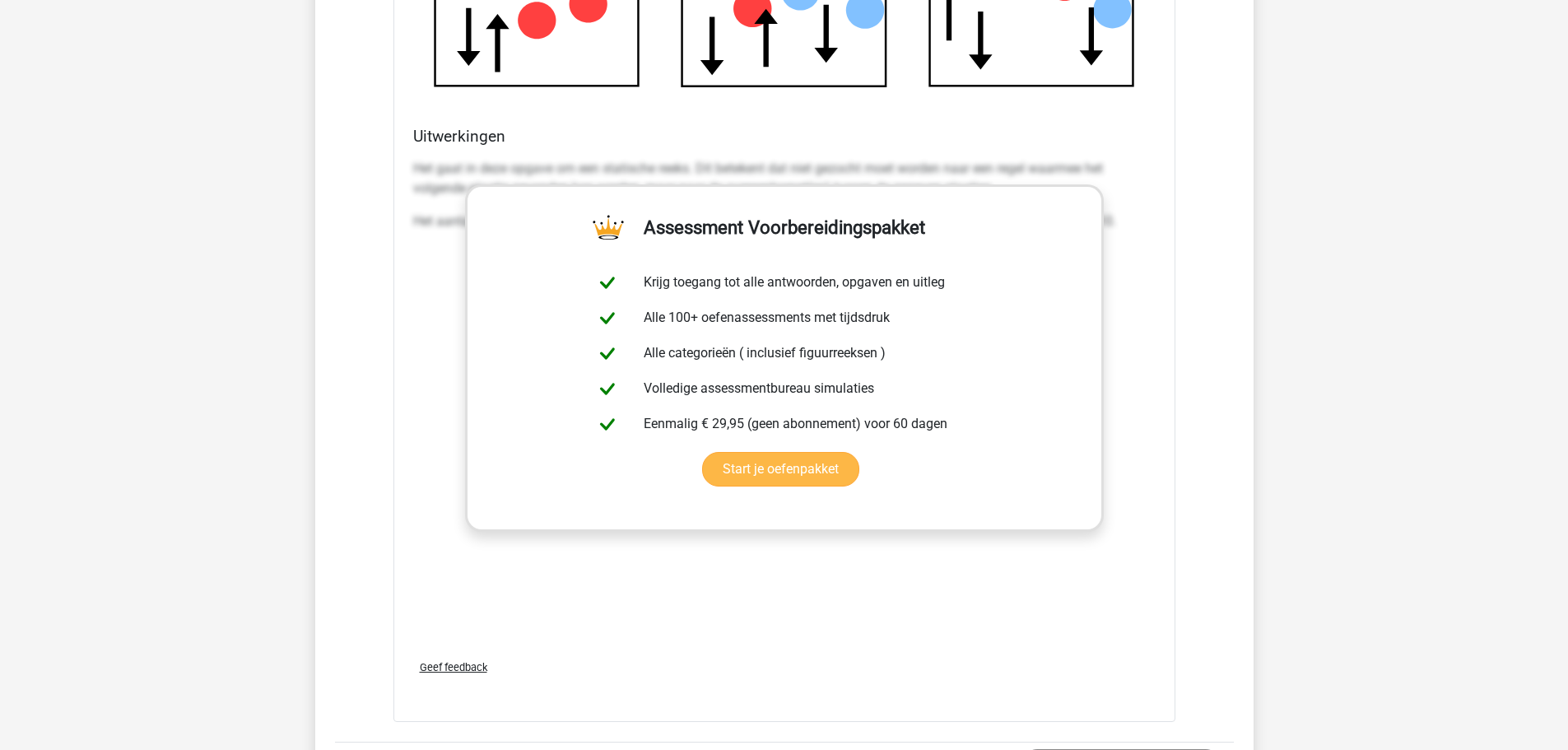
scroll to position [11692, 0]
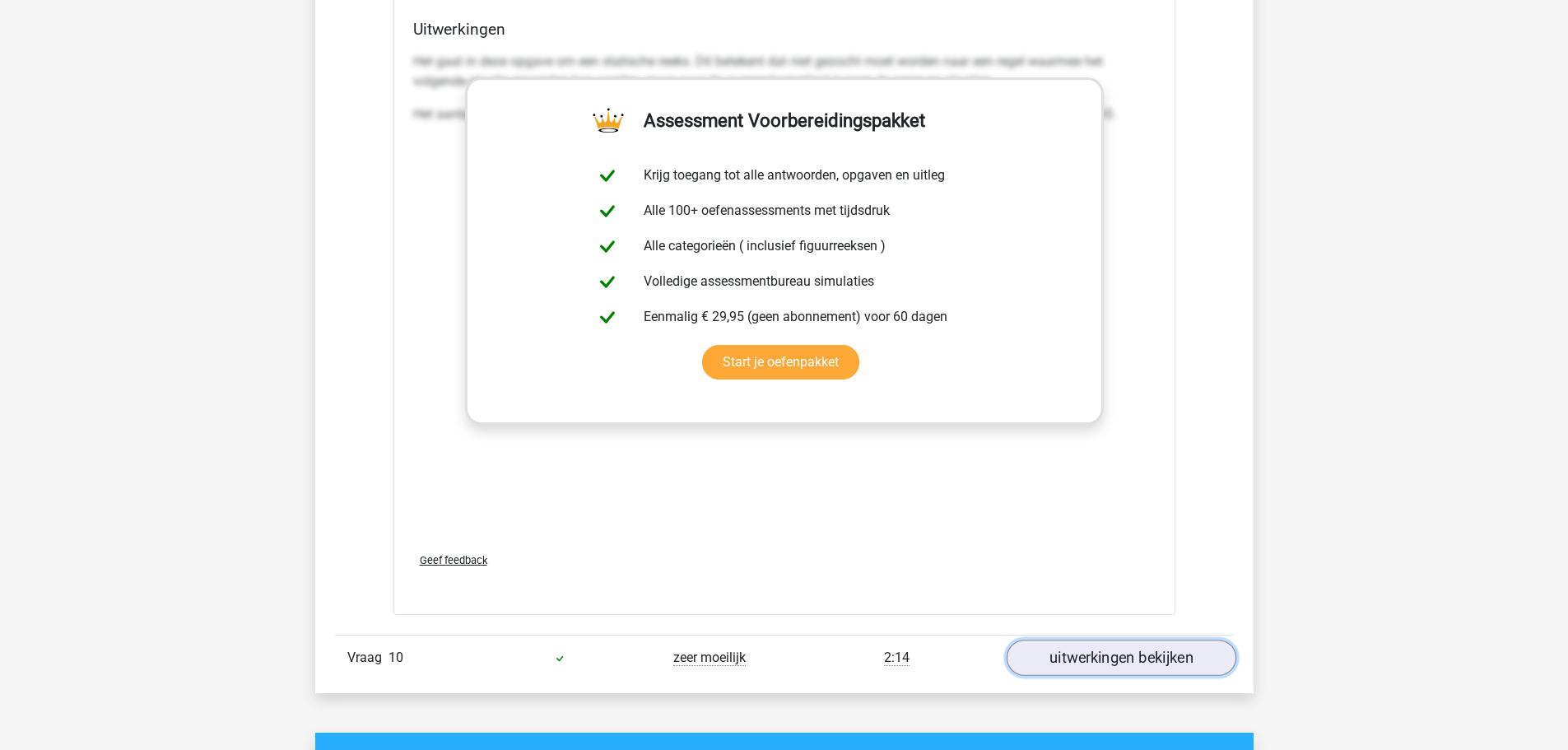
click at [1119, 656] on link "uitwerkingen bekijken" at bounding box center [1120, 658] width 229 height 36
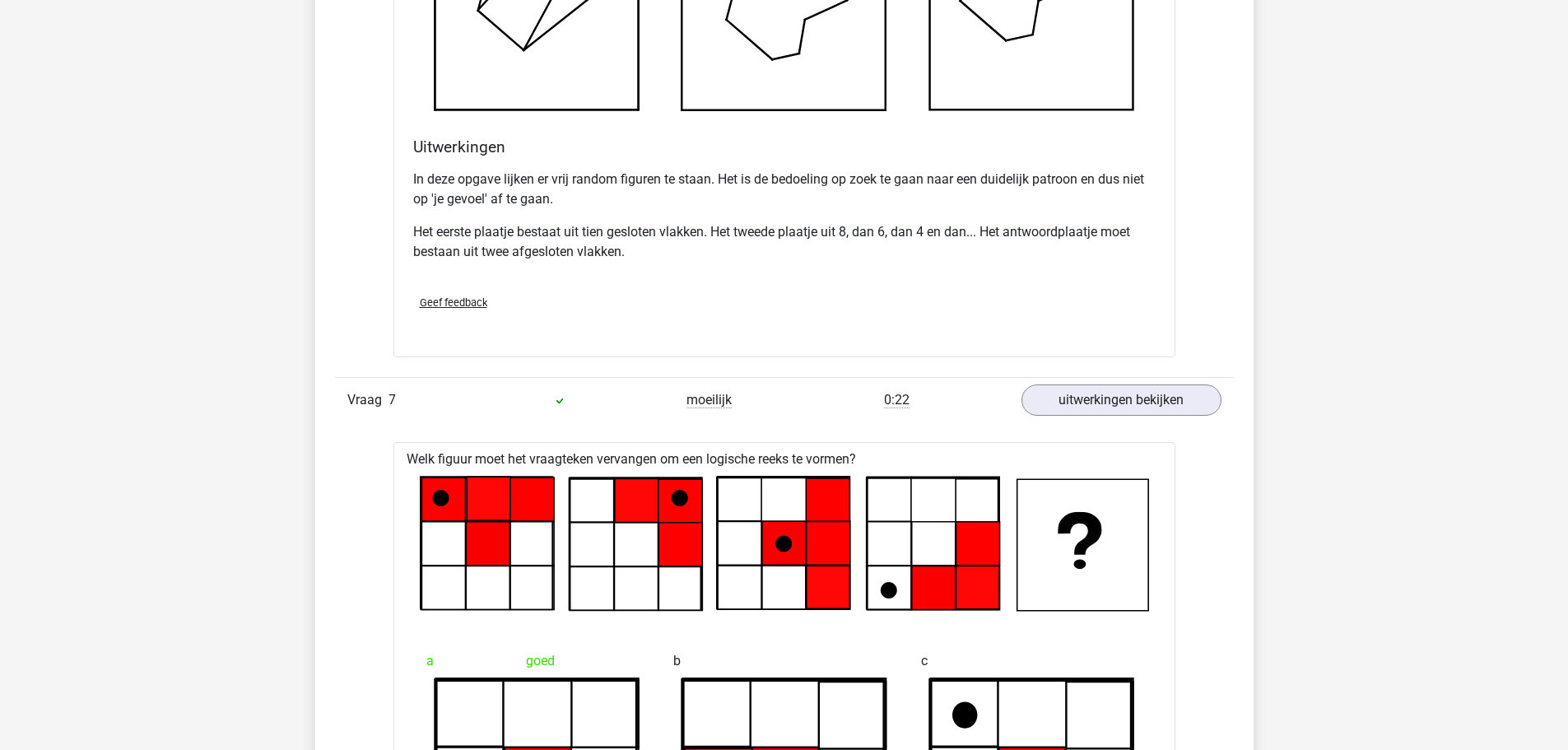
scroll to position [7987, 0]
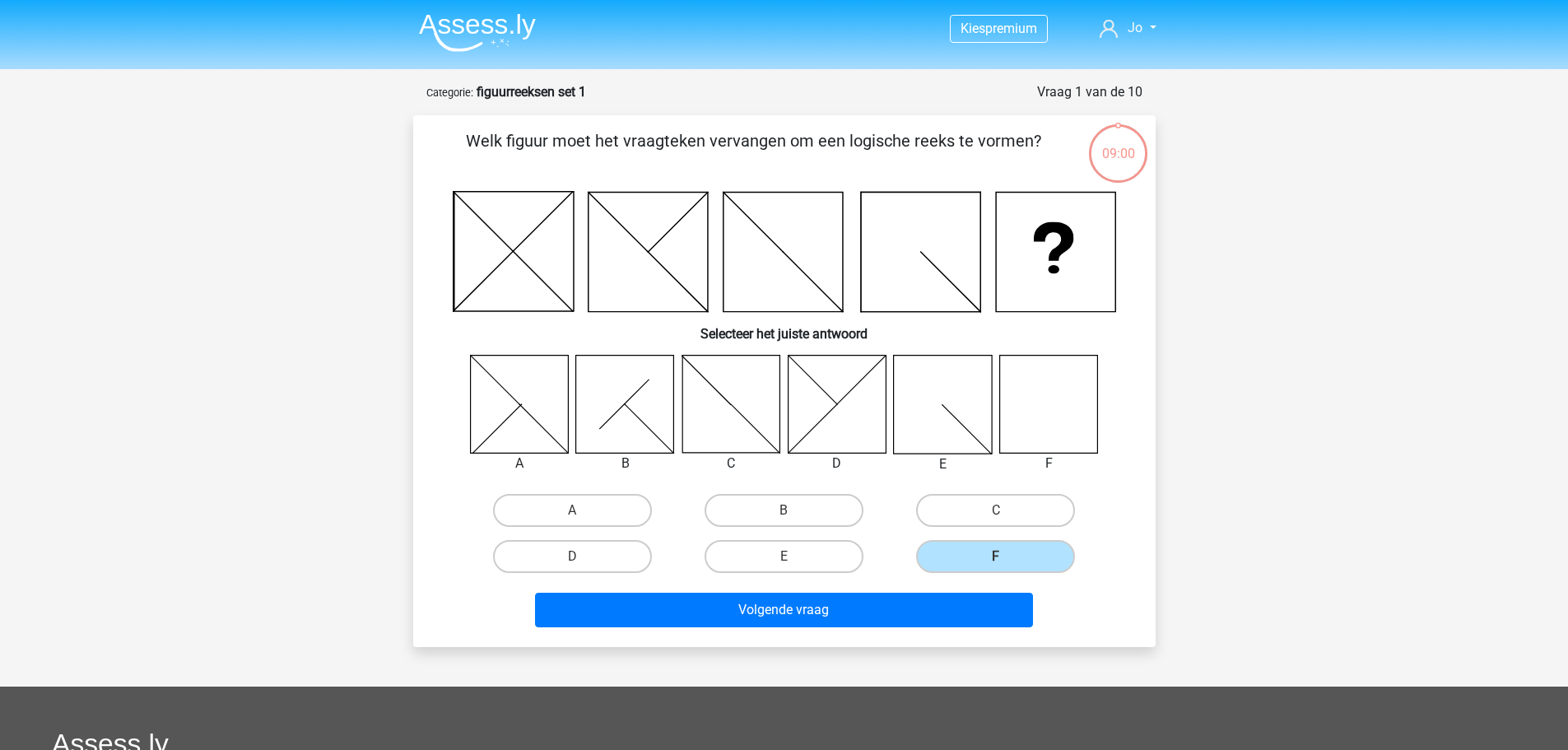
scroll to position [82, 0]
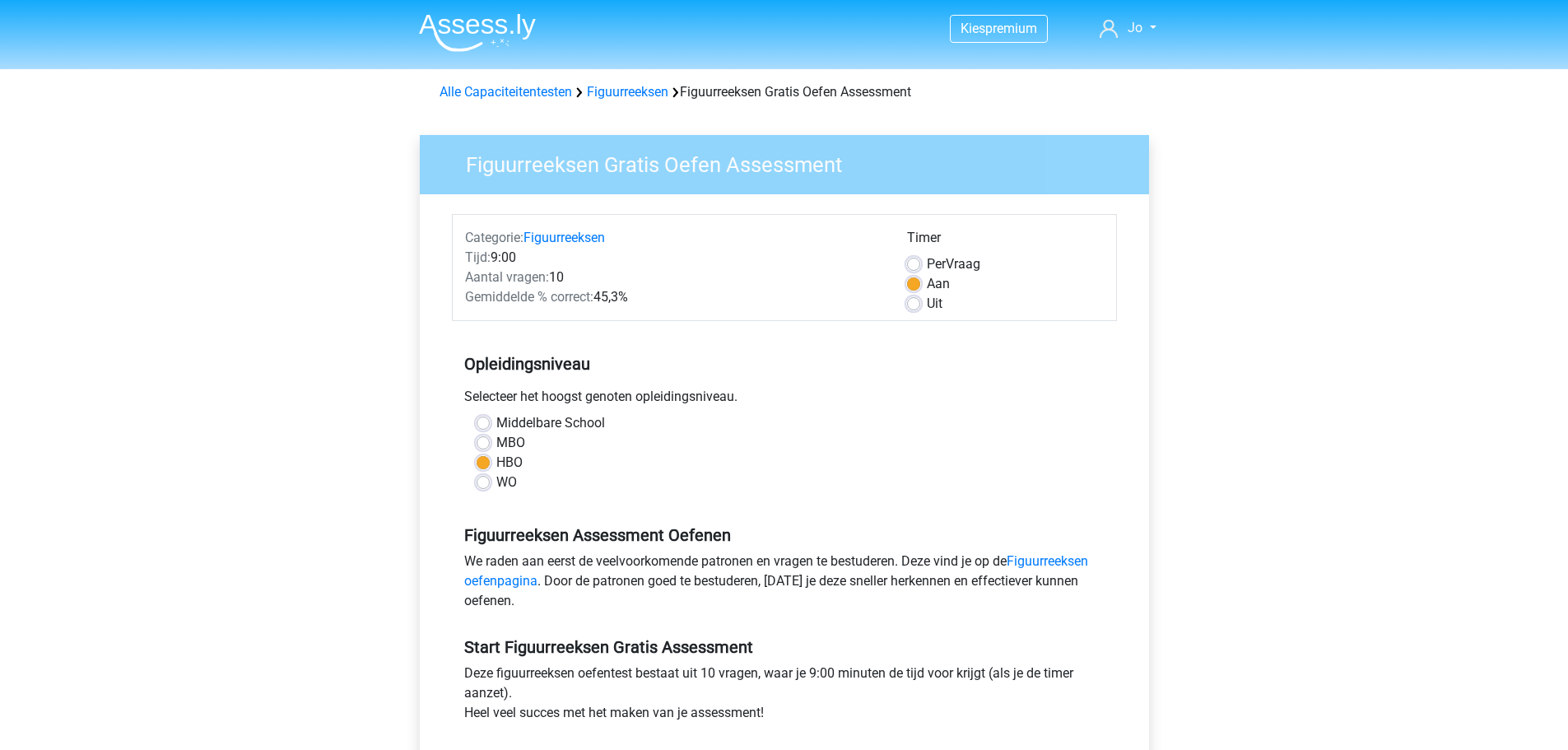
scroll to position [165, 0]
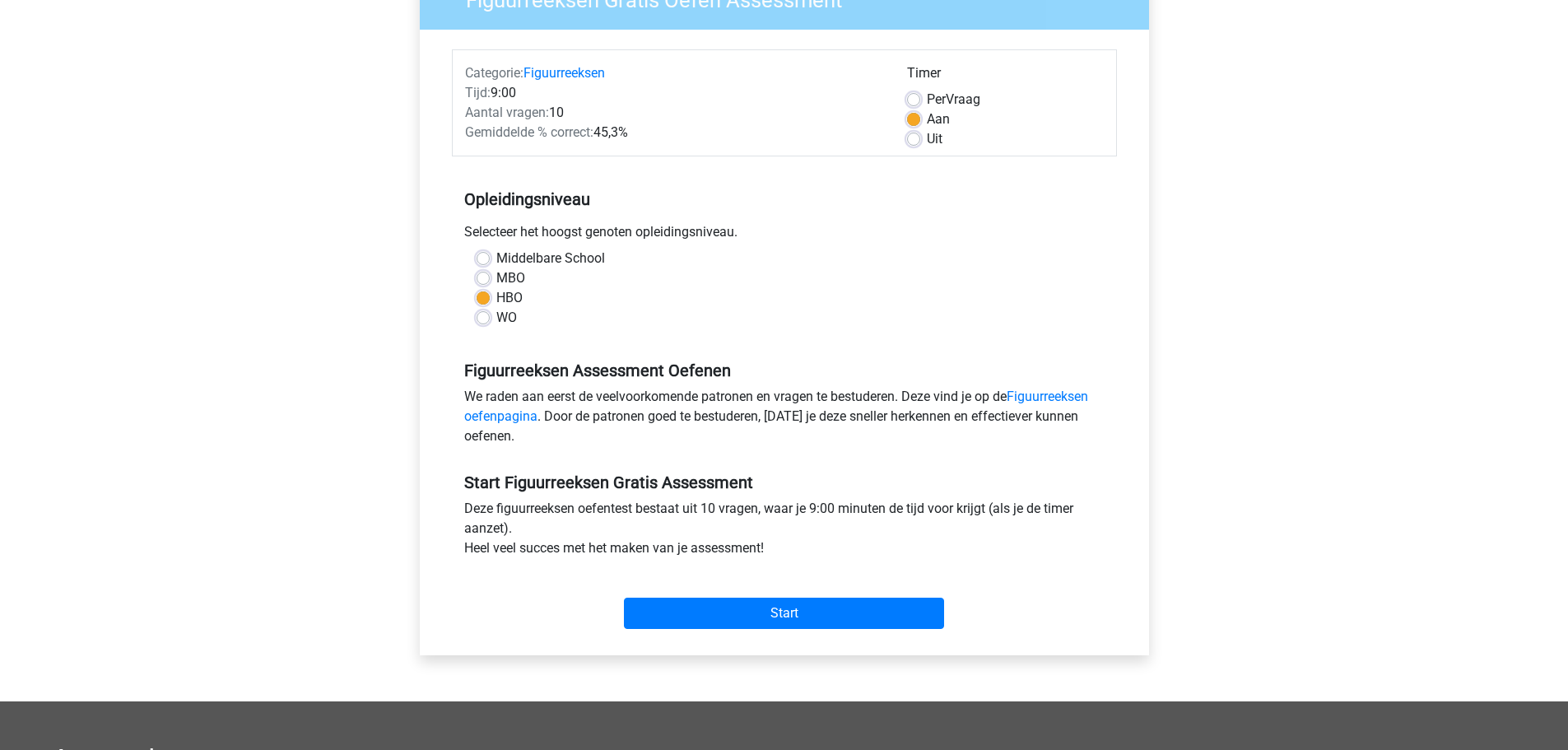
click at [496, 317] on label "WO" at bounding box center [507, 318] width 21 height 20
click at [487, 317] on input "WO" at bounding box center [482, 316] width 13 height 16
radio input "true"
click at [857, 620] on input "Start" at bounding box center [784, 613] width 320 height 31
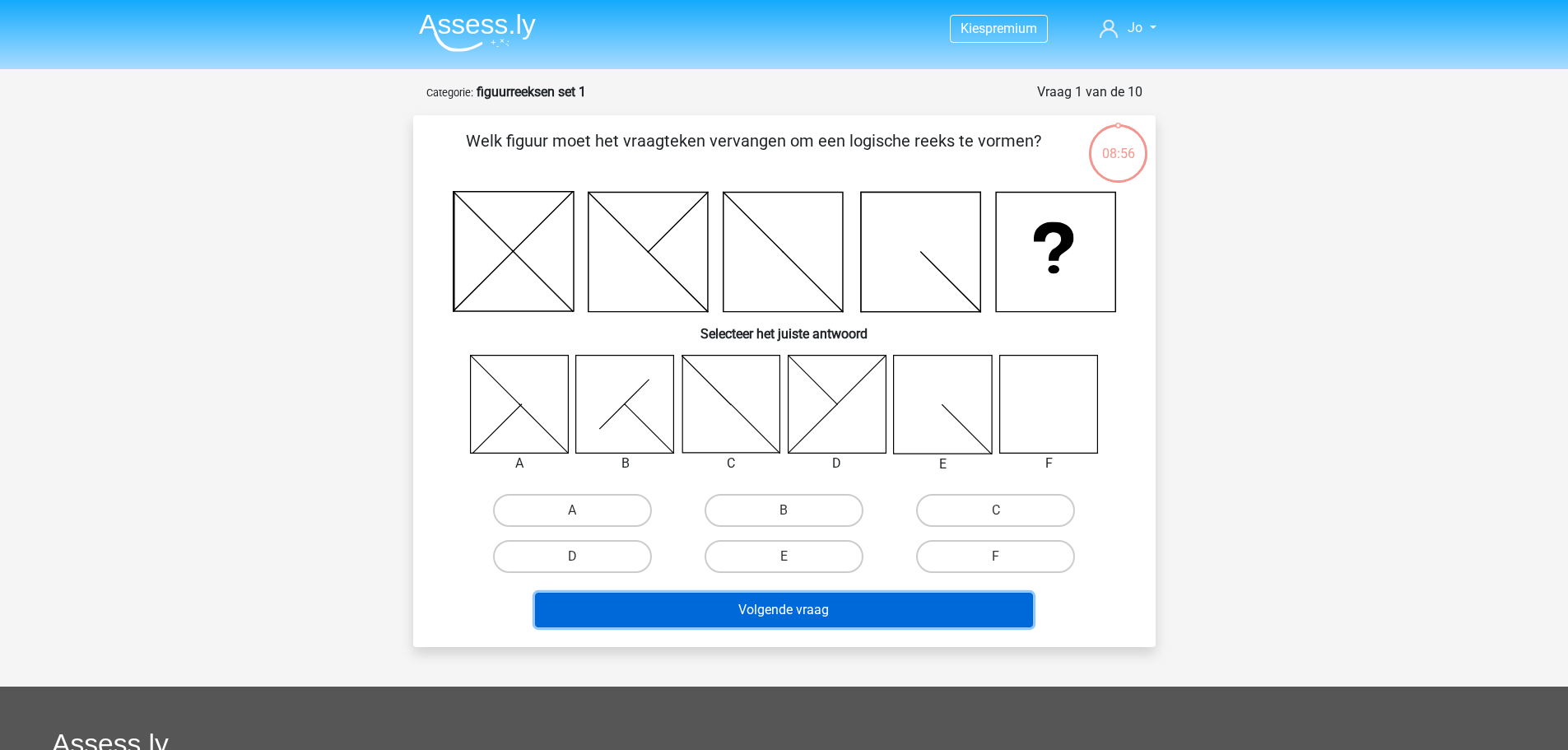
click at [852, 610] on button "Volgende vraag" at bounding box center [784, 611] width 498 height 35
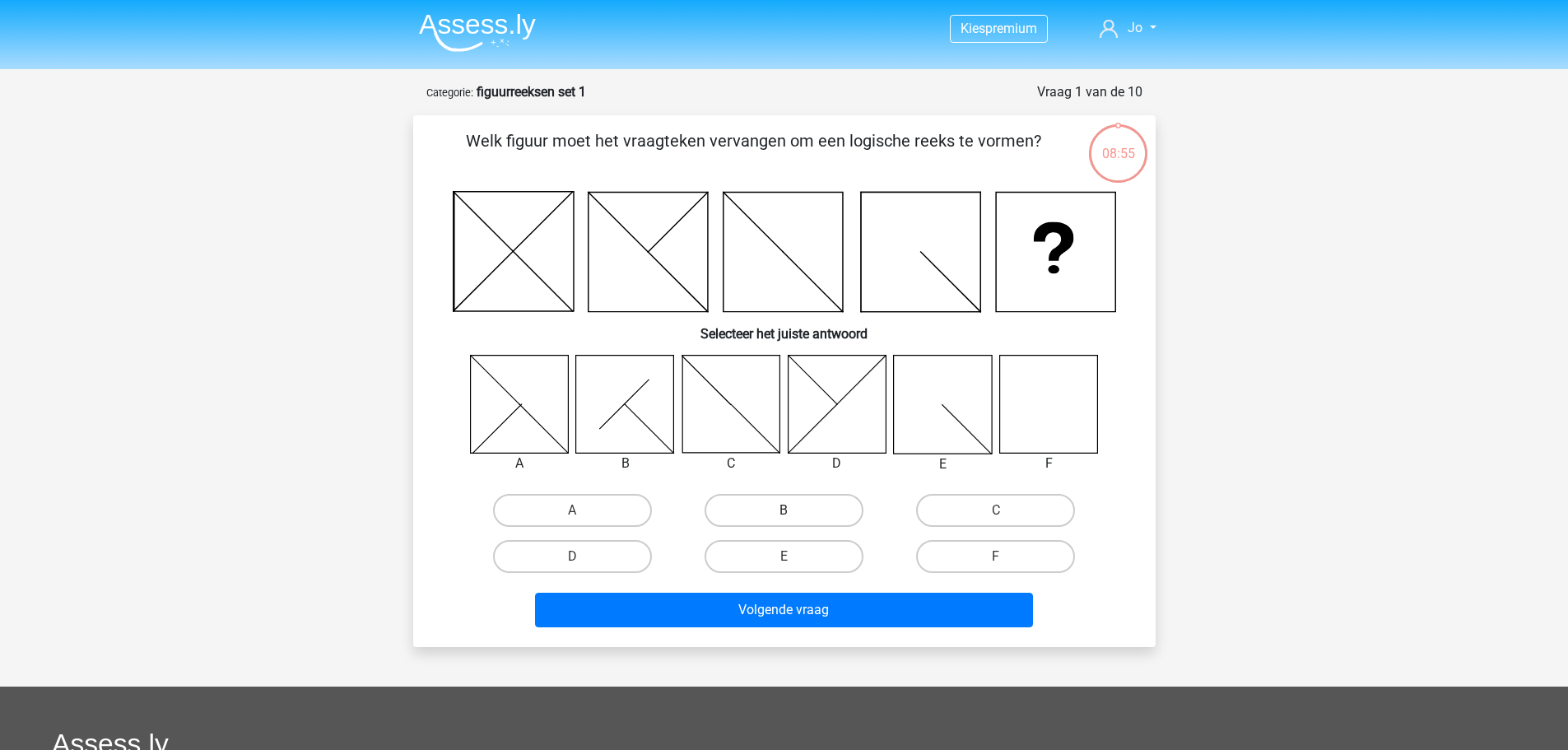
click at [767, 506] on label "B" at bounding box center [784, 510] width 158 height 33
click at [784, 510] on input "B" at bounding box center [789, 515] width 10 height 10
radio input "true"
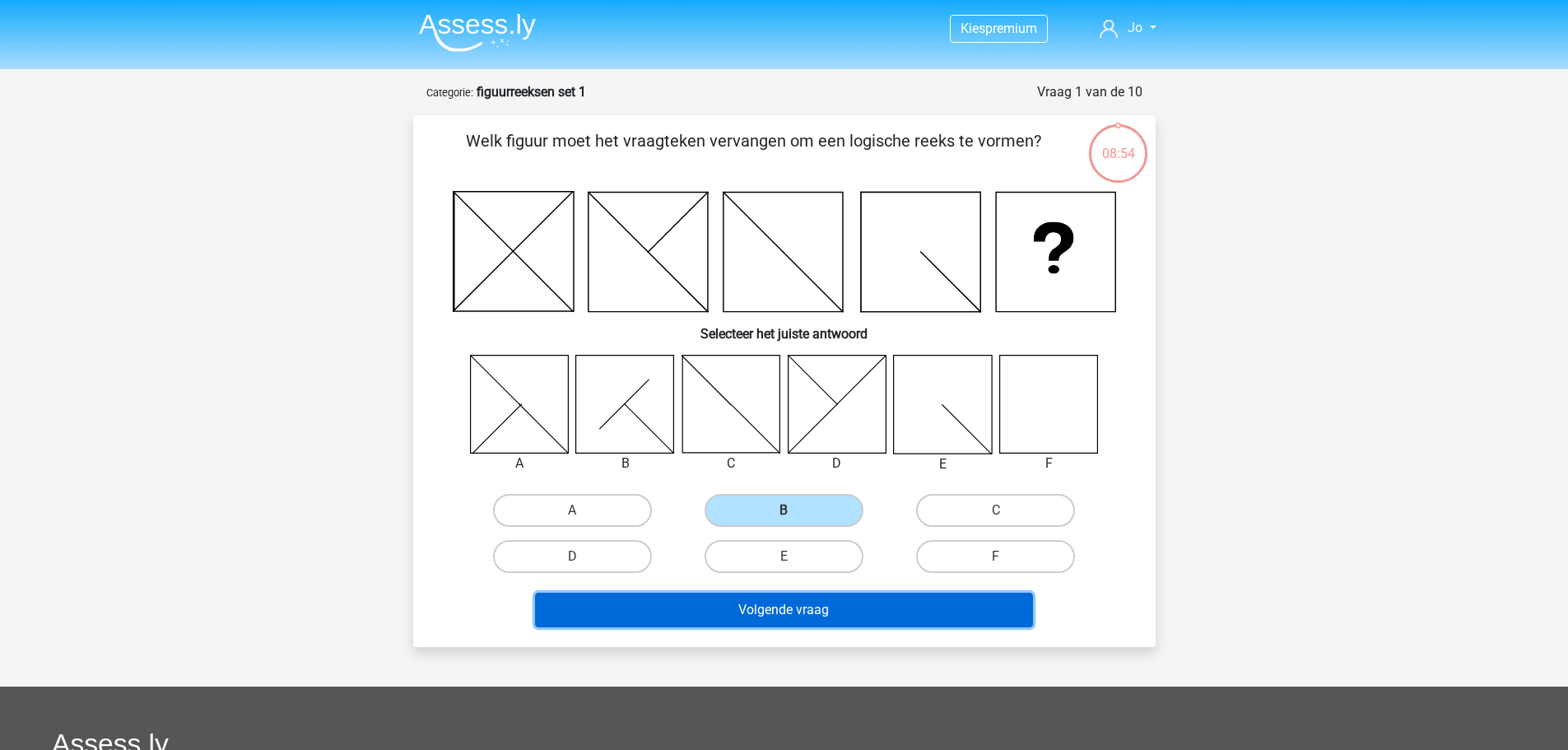
click at [838, 607] on button "Volgende vraag" at bounding box center [784, 611] width 498 height 35
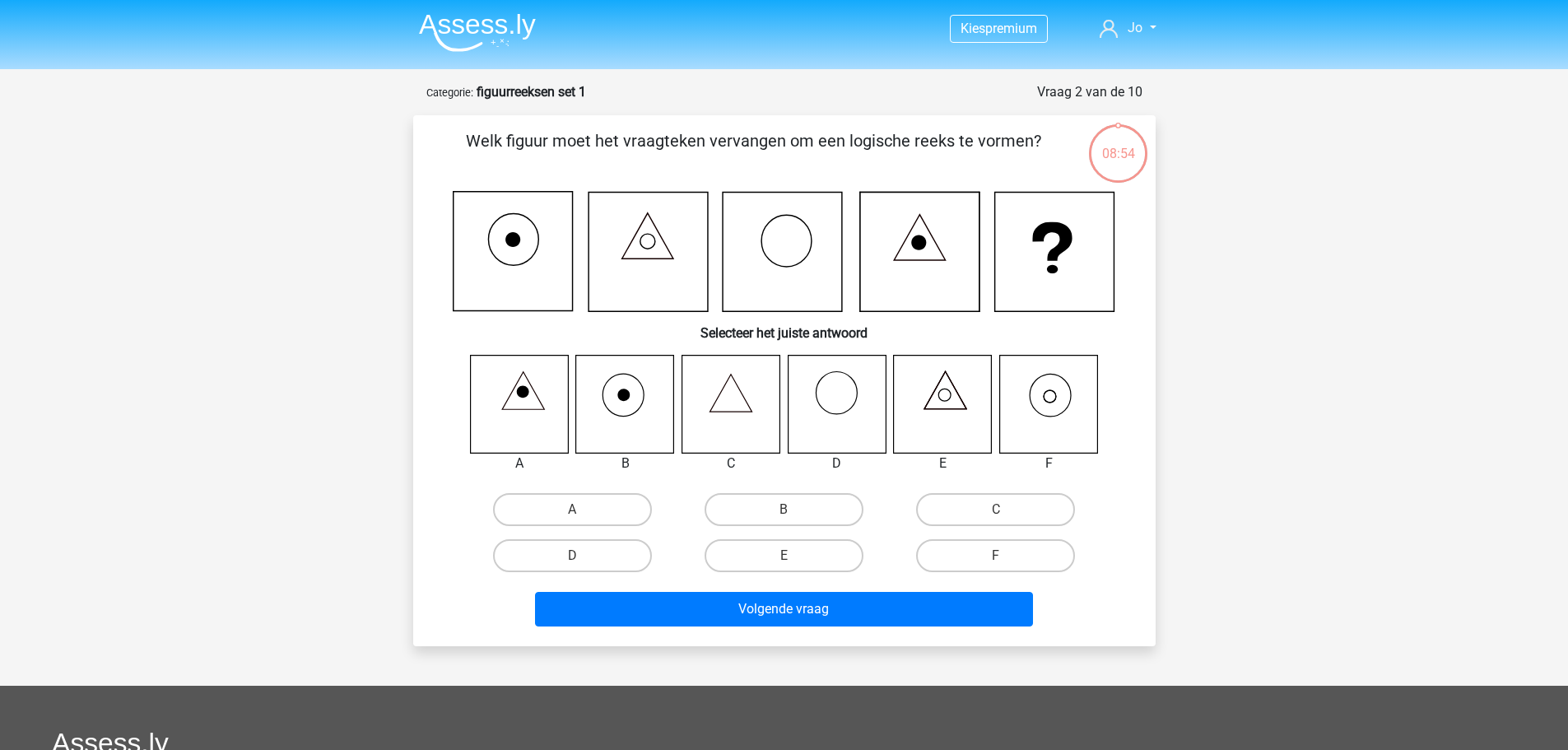
scroll to position [82, 0]
